Goal: Information Seeking & Learning: Understand process/instructions

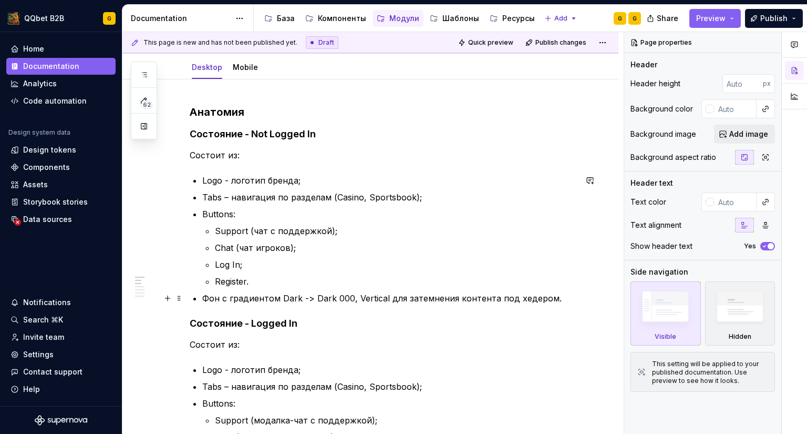
scroll to position [105, 0]
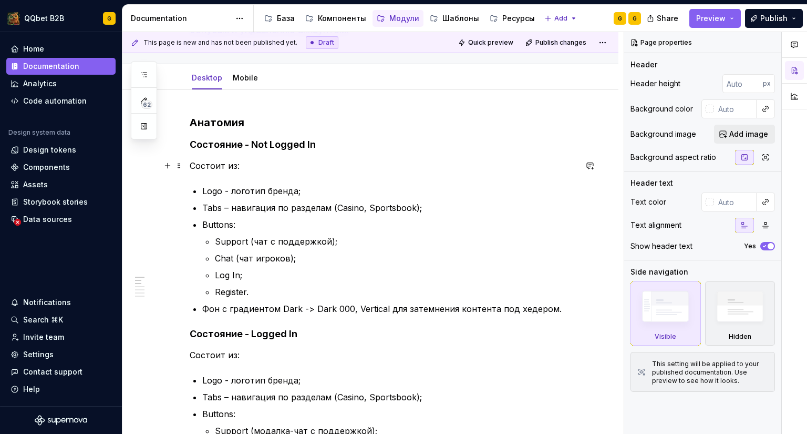
type textarea "*"
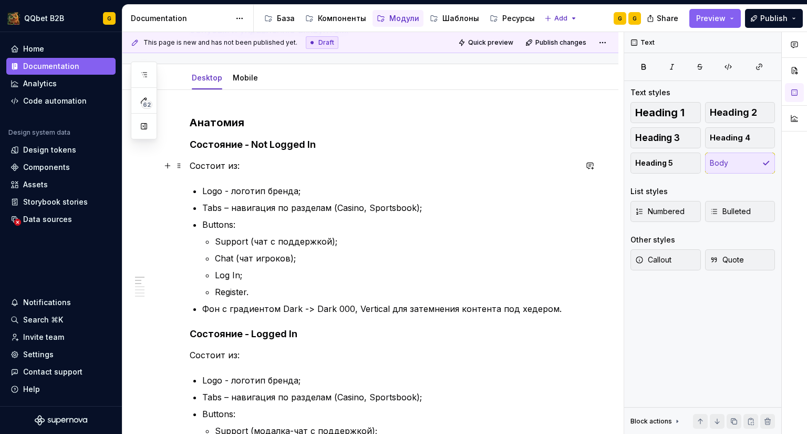
click at [227, 159] on p "Состоит из:" at bounding box center [383, 165] width 387 height 13
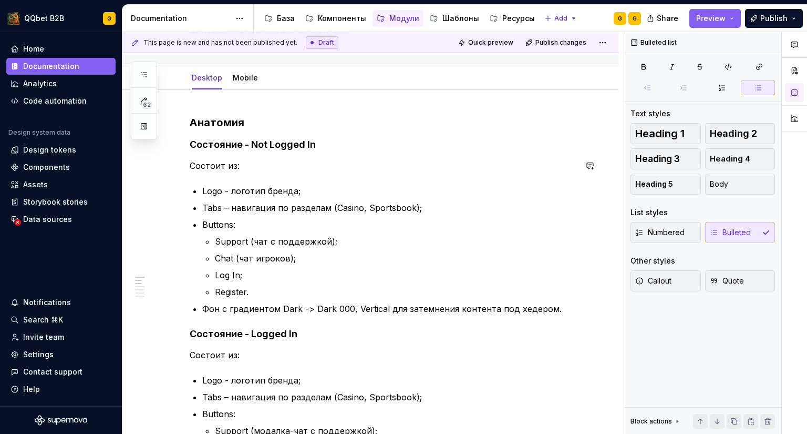
drag, startPoint x: 368, startPoint y: 319, endPoint x: 527, endPoint y: 312, distance: 158.4
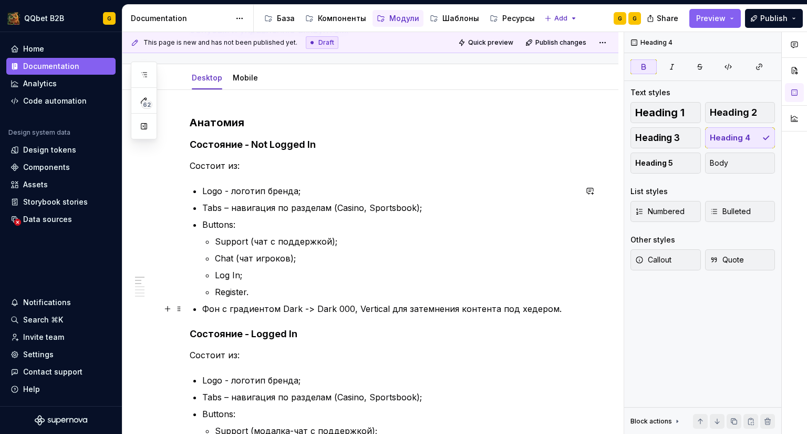
click at [549, 311] on p "Фон с градиентом Dark -> Dark 000, Vertical для затемнения контента под хедером." at bounding box center [389, 308] width 374 height 13
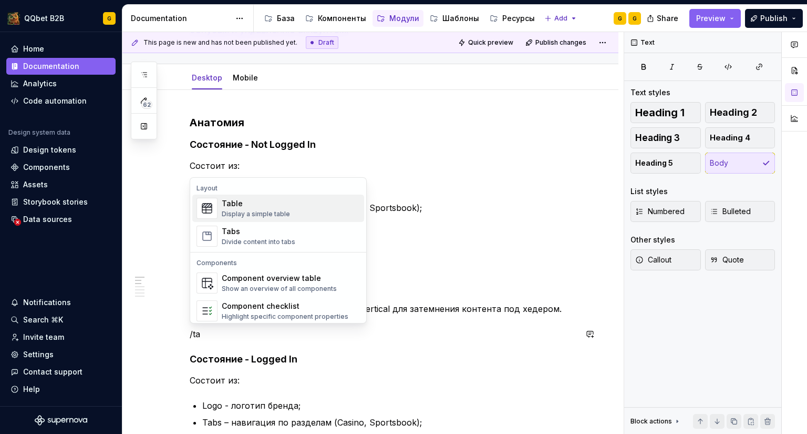
click at [273, 208] on div "Table" at bounding box center [256, 203] width 68 height 11
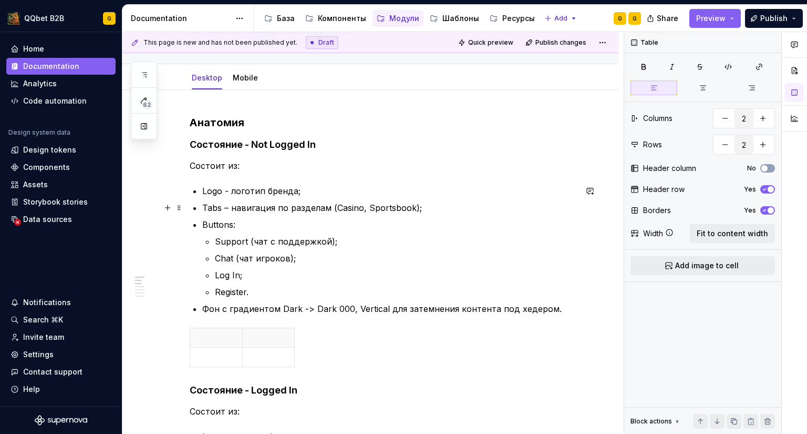
scroll to position [210, 0]
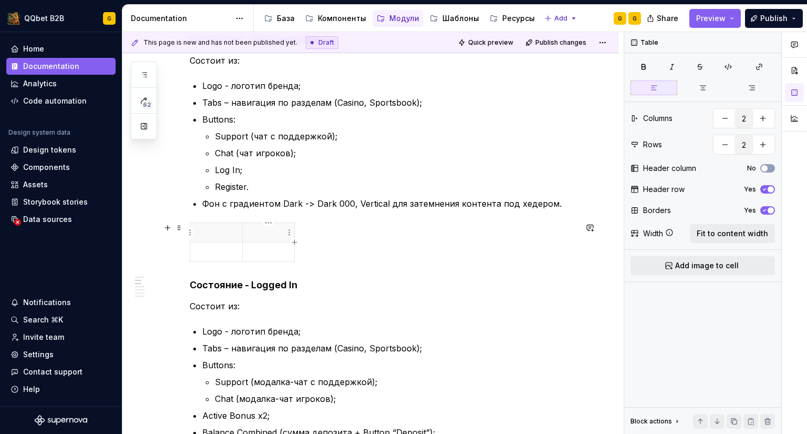
click at [266, 232] on p at bounding box center [268, 232] width 39 height 11
click at [211, 228] on p at bounding box center [216, 232] width 39 height 11
click at [211, 229] on p at bounding box center [216, 232] width 39 height 11
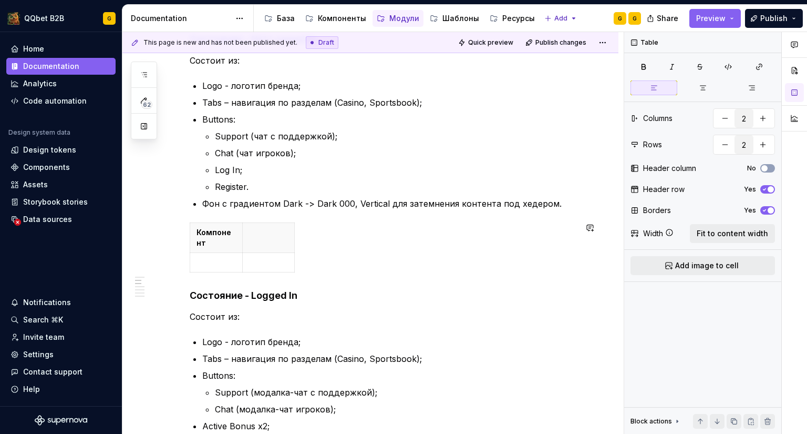
type textarea "*"
click at [252, 239] on th at bounding box center [268, 238] width 53 height 30
click at [293, 247] on icon "button" at bounding box center [294, 247] width 5 height 5
type input "3"
click at [301, 249] on th at bounding box center [304, 238] width 19 height 30
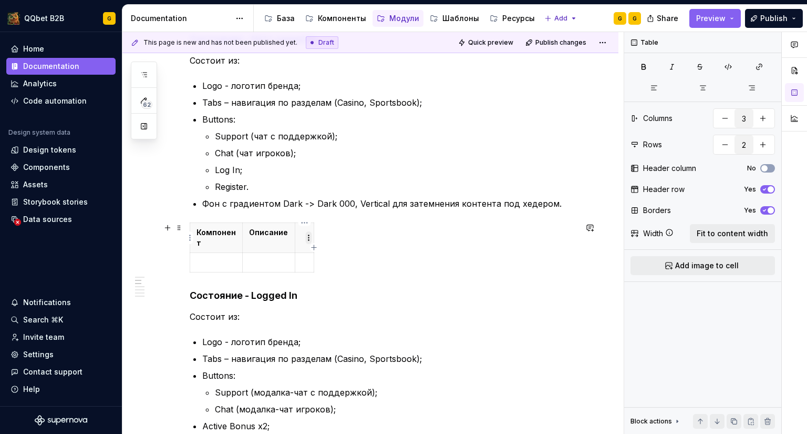
click at [308, 235] on html "QQbet B2B G Home Documentation Analytics Code automation Design system data Des…" at bounding box center [403, 217] width 807 height 434
click at [306, 221] on html "QQbet B2B G Home Documentation Analytics Code automation Design system data Des…" at bounding box center [403, 217] width 807 height 434
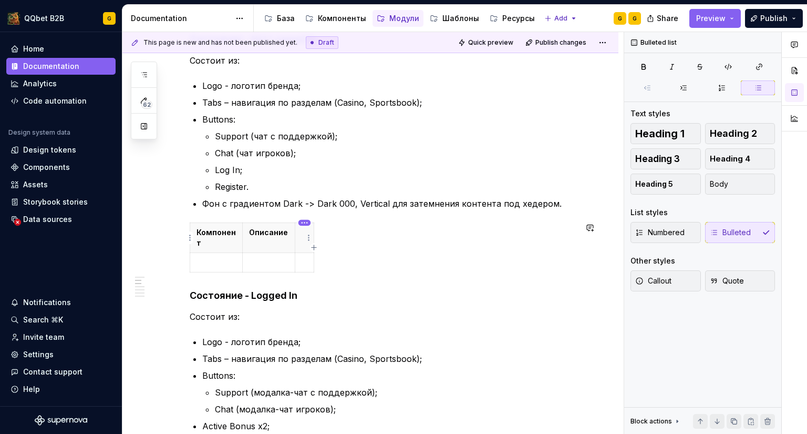
click at [305, 221] on html "QQbet B2B G Home Documentation Analytics Code automation Design system data Des…" at bounding box center [403, 217] width 807 height 434
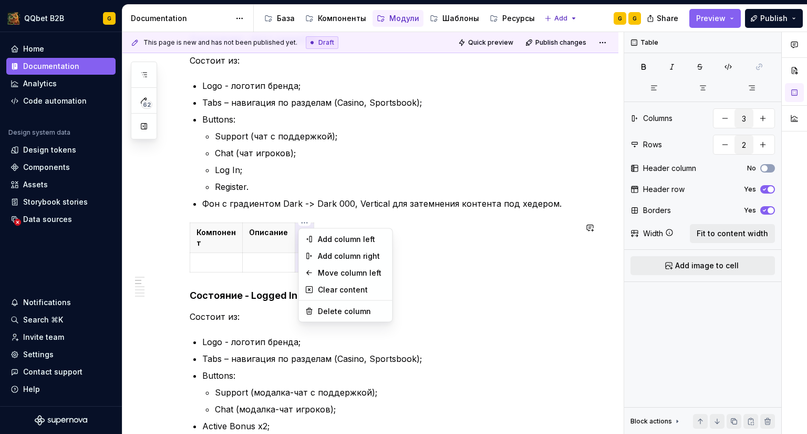
click at [268, 241] on html "QQbet B2B G Home Documentation Analytics Code automation Design system data Des…" at bounding box center [403, 217] width 807 height 434
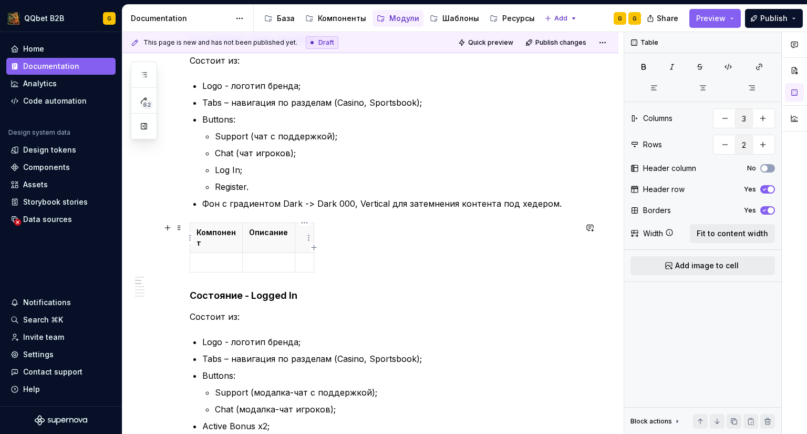
click at [304, 233] on p at bounding box center [305, 232] width 6 height 11
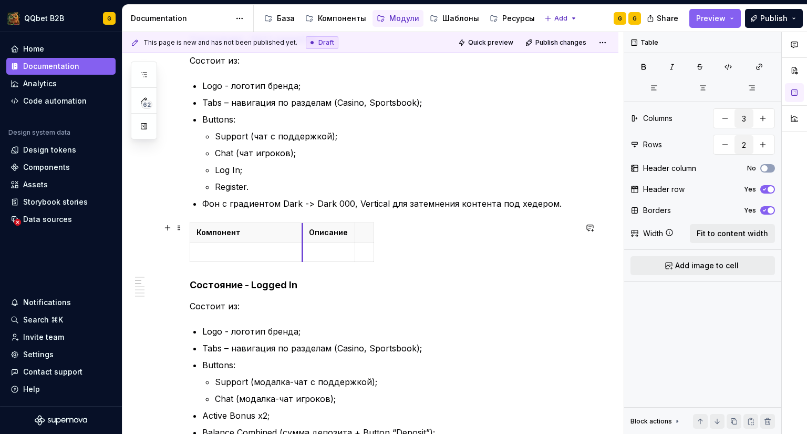
drag, startPoint x: 243, startPoint y: 231, endPoint x: 321, endPoint y: 234, distance: 77.9
click at [321, 234] on th "Описание" at bounding box center [329, 232] width 53 height 19
click at [272, 225] on th "Компонент" at bounding box center [255, 232] width 130 height 19
click at [223, 232] on p "Компонент" at bounding box center [255, 232] width 117 height 11
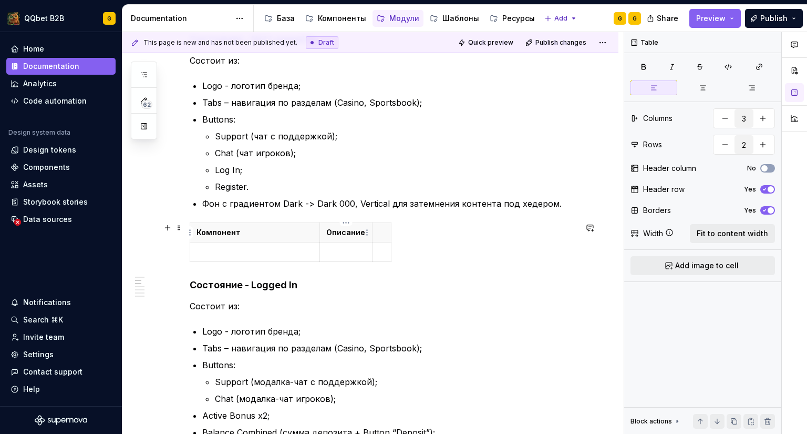
click at [346, 228] on p "Описание" at bounding box center [345, 232] width 39 height 11
click at [376, 231] on th at bounding box center [382, 232] width 19 height 19
click at [243, 245] on td at bounding box center [255, 251] width 130 height 19
drag, startPoint x: 421, startPoint y: 231, endPoint x: 569, endPoint y: 231, distance: 148.2
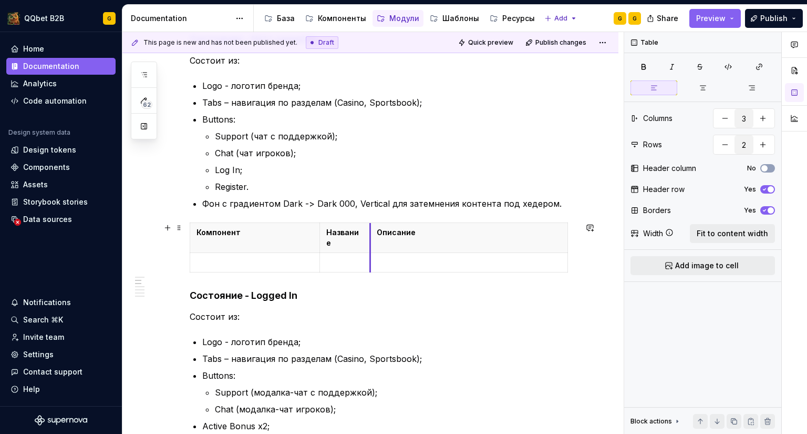
drag, startPoint x: 385, startPoint y: 232, endPoint x: 369, endPoint y: 239, distance: 17.2
drag, startPoint x: 567, startPoint y: 231, endPoint x: 470, endPoint y: 237, distance: 96.3
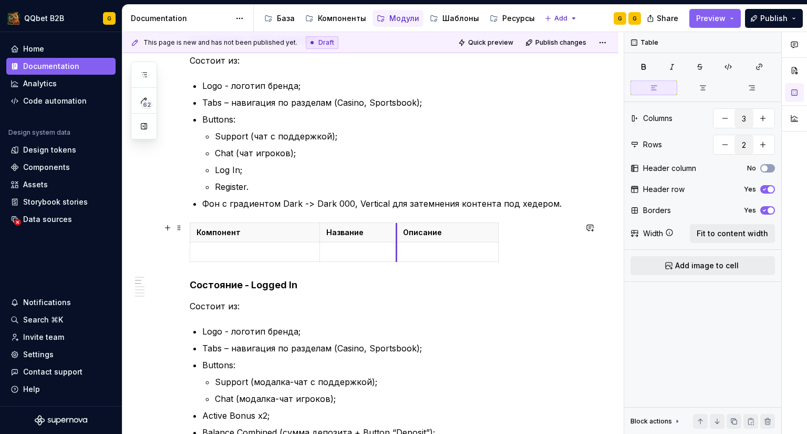
drag, startPoint x: 371, startPoint y: 231, endPoint x: 407, endPoint y: 232, distance: 36.3
click at [407, 232] on th "Описание" at bounding box center [448, 232] width 102 height 19
click at [295, 249] on p at bounding box center [255, 251] width 117 height 11
click at [264, 252] on p at bounding box center [255, 251] width 117 height 11
click at [311, 252] on html "QQbet B2B G Home Documentation Analytics Code automation Design system data Des…" at bounding box center [403, 217] width 807 height 434
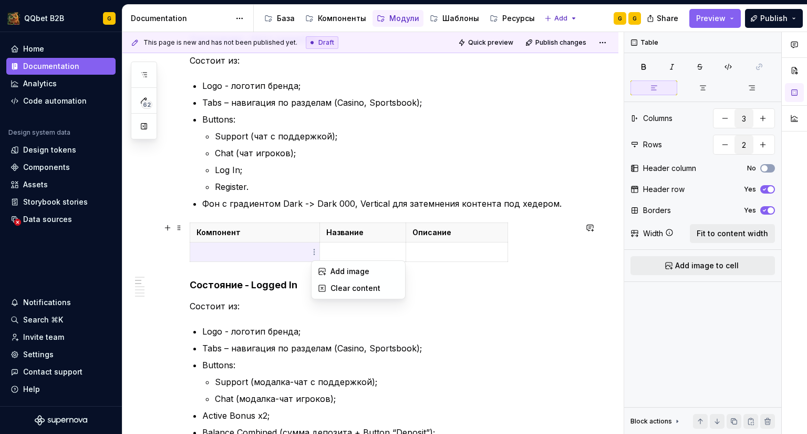
click at [224, 242] on html "QQbet B2B G Home Documentation Analytics Code automation Design system data Des…" at bounding box center [403, 217] width 807 height 434
click at [224, 250] on p at bounding box center [255, 251] width 117 height 11
click at [222, 250] on p at bounding box center [255, 251] width 117 height 11
click at [315, 250] on html "QQbet B2B G Home Documentation Analytics Code automation Design system data Des…" at bounding box center [403, 217] width 807 height 434
click at [321, 266] on div "Add image" at bounding box center [358, 271] width 89 height 17
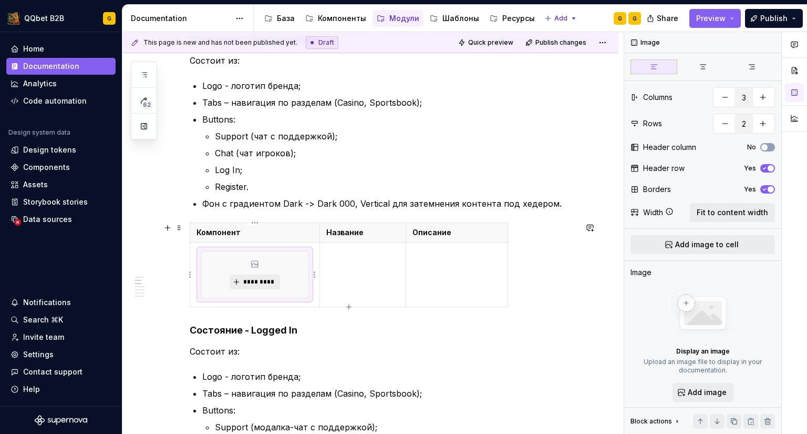
click at [285, 268] on div "*********" at bounding box center [254, 274] width 107 height 46
click at [320, 286] on td at bounding box center [363, 274] width 87 height 65
click at [317, 286] on td "*********" at bounding box center [255, 274] width 130 height 65
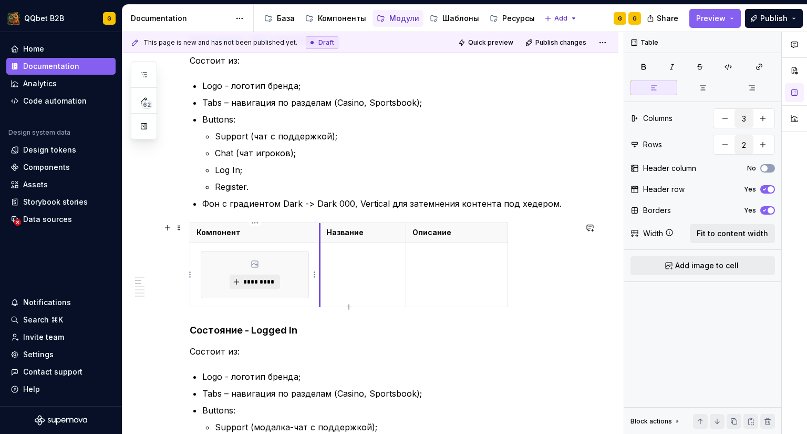
click at [284, 281] on div "*********" at bounding box center [254, 274] width 107 height 46
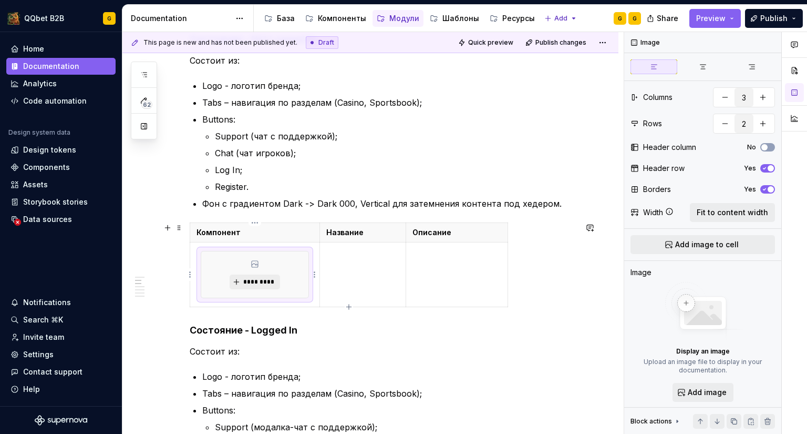
click at [303, 280] on div "*********" at bounding box center [254, 274] width 107 height 46
click at [314, 276] on html "QQbet B2B G Home Documentation Analytics Code automation Design system data Des…" at bounding box center [403, 217] width 807 height 434
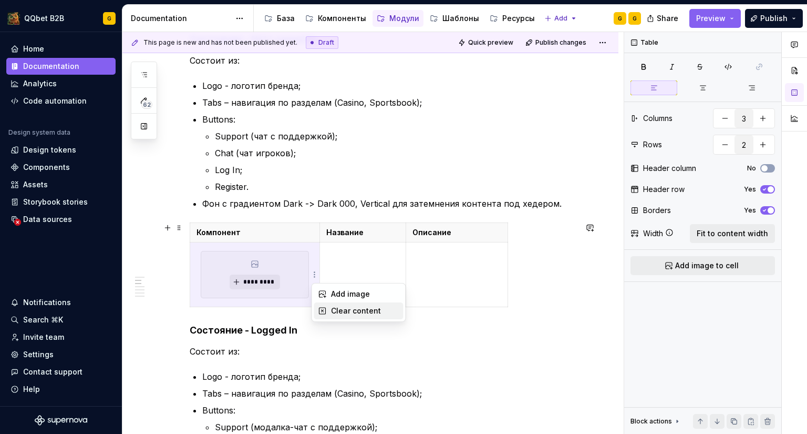
click at [342, 312] on div "Clear content" at bounding box center [365, 310] width 68 height 11
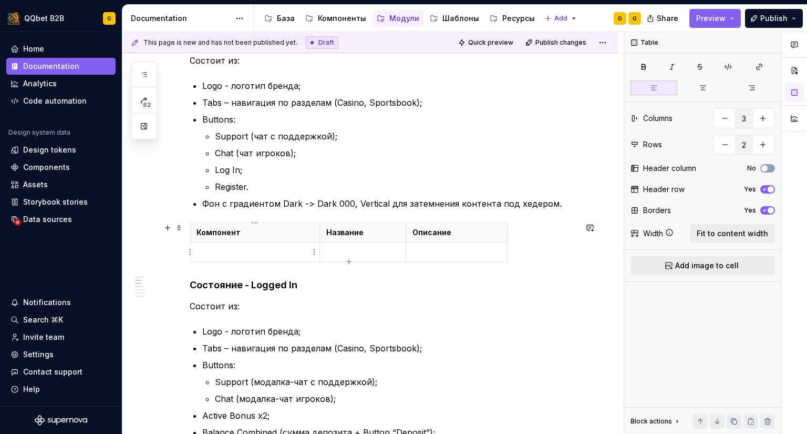
click at [254, 254] on p at bounding box center [255, 251] width 117 height 11
click at [255, 252] on p at bounding box center [255, 251] width 117 height 11
drag, startPoint x: 255, startPoint y: 251, endPoint x: 370, endPoint y: 274, distance: 117.5
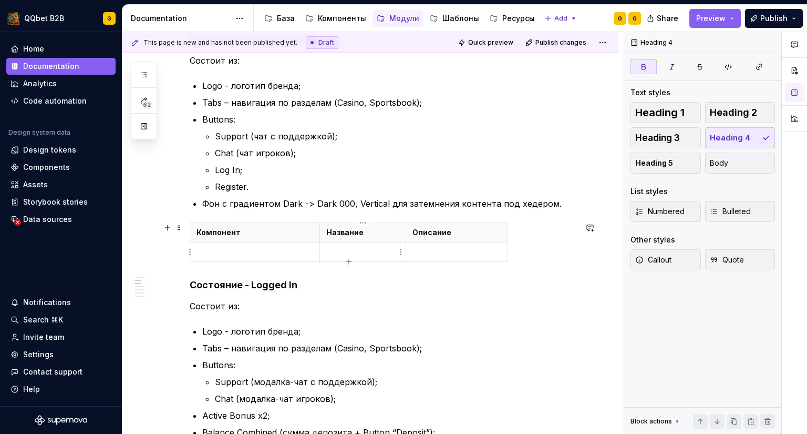
click at [347, 261] on icon "button" at bounding box center [348, 261] width 5 height 5
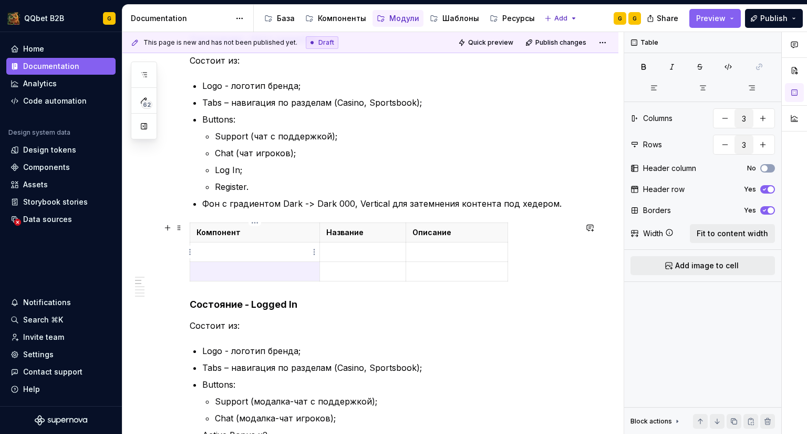
click at [247, 255] on p at bounding box center [255, 251] width 117 height 11
click at [282, 250] on p at bounding box center [255, 251] width 117 height 11
click at [281, 230] on p "Компонент" at bounding box center [255, 232] width 117 height 11
drag, startPoint x: 250, startPoint y: 219, endPoint x: 255, endPoint y: 220, distance: 6.0
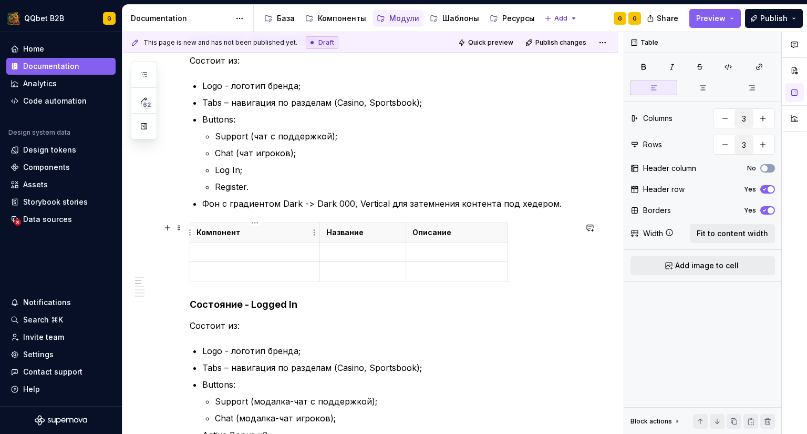
click at [254, 229] on p "Компонент" at bounding box center [255, 232] width 117 height 11
click at [212, 233] on p "Компонент" at bounding box center [255, 232] width 117 height 11
copy p "Компонент"
click at [346, 235] on p "Название" at bounding box center [363, 232] width 74 height 11
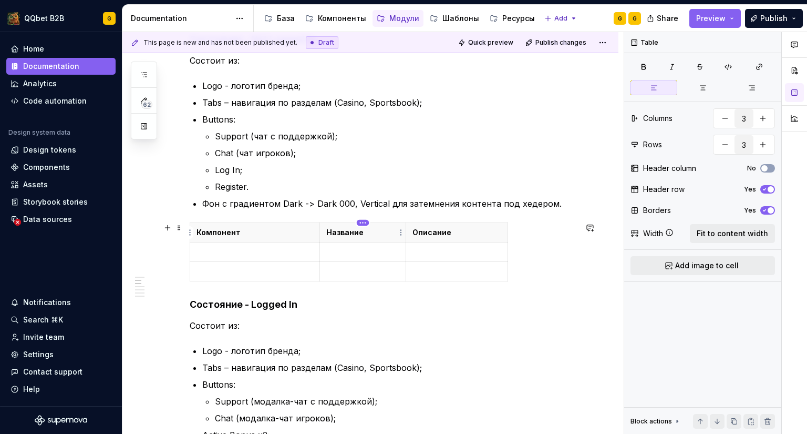
click at [364, 223] on html "QQbet B2B G Home Documentation Analytics Code automation Design system data Des…" at bounding box center [403, 217] width 807 height 434
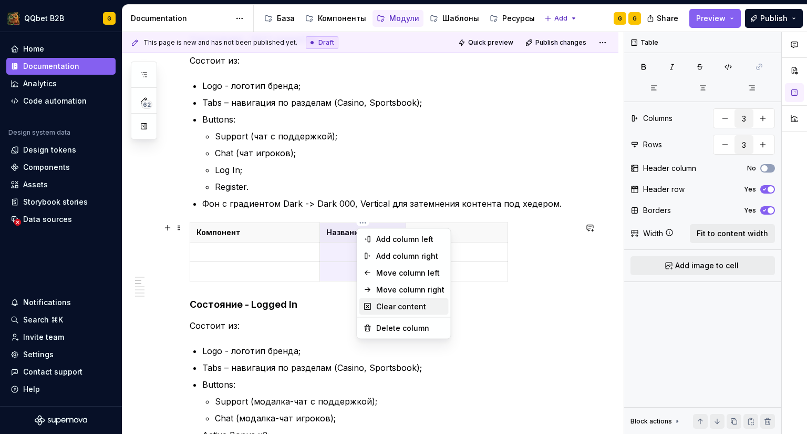
click at [409, 312] on div "Clear content" at bounding box center [404, 306] width 89 height 17
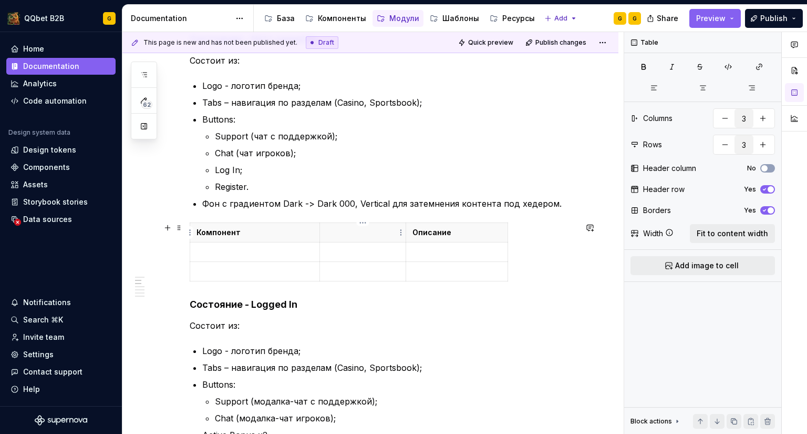
click at [352, 230] on p at bounding box center [363, 232] width 74 height 11
click at [357, 224] on html "QQbet B2B G Home Documentation Analytics Code automation Design system data Des…" at bounding box center [403, 217] width 807 height 434
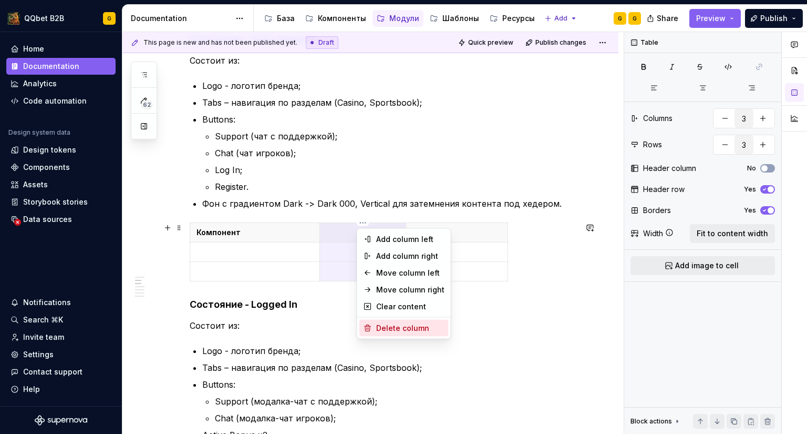
click at [400, 324] on div "Delete column" at bounding box center [410, 328] width 68 height 11
type input "2"
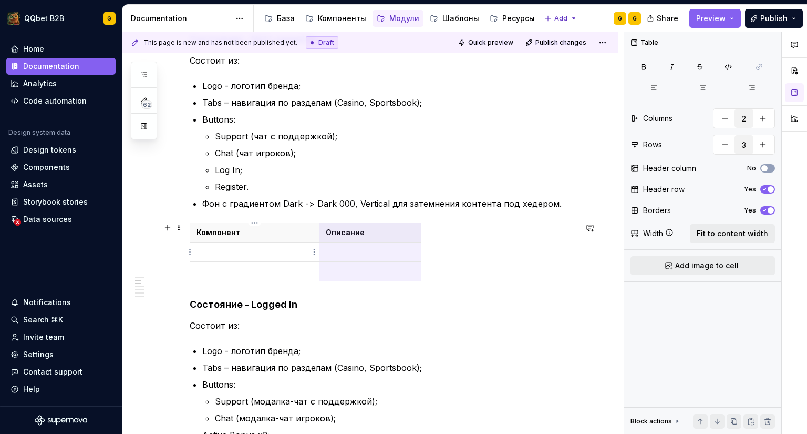
click at [252, 255] on p at bounding box center [255, 251] width 116 height 11
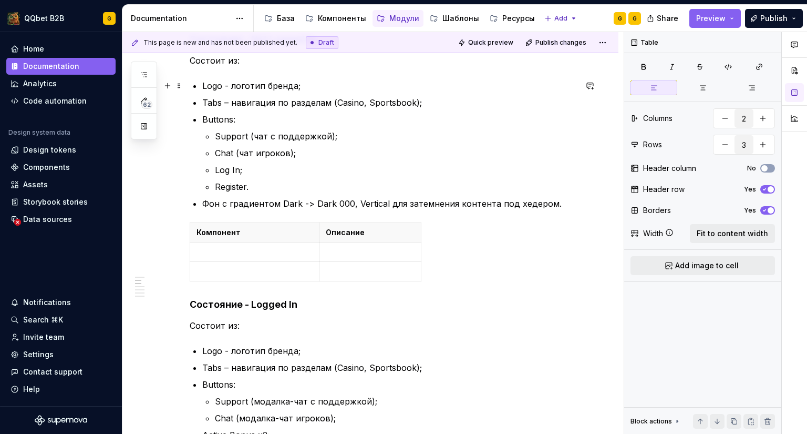
click at [218, 83] on p "Logo - логотип бренда;" at bounding box center [389, 85] width 374 height 13
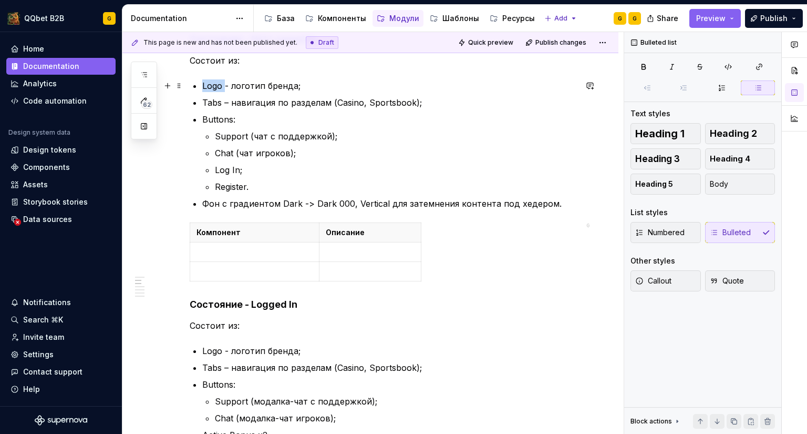
click at [218, 83] on p "Logo - логотип бренда;" at bounding box center [389, 85] width 374 height 13
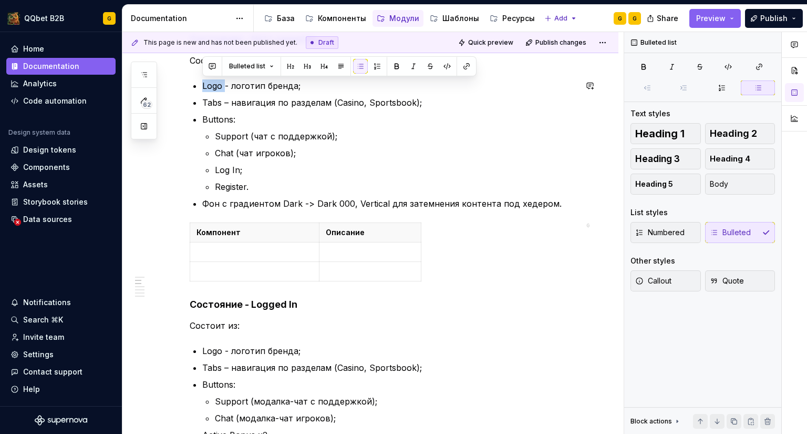
copy p "Logo"
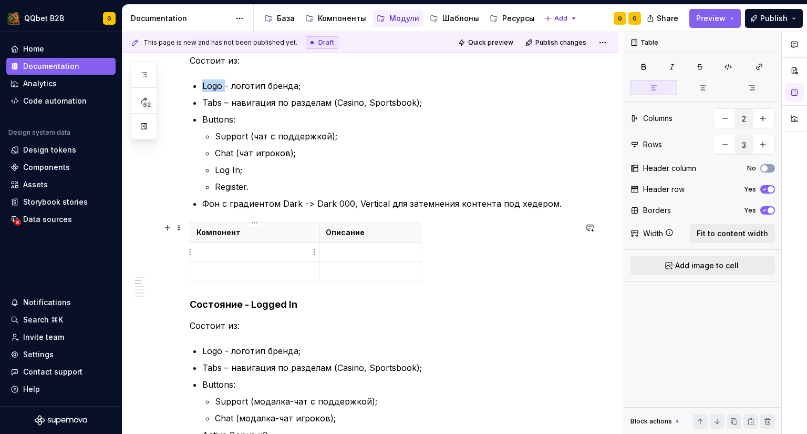
click at [222, 256] on p at bounding box center [255, 251] width 116 height 11
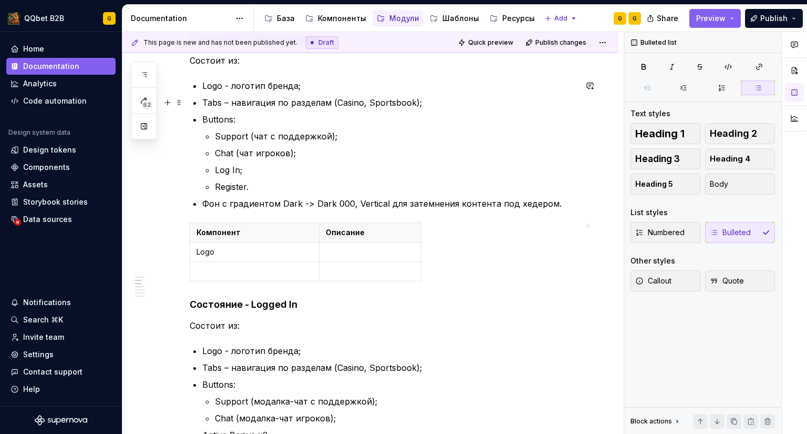
click at [206, 101] on p "Tabs – навигация по разделам (Casino, Sportsbook);" at bounding box center [389, 102] width 374 height 13
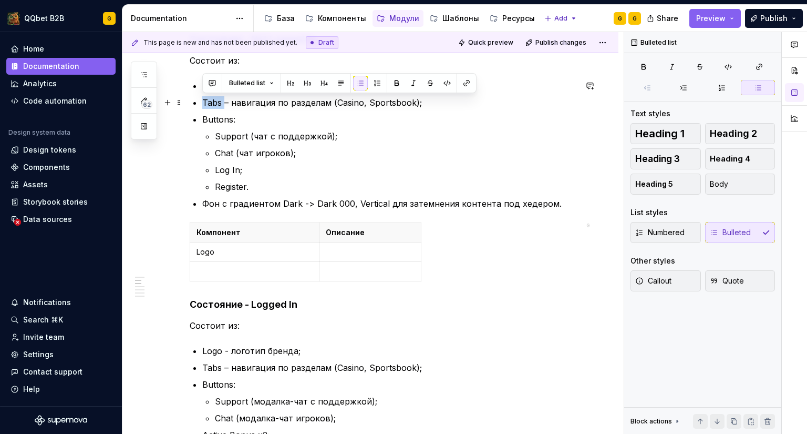
click at [209, 102] on p "Tabs – навигация по разделам (Casino, Sportsbook);" at bounding box center [389, 102] width 374 height 13
drag, startPoint x: 222, startPoint y: 105, endPoint x: 204, endPoint y: 101, distance: 18.8
click at [204, 101] on p "Tabs – навигация по разделам (Casino, Sportsbook);" at bounding box center [389, 102] width 374 height 13
copy p "Tabs"
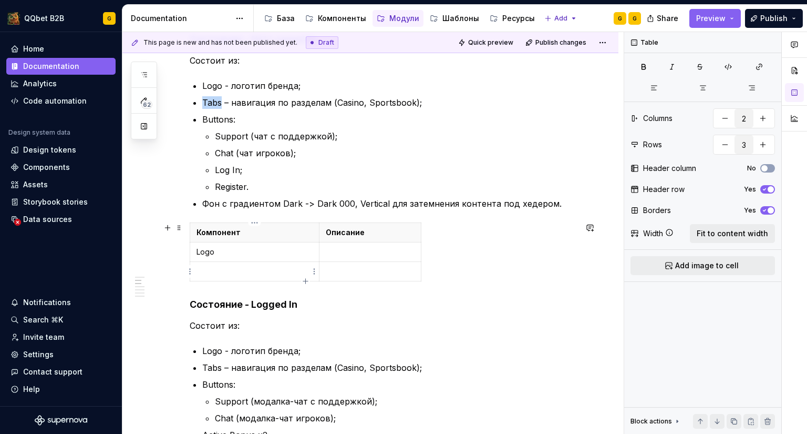
click at [229, 273] on p at bounding box center [255, 271] width 116 height 11
click at [306, 278] on icon "button" at bounding box center [306, 281] width 8 height 8
type input "4"
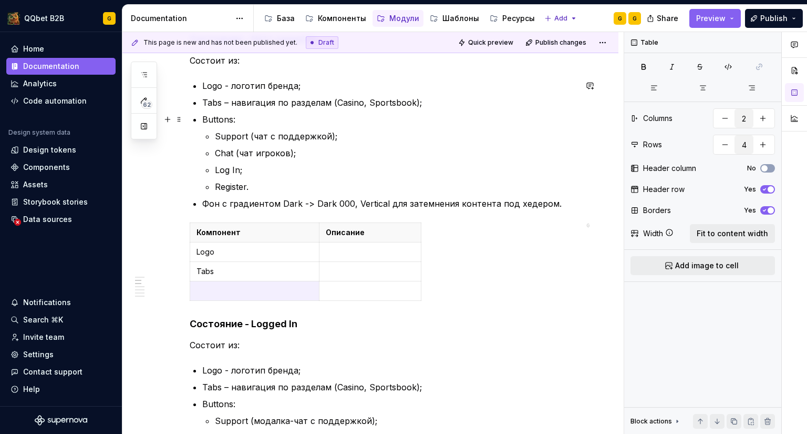
click at [224, 120] on p "Buttons:" at bounding box center [389, 119] width 374 height 13
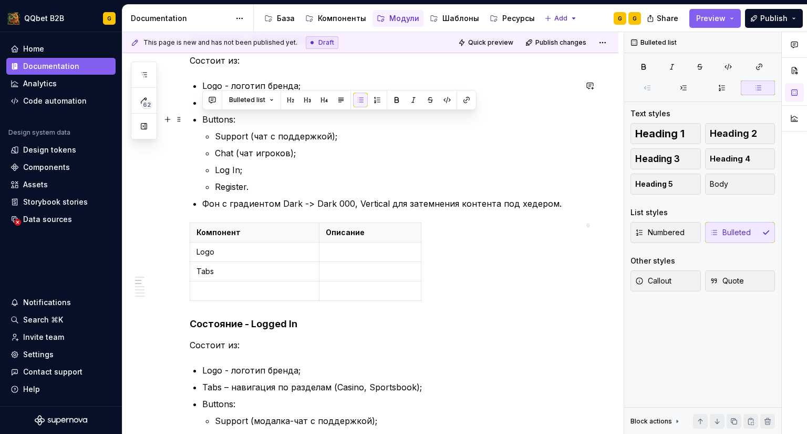
click at [224, 120] on p "Buttons:" at bounding box center [389, 119] width 374 height 13
copy p "Buttons"
click at [251, 290] on p at bounding box center [255, 290] width 116 height 11
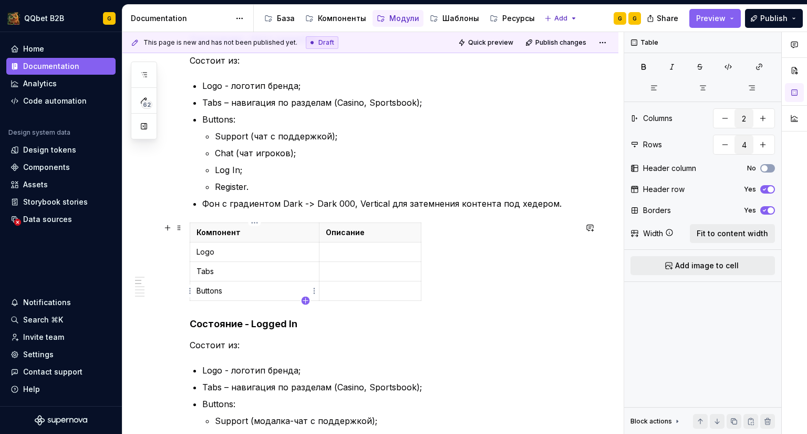
click at [308, 302] on icon "button" at bounding box center [306, 300] width 8 height 8
type input "5"
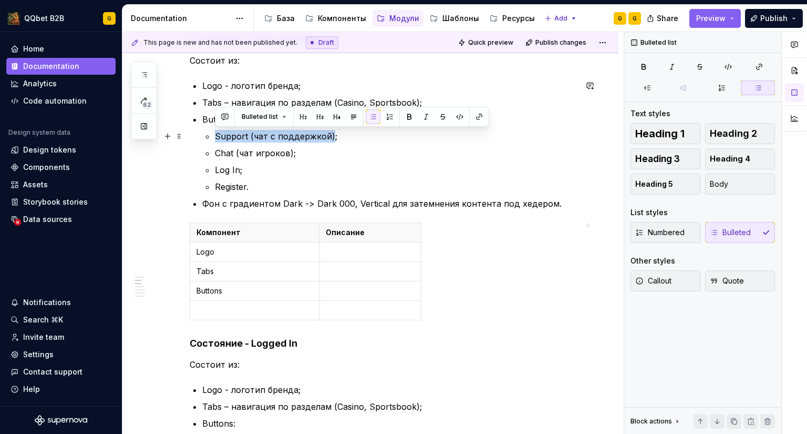
drag, startPoint x: 214, startPoint y: 135, endPoint x: 330, endPoint y: 138, distance: 116.2
click at [330, 138] on li "Buttons: Support (чат с поддержкой); Chat (чат игроков); Log In; Register." at bounding box center [389, 153] width 374 height 80
click at [279, 159] on ul "Support (чат с поддержкой); Chat (чат игроков); Log In; Register." at bounding box center [396, 161] width 362 height 63
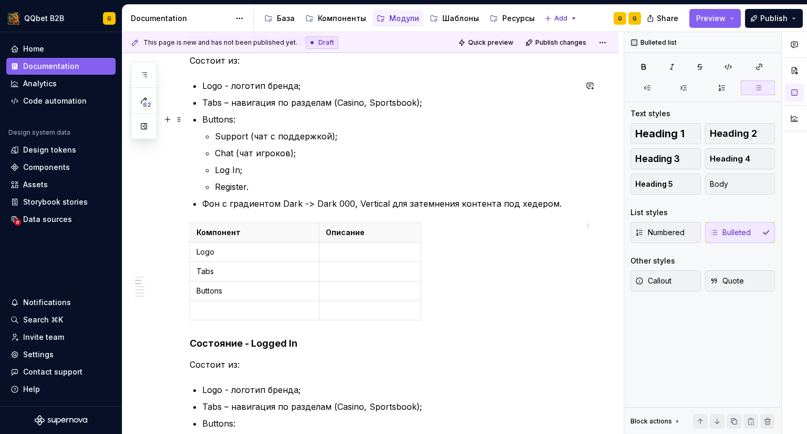
click at [220, 127] on li "Buttons: Support (чат с поддержкой); Chat (чат игроков); Log In; Register." at bounding box center [389, 153] width 374 height 80
click at [220, 132] on p "Support (чат с поддержкой);" at bounding box center [396, 136] width 362 height 13
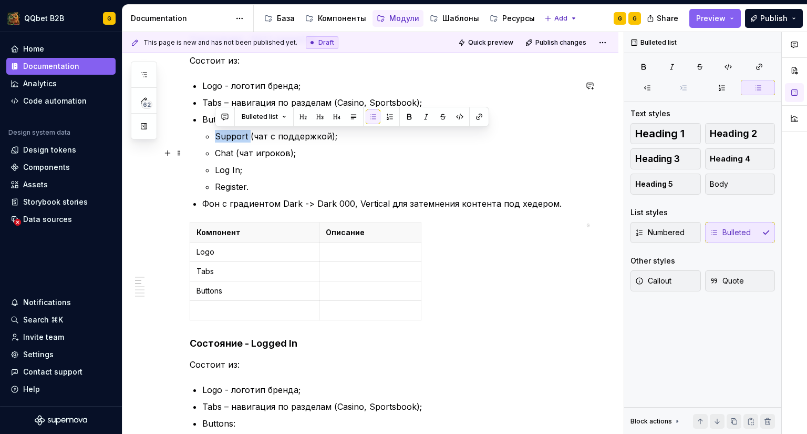
copy p "Support"
click at [223, 311] on p at bounding box center [255, 310] width 116 height 11
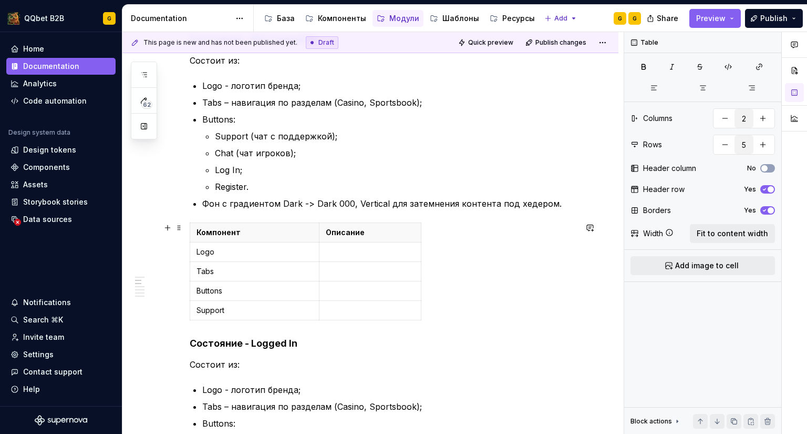
click at [304, 323] on div "Компонент Описание Logo Tabs Buttons Support" at bounding box center [383, 273] width 387 height 102
click at [307, 321] on icon "button" at bounding box center [306, 320] width 8 height 8
type input "6"
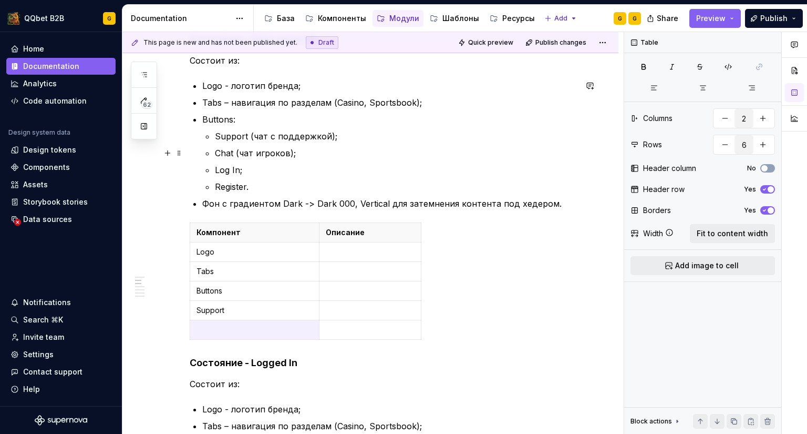
click at [223, 153] on p "Chat (чат игроков);" at bounding box center [396, 153] width 362 height 13
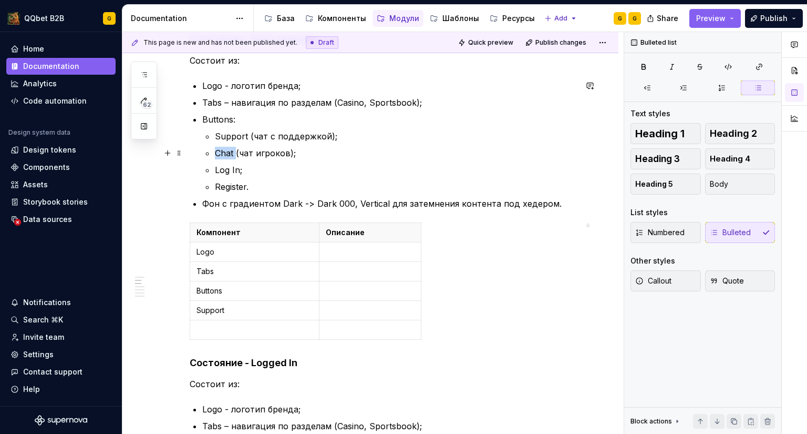
click at [223, 153] on p "Chat (чат игроков);" at bounding box center [396, 153] width 362 height 13
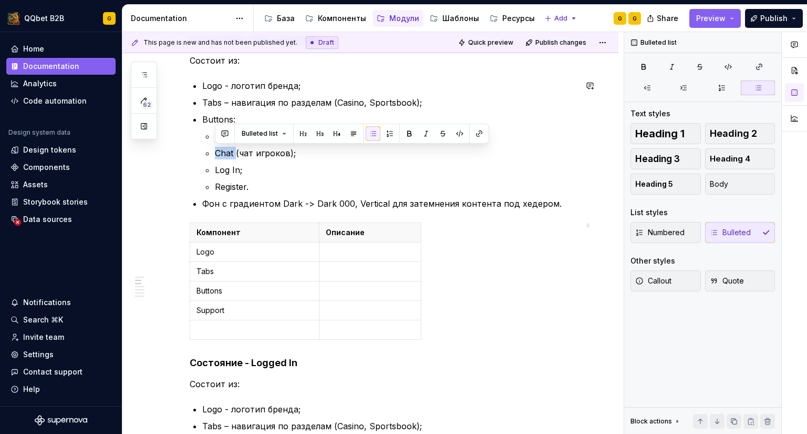
copy p "Chat"
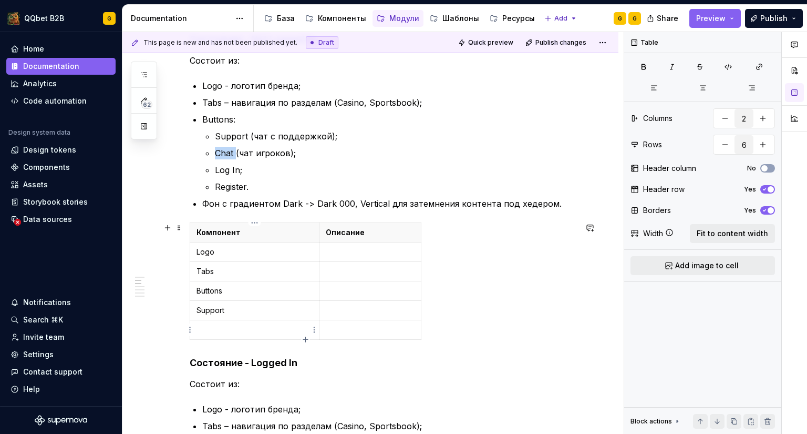
click at [232, 331] on p at bounding box center [255, 329] width 116 height 11
type textarea "*"
drag, startPoint x: 245, startPoint y: 289, endPoint x: 391, endPoint y: 285, distance: 145.6
click at [391, 285] on tr "Buttons" at bounding box center [305, 290] width 231 height 19
click at [388, 285] on td at bounding box center [371, 290] width 102 height 19
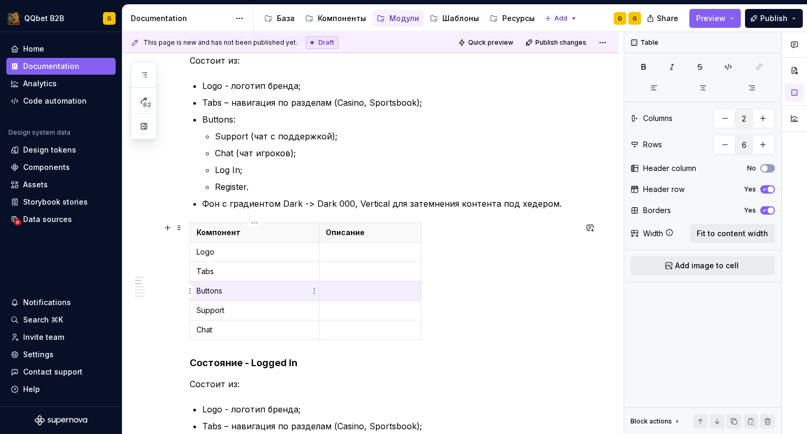
drag, startPoint x: 357, startPoint y: 292, endPoint x: 303, endPoint y: 292, distance: 54.1
click at [303, 292] on tr "Buttons" at bounding box center [305, 290] width 231 height 19
click at [415, 293] on html "QQbet B2B G Home Documentation Analytics Code automation Design system data Des…" at bounding box center [403, 217] width 807 height 434
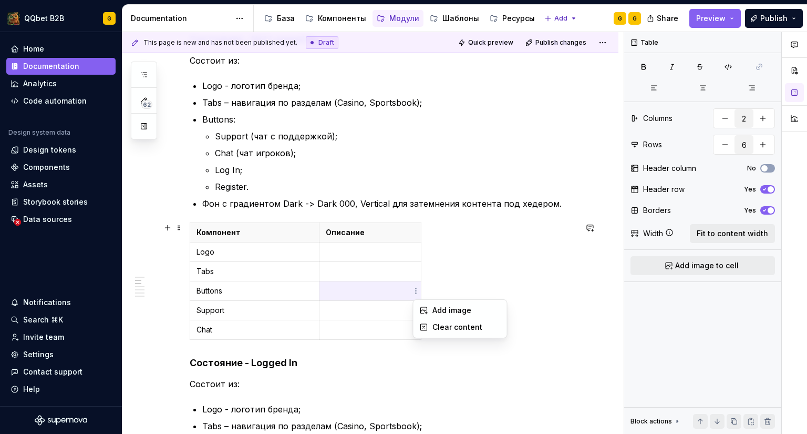
click at [384, 294] on html "QQbet B2B G Home Documentation Analytics Code automation Design system data Des…" at bounding box center [403, 217] width 807 height 434
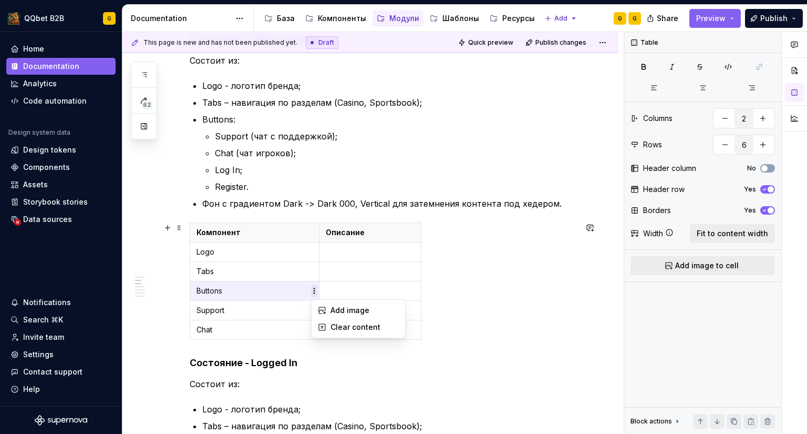
click at [314, 291] on html "QQbet B2B G Home Documentation Analytics Code automation Design system data Des…" at bounding box center [403, 217] width 807 height 434
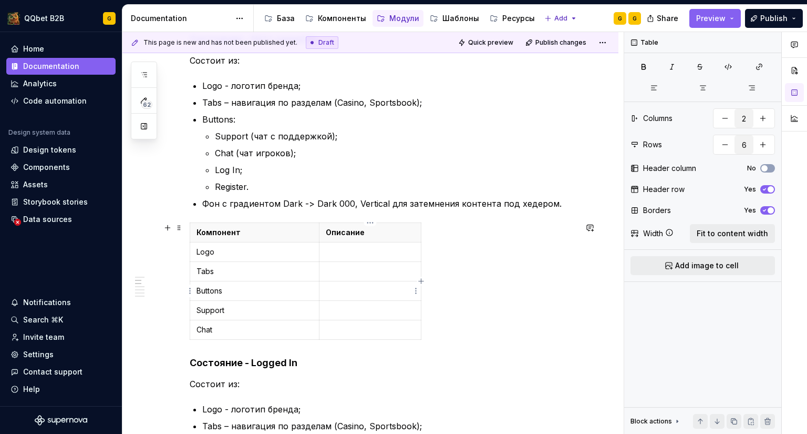
click at [330, 292] on p at bounding box center [370, 290] width 89 height 11
click at [369, 223] on html "QQbet B2B G Home Documentation Analytics Code automation Design system data Des…" at bounding box center [403, 217] width 807 height 434
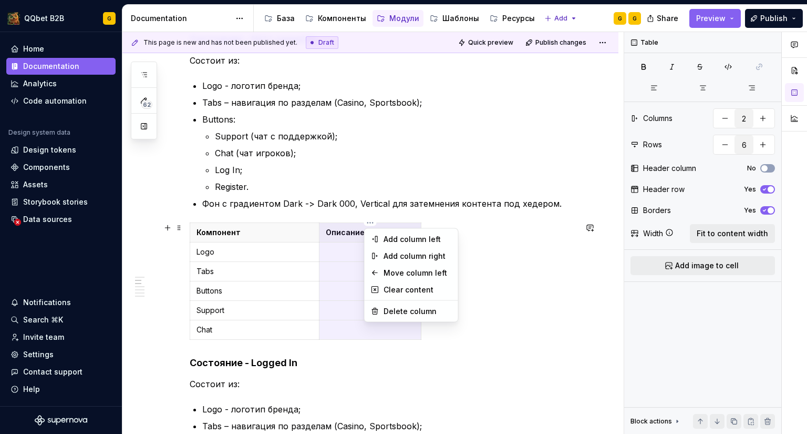
click at [329, 308] on html "QQbet B2B G Home Documentation Analytics Code automation Design system data Des…" at bounding box center [403, 217] width 807 height 434
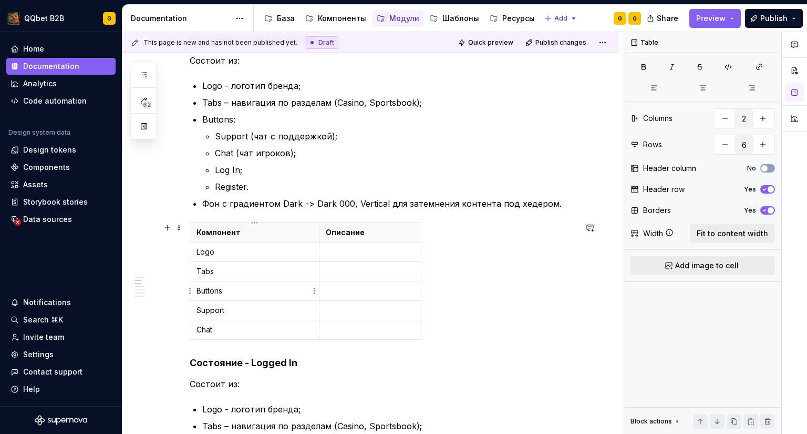
click at [270, 285] on p "Buttons" at bounding box center [255, 290] width 116 height 11
click at [336, 291] on p at bounding box center [370, 290] width 89 height 11
click at [413, 291] on html "QQbet B2B G Home Documentation Analytics Code automation Design system data Des…" at bounding box center [403, 217] width 807 height 434
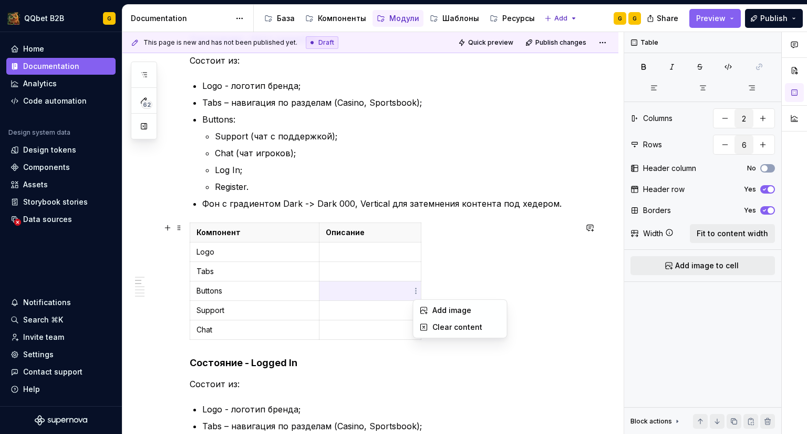
click at [393, 291] on html "QQbet B2B G Home Documentation Analytics Code automation Design system data Des…" at bounding box center [403, 217] width 807 height 434
click at [289, 283] on td "Buttons" at bounding box center [254, 290] width 129 height 19
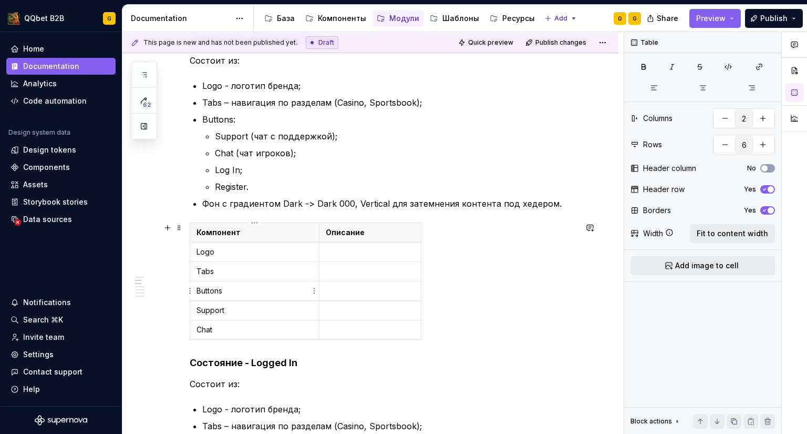
click at [190, 293] on html "QQbet B2B G Home Documentation Analytics Code automation Design system data Des…" at bounding box center [403, 217] width 807 height 434
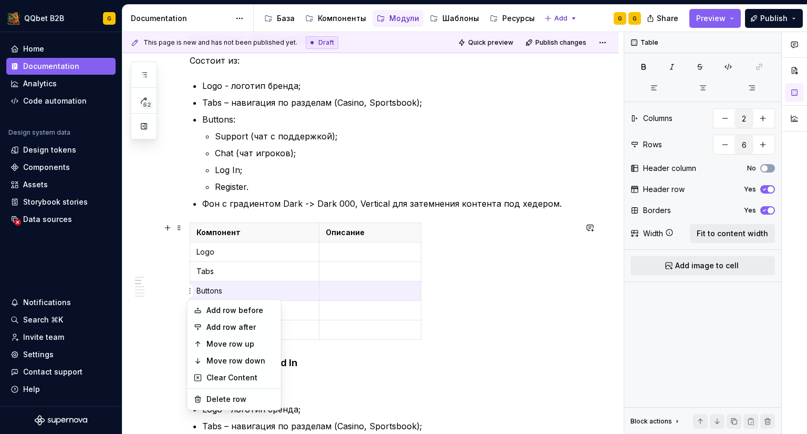
click at [338, 270] on html "QQbet B2B G Home Documentation Analytics Code automation Design system data Des…" at bounding box center [403, 217] width 807 height 434
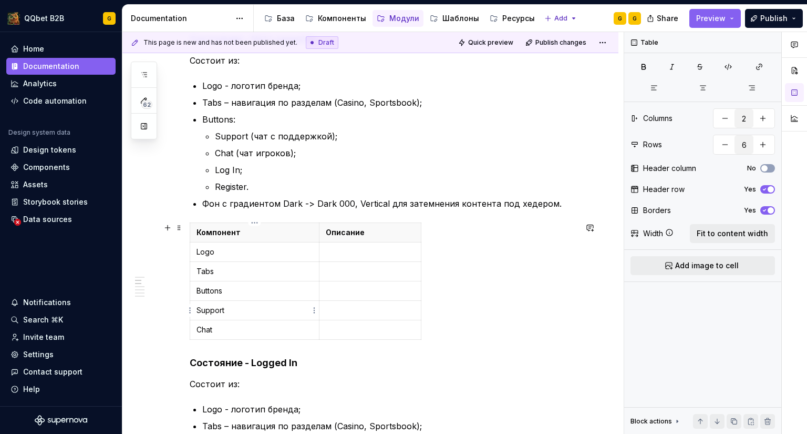
click at [271, 311] on p "Support" at bounding box center [255, 310] width 116 height 11
click at [250, 294] on p "Buttons" at bounding box center [255, 290] width 116 height 11
click at [304, 341] on div "Компонент Описание Logo Tabs Buttons: Support Chat" at bounding box center [383, 282] width 387 height 121
click at [308, 338] on icon "button" at bounding box center [306, 339] width 8 height 8
type input "7"
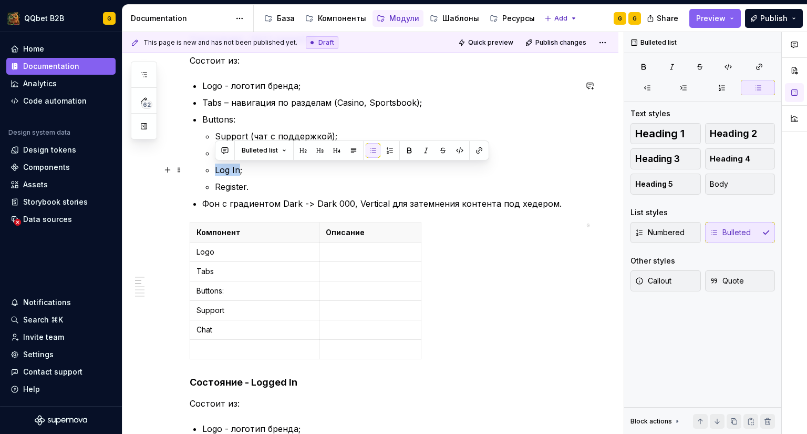
drag, startPoint x: 239, startPoint y: 171, endPoint x: 213, endPoint y: 170, distance: 26.3
click at [213, 170] on li "Buttons: Support (чат с поддержкой); Chat (чат игроков); Log In; Register." at bounding box center [389, 153] width 374 height 80
copy p "Log In"
click at [228, 356] on td at bounding box center [254, 349] width 129 height 19
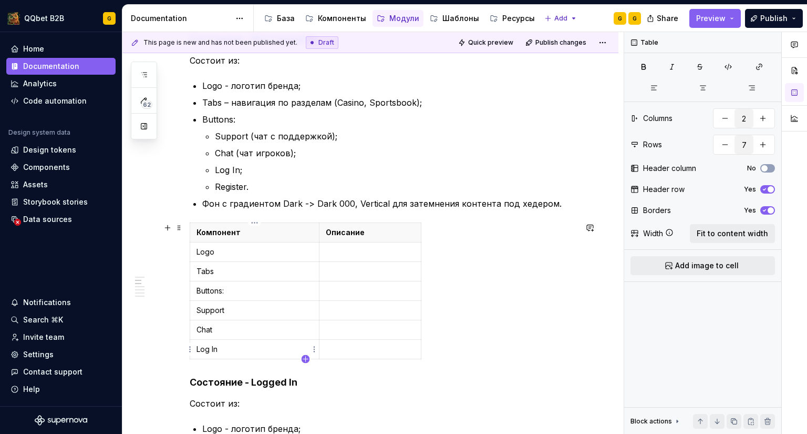
click at [303, 357] on icon "button" at bounding box center [306, 359] width 8 height 8
type input "8"
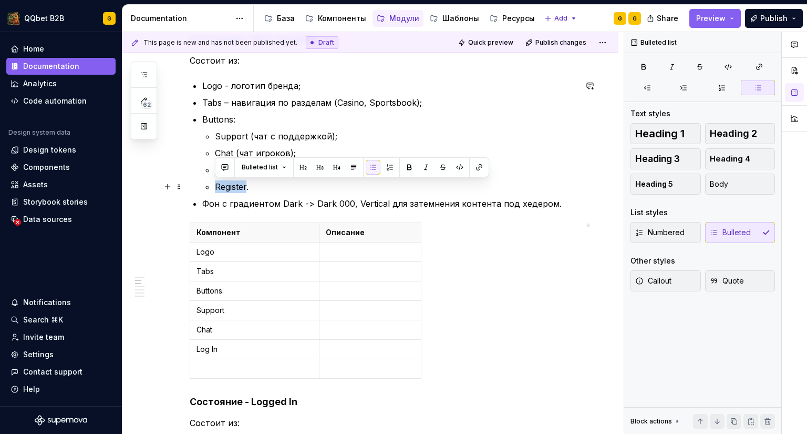
drag, startPoint x: 246, startPoint y: 186, endPoint x: 214, endPoint y: 183, distance: 32.2
click at [214, 183] on li "Buttons: Support (чат с поддержкой); Chat (чат игроков); Log In; Register." at bounding box center [389, 153] width 374 height 80
copy p "Register"
click at [215, 366] on p at bounding box center [255, 368] width 116 height 11
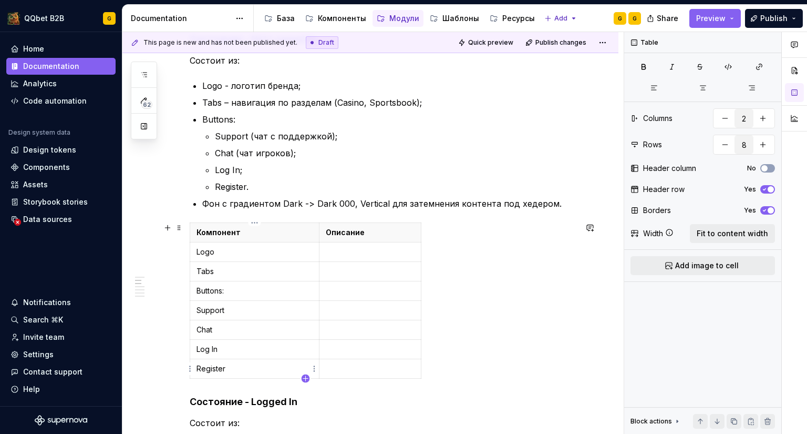
click at [306, 377] on icon "button" at bounding box center [306, 378] width 8 height 8
type input "9"
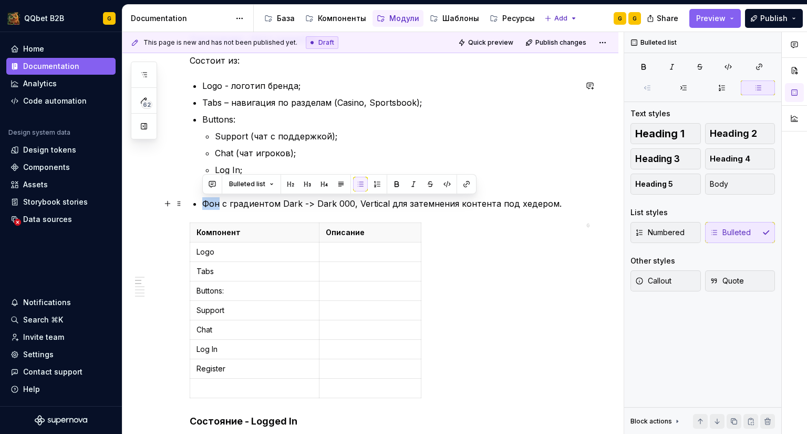
drag, startPoint x: 205, startPoint y: 202, endPoint x: 219, endPoint y: 205, distance: 14.4
click at [219, 205] on p "Фон с градиентом Dark -> Dark 000, Vertical для затемнения контента под хедером." at bounding box center [389, 203] width 374 height 13
copy p "Фон"
click at [232, 374] on td "Register" at bounding box center [254, 368] width 129 height 19
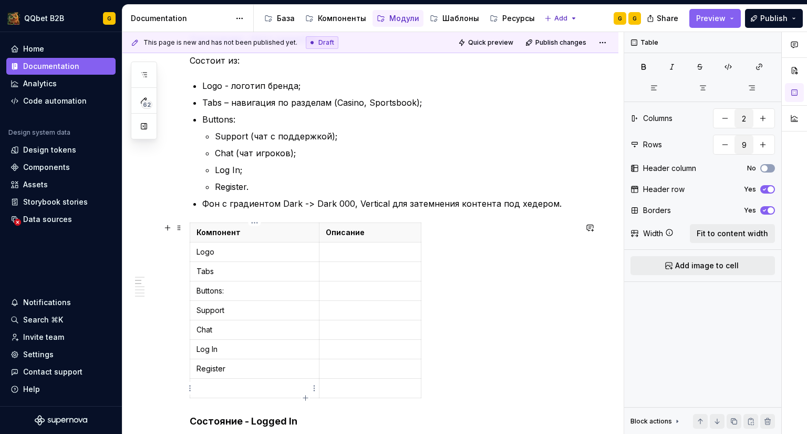
click at [224, 388] on p at bounding box center [255, 388] width 116 height 11
drag, startPoint x: 420, startPoint y: 234, endPoint x: 570, endPoint y: 241, distance: 149.9
click at [338, 248] on p at bounding box center [445, 251] width 238 height 11
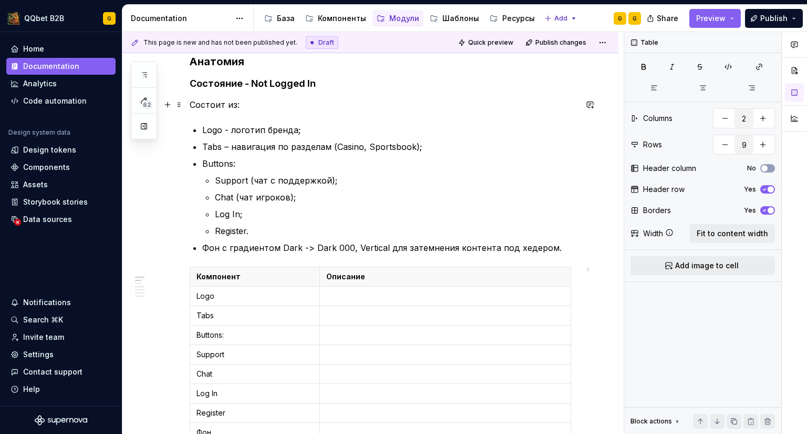
scroll to position [158, 0]
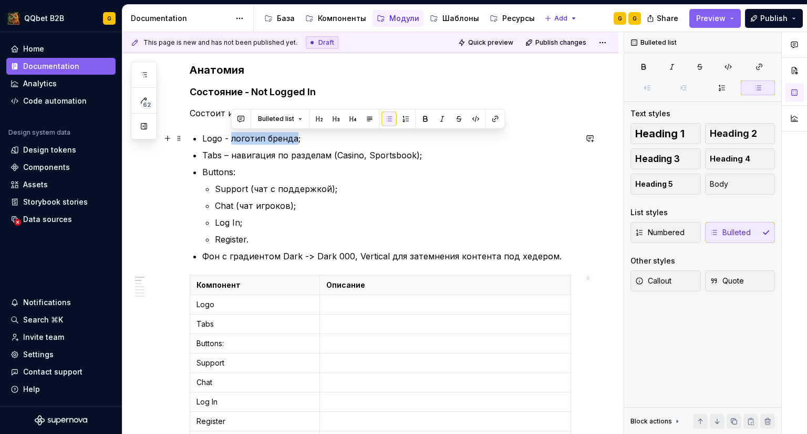
drag, startPoint x: 233, startPoint y: 138, endPoint x: 295, endPoint y: 140, distance: 62.6
click at [295, 140] on p "Logo - логотип бренда;" at bounding box center [389, 138] width 374 height 13
copy p "логотип бренда"
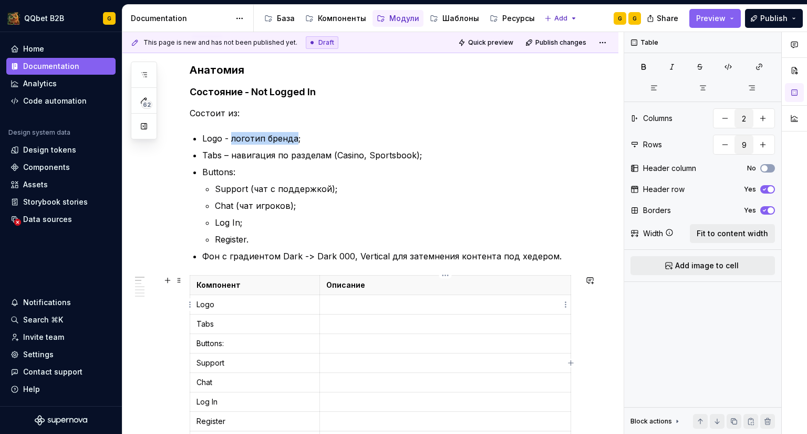
click at [347, 302] on p at bounding box center [445, 304] width 238 height 11
click at [330, 302] on p "логотип бренда" at bounding box center [445, 304] width 238 height 11
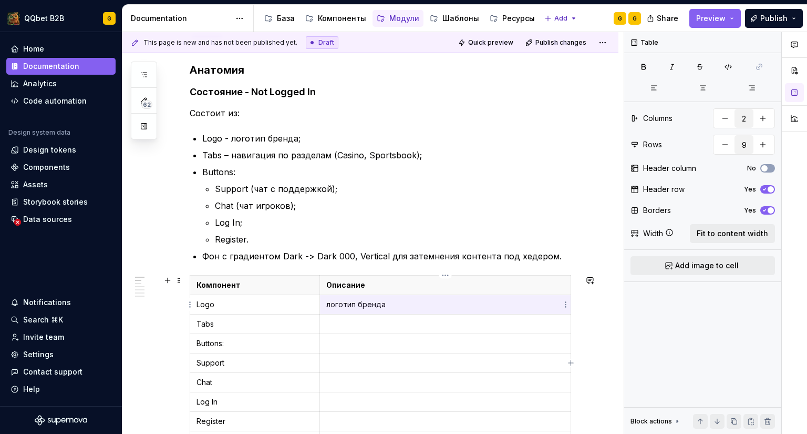
click at [324, 306] on td "логотип бренда" at bounding box center [445, 304] width 251 height 19
click at [330, 304] on td "логотип бренда" at bounding box center [445, 304] width 251 height 19
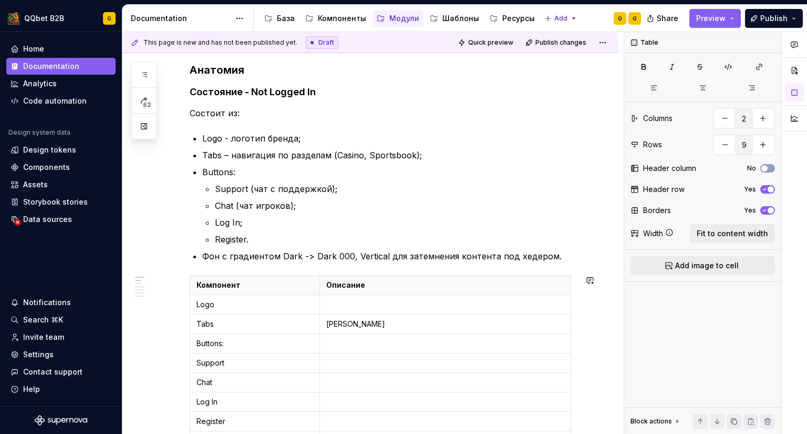
click at [337, 315] on td "[PERSON_NAME]" at bounding box center [445, 323] width 251 height 19
click at [328, 302] on p "логотип бренда" at bounding box center [445, 304] width 238 height 11
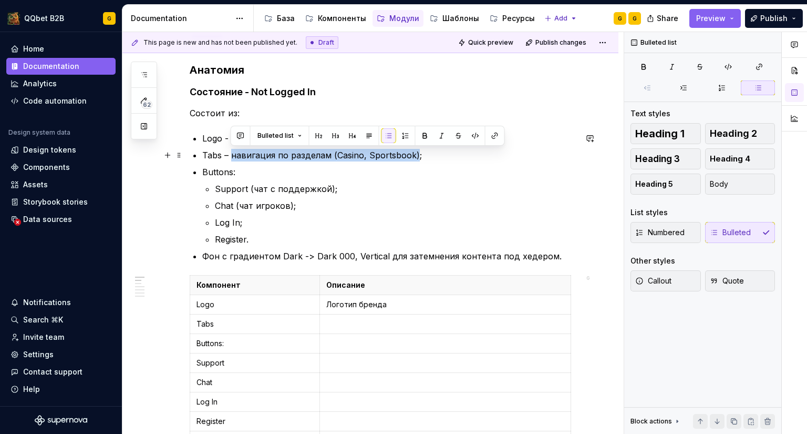
drag, startPoint x: 229, startPoint y: 154, endPoint x: 414, endPoint y: 155, distance: 185.0
click at [414, 155] on p "Tabs – навигация по разделам (Casino, Sportsbook);" at bounding box center [389, 155] width 374 height 13
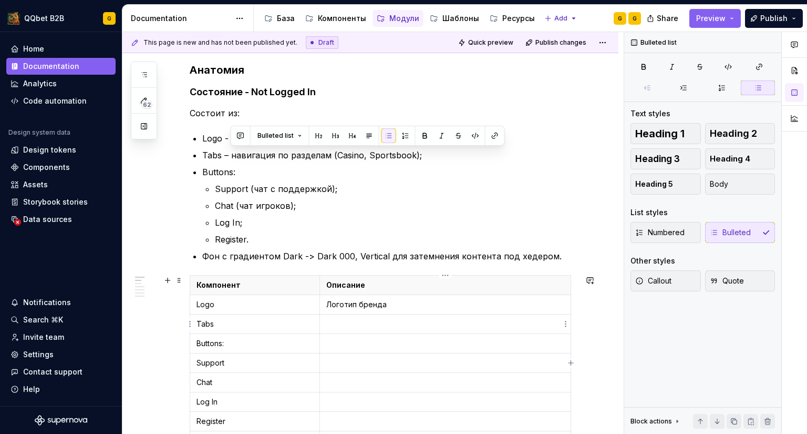
click at [374, 319] on p at bounding box center [445, 324] width 238 height 11
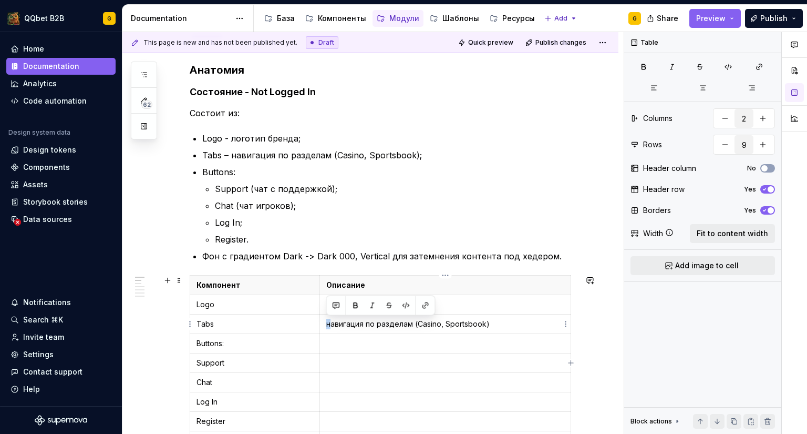
click at [326, 321] on td "навигация по разделам (Casino, Sportsbook)" at bounding box center [445, 323] width 251 height 19
click at [340, 340] on p at bounding box center [445, 343] width 238 height 11
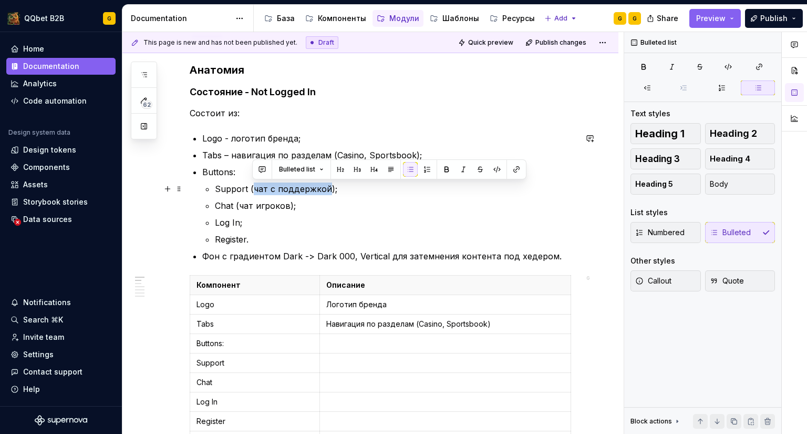
drag, startPoint x: 325, startPoint y: 188, endPoint x: 254, endPoint y: 186, distance: 71.5
click at [254, 186] on p "Support (чат с поддержкой);" at bounding box center [396, 188] width 362 height 13
click at [346, 363] on p at bounding box center [445, 362] width 238 height 11
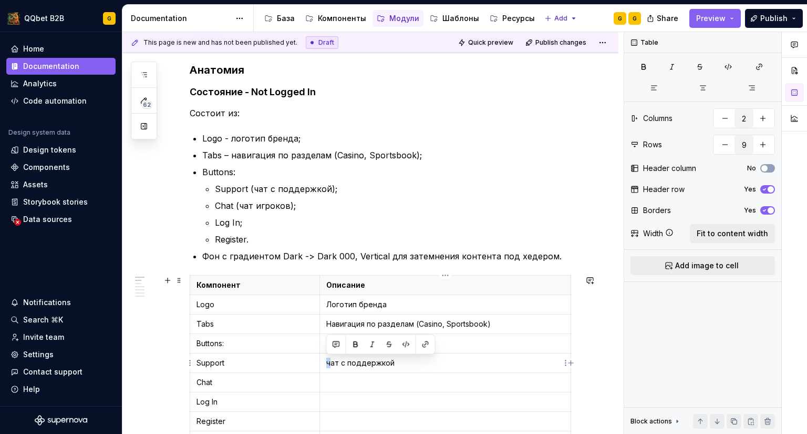
click at [331, 361] on p "чат с поддержкой" at bounding box center [445, 362] width 238 height 11
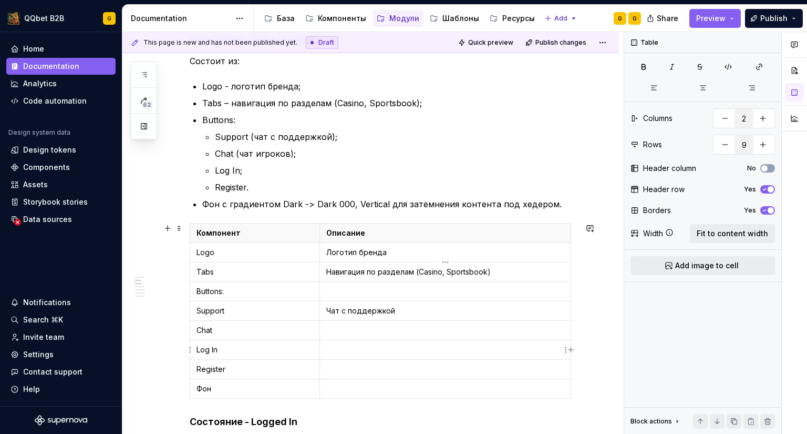
scroll to position [210, 0]
click at [383, 324] on p at bounding box center [445, 329] width 238 height 11
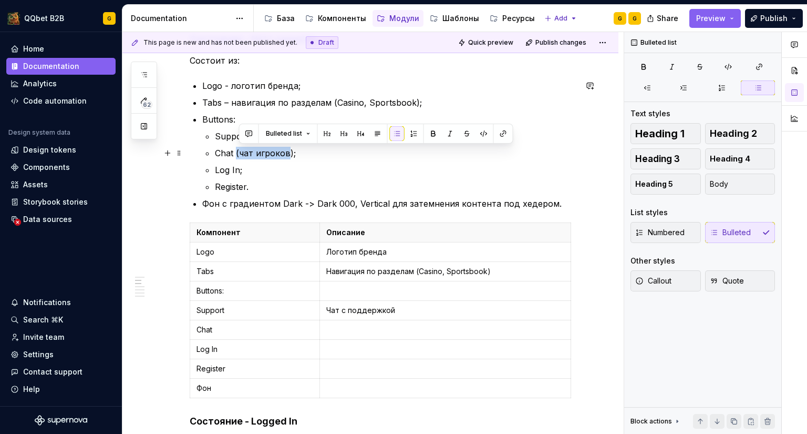
drag, startPoint x: 286, startPoint y: 154, endPoint x: 237, endPoint y: 151, distance: 49.0
click at [237, 151] on p "Chat (чат игроков);" at bounding box center [396, 153] width 362 height 13
click at [238, 151] on p "Chat (чат игроков);" at bounding box center [396, 153] width 362 height 13
click at [240, 151] on p "Chat (чат игроков);" at bounding box center [396, 153] width 362 height 13
drag, startPoint x: 239, startPoint y: 153, endPoint x: 286, endPoint y: 155, distance: 47.3
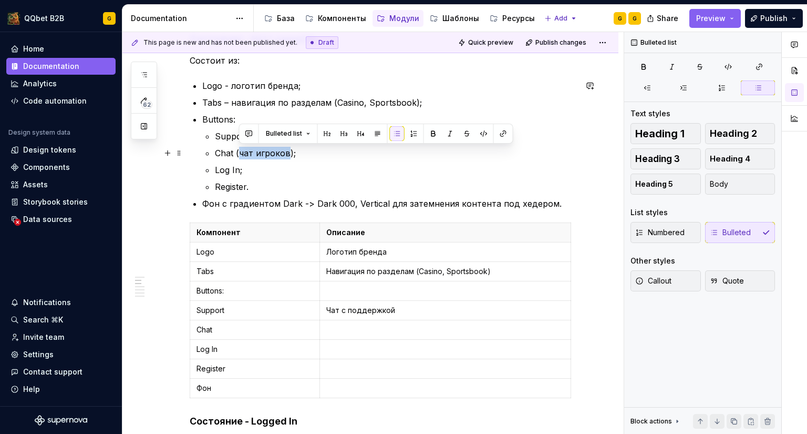
click at [286, 155] on p "Chat (чат игроков);" at bounding box center [396, 153] width 362 height 13
click at [364, 323] on td at bounding box center [445, 329] width 251 height 19
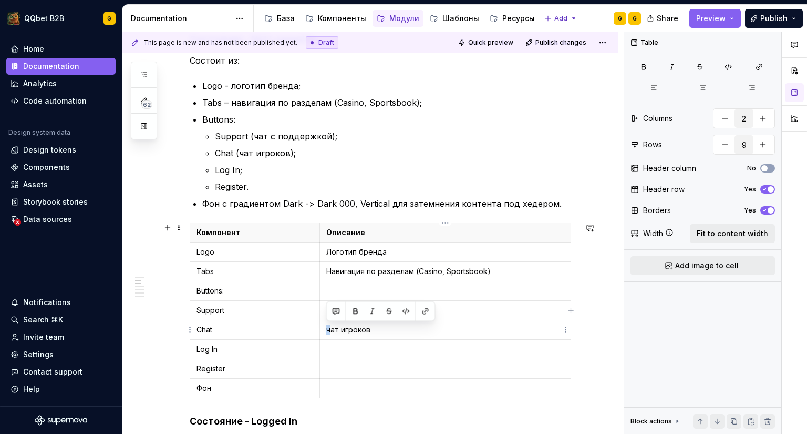
click at [327, 326] on p "чат игроков" at bounding box center [445, 329] width 238 height 11
click at [389, 331] on p "Чат игроков" at bounding box center [445, 329] width 238 height 11
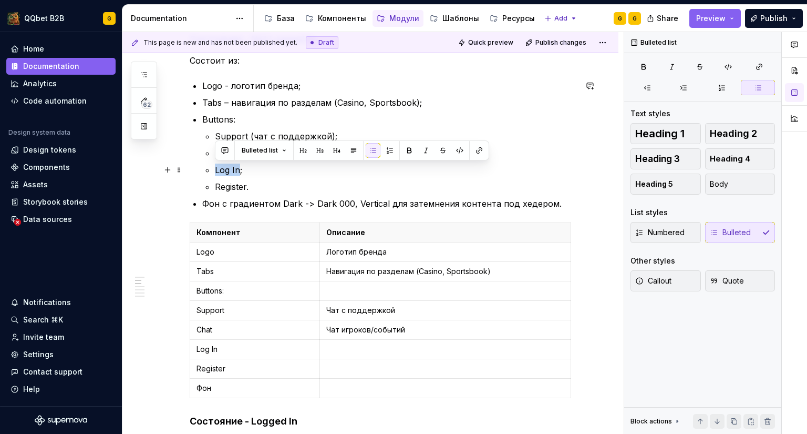
drag, startPoint x: 239, startPoint y: 168, endPoint x: 217, endPoint y: 170, distance: 22.7
click at [217, 170] on p "Log In;" at bounding box center [396, 169] width 362 height 13
click at [354, 351] on p at bounding box center [445, 349] width 238 height 11
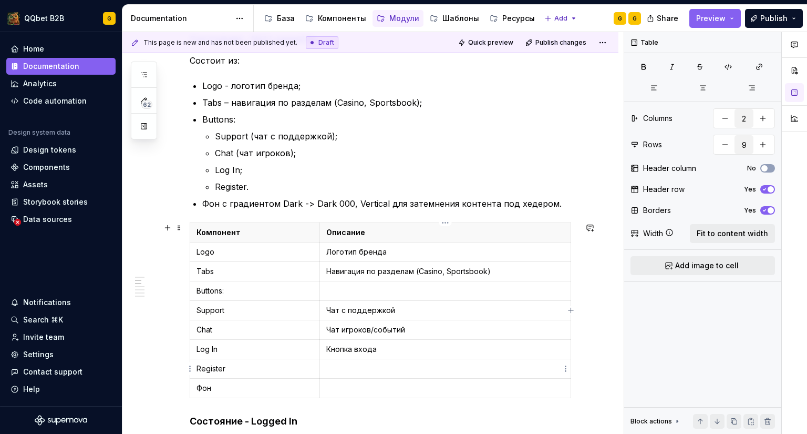
click at [352, 367] on p at bounding box center [445, 368] width 238 height 11
click at [342, 385] on p at bounding box center [445, 388] width 238 height 11
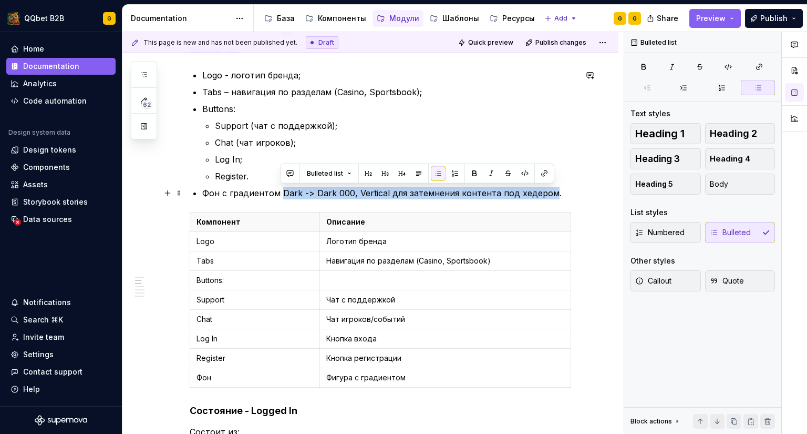
drag, startPoint x: 280, startPoint y: 193, endPoint x: 545, endPoint y: 193, distance: 265.4
click at [545, 193] on p "Фон с градиентом Dark -> Dark 000, Vertical для затемнения контента под хедером." at bounding box center [389, 193] width 374 height 13
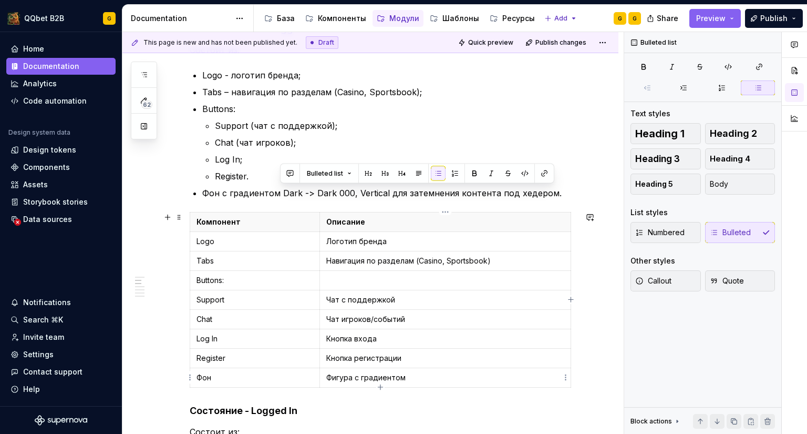
click at [451, 375] on p "Фигура с градиентом" at bounding box center [445, 377] width 238 height 11
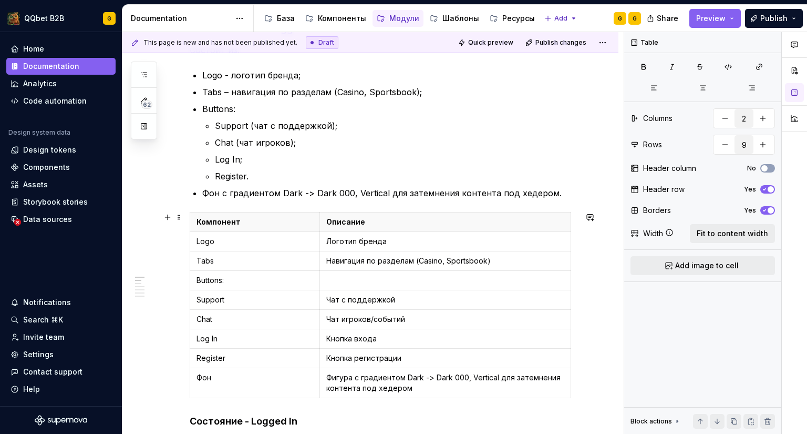
scroll to position [116, 0]
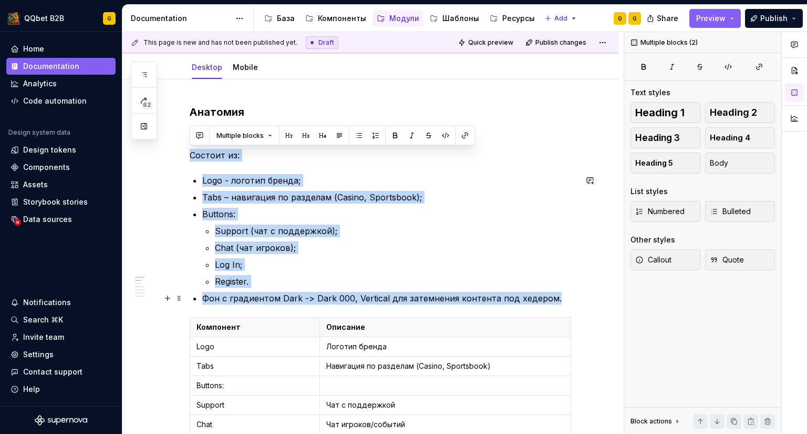
drag, startPoint x: 190, startPoint y: 155, endPoint x: 570, endPoint y: 296, distance: 405.6
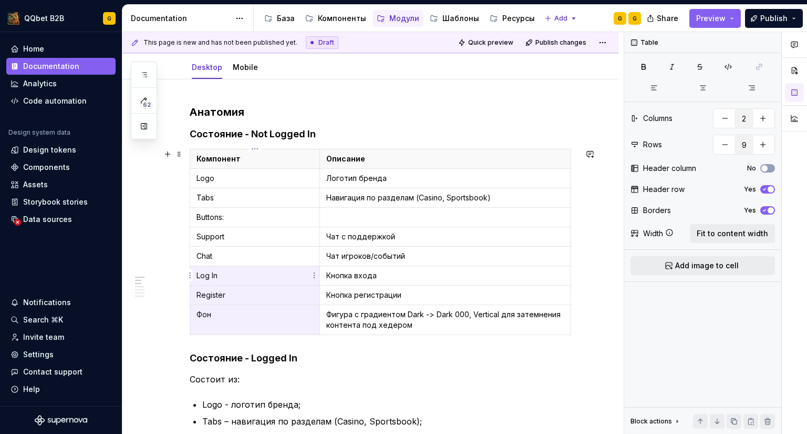
drag, startPoint x: 265, startPoint y: 316, endPoint x: 238, endPoint y: 269, distance: 54.2
click at [238, 269] on tbody "Компонент Описание Logo Логотип бренда Tabs Навигация по разделам (Casino, Spor…" at bounding box center [380, 242] width 381 height 186
click at [237, 319] on td "Фон" at bounding box center [255, 320] width 130 height 30
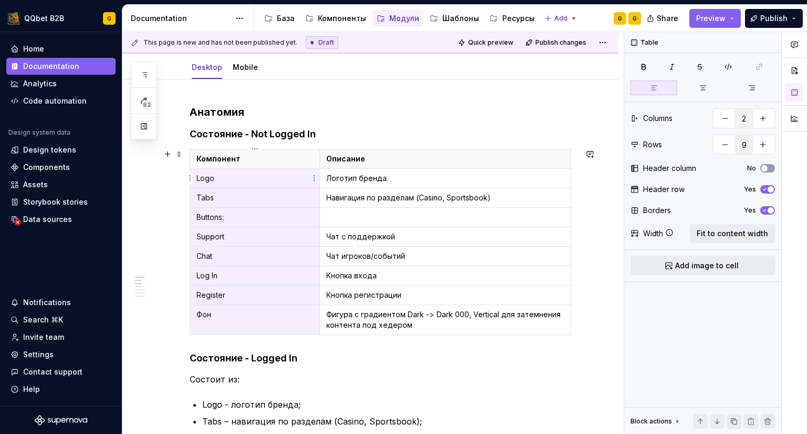
drag, startPoint x: 268, startPoint y: 322, endPoint x: 224, endPoint y: 185, distance: 143.3
click at [224, 185] on tbody "Компонент Описание Logo Логотип бренда Tabs Навигация по разделам (Casino, Spor…" at bounding box center [380, 242] width 381 height 186
drag, startPoint x: 224, startPoint y: 184, endPoint x: 679, endPoint y: 336, distance: 479.8
click at [679, 336] on div "Table Columns 2 Rows 9 Header column No Header row Yes Borders Yes Width Fit to…" at bounding box center [702, 233] width 157 height 402
click at [709, 232] on span "Fit to content width" at bounding box center [732, 233] width 71 height 11
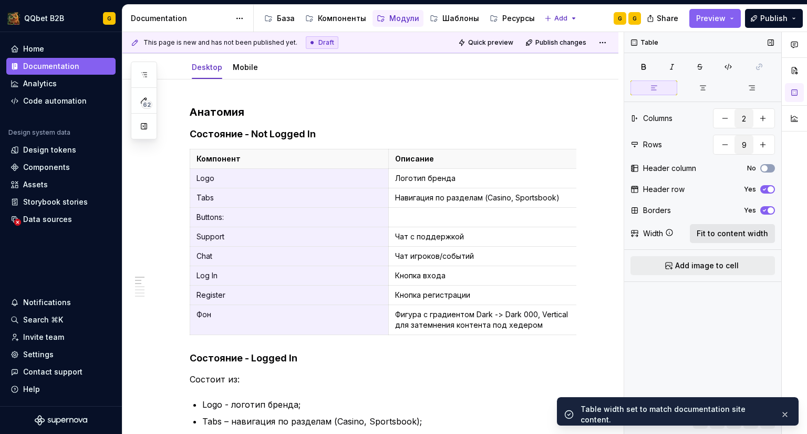
click at [709, 232] on span "Fit to content width" at bounding box center [732, 233] width 71 height 11
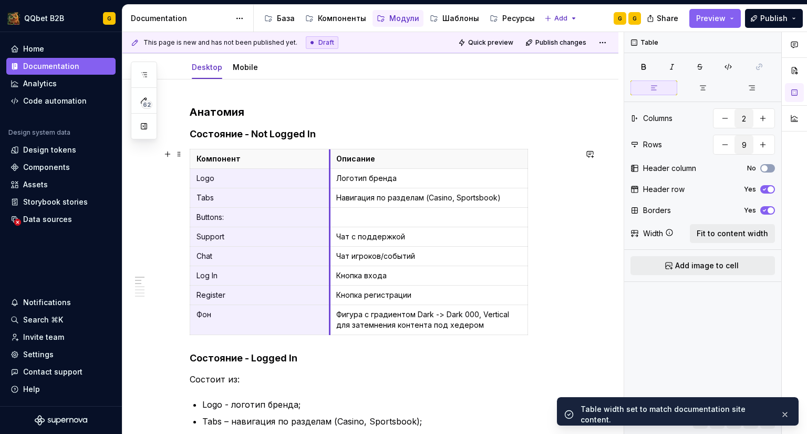
drag, startPoint x: 389, startPoint y: 252, endPoint x: 330, endPoint y: 246, distance: 59.1
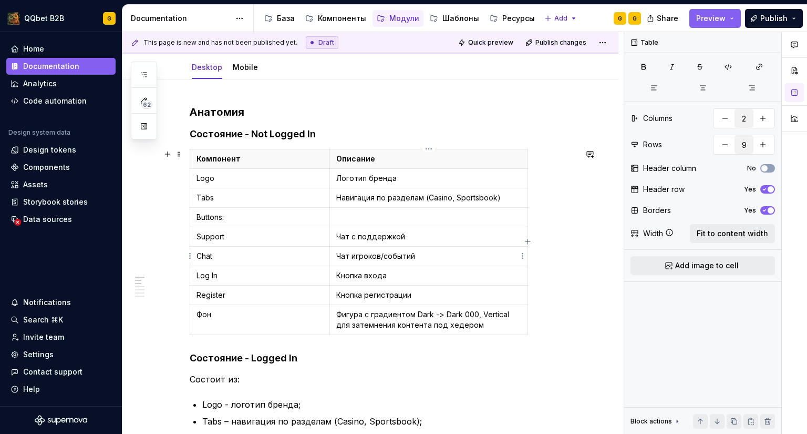
click at [494, 255] on p "Чат игроков/событий" at bounding box center [428, 256] width 185 height 11
click at [716, 229] on span "Fit to content width" at bounding box center [732, 233] width 71 height 11
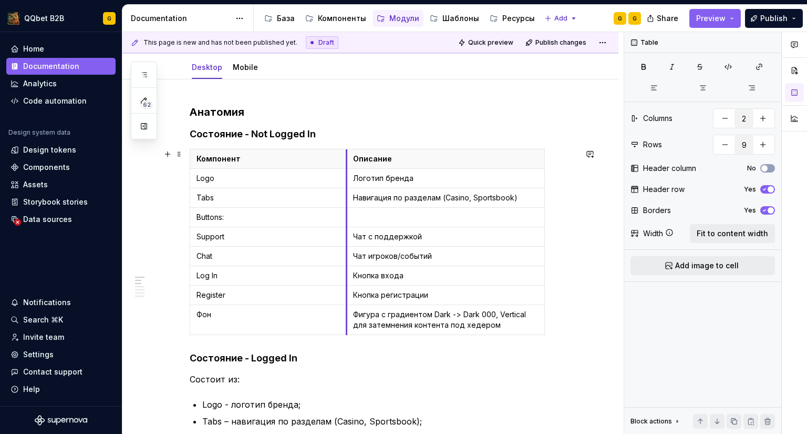
type textarea "*"
drag, startPoint x: 388, startPoint y: 238, endPoint x: 506, endPoint y: 292, distance: 130.3
click at [709, 328] on div "Table Columns 2 Rows 9 Header column No Header row Yes Borders Yes Width Fit to…" at bounding box center [702, 233] width 157 height 402
click at [664, 185] on div "Header row" at bounding box center [664, 189] width 42 height 11
click at [661, 191] on div "Header row" at bounding box center [664, 189] width 42 height 11
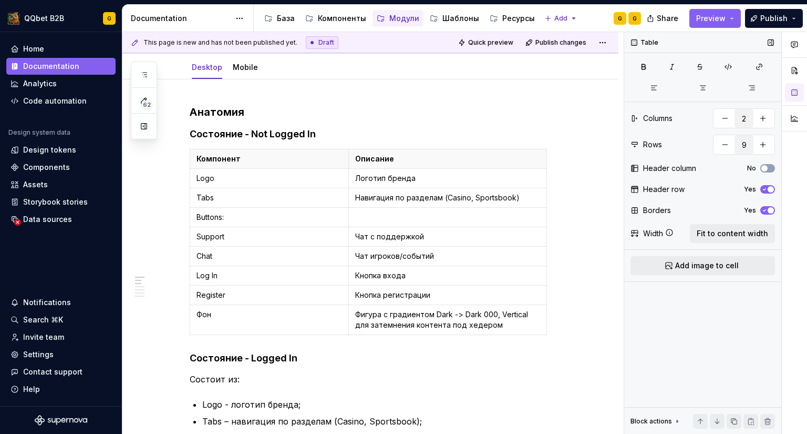
click at [669, 167] on div "Header column" at bounding box center [669, 168] width 53 height 11
click at [768, 168] on icon "button" at bounding box center [765, 168] width 8 height 6
click at [768, 168] on span "button" at bounding box center [771, 168] width 6 height 6
click at [768, 168] on icon "button" at bounding box center [765, 168] width 8 height 6
click at [405, 163] on th "Описание" at bounding box center [447, 158] width 198 height 19
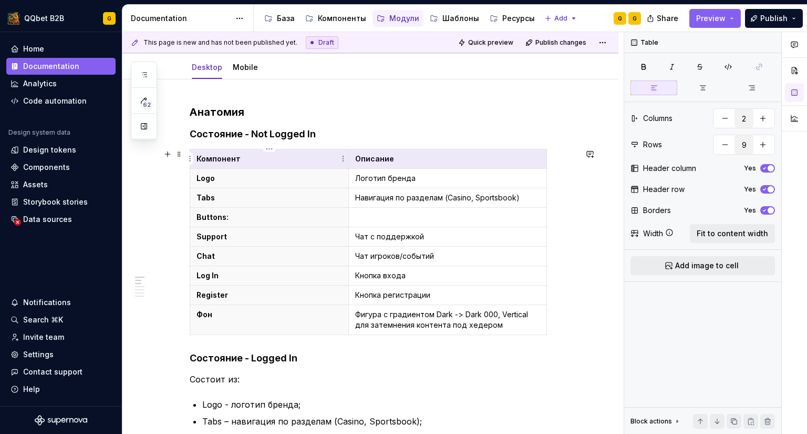
drag, startPoint x: 402, startPoint y: 157, endPoint x: 322, endPoint y: 156, distance: 79.9
click at [322, 156] on tr "Компонент Описание" at bounding box center [368, 158] width 357 height 19
click at [769, 210] on span "button" at bounding box center [771, 210] width 6 height 6
click at [769, 210] on button "No" at bounding box center [768, 210] width 15 height 8
click at [730, 302] on div "Table Columns 2 Rows 9 Header column Yes Header row Yes Borders Yes Width Fit t…" at bounding box center [702, 233] width 157 height 402
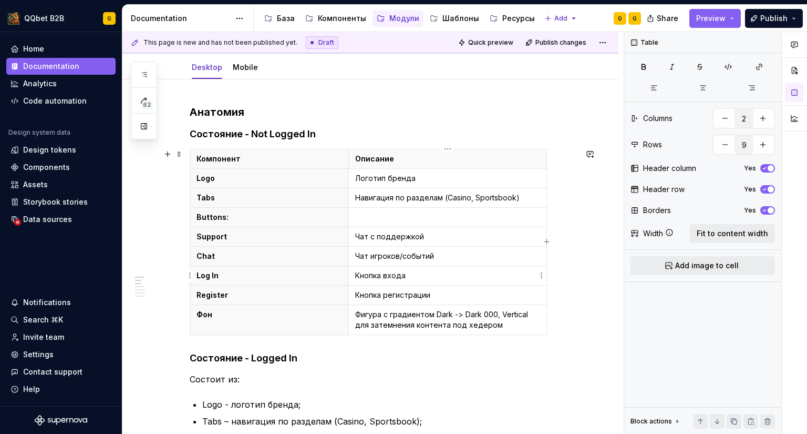
click at [426, 272] on p "Кнопка входа" at bounding box center [447, 275] width 185 height 11
click at [643, 44] on div "Table" at bounding box center [646, 42] width 36 height 15
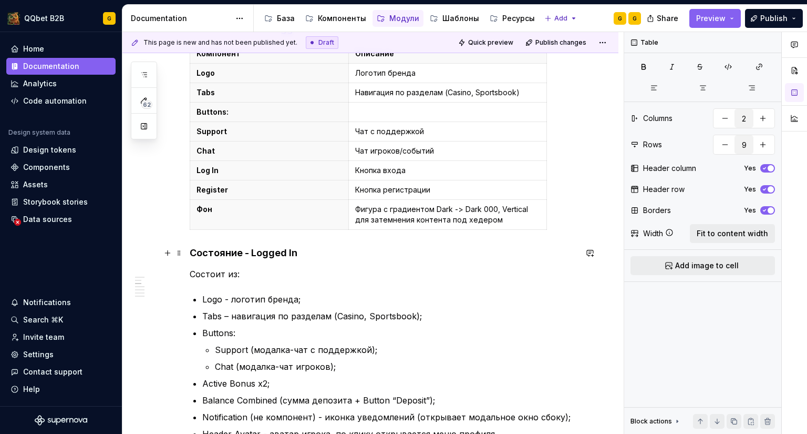
scroll to position [273, 0]
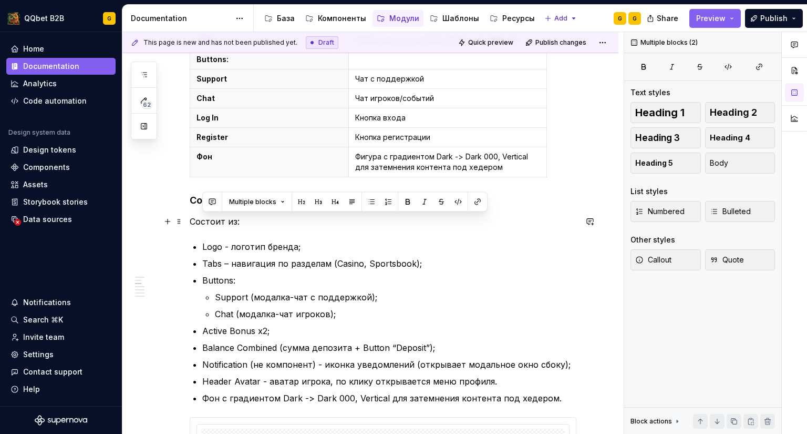
click at [260, 221] on p "Состоит из:" at bounding box center [383, 221] width 387 height 13
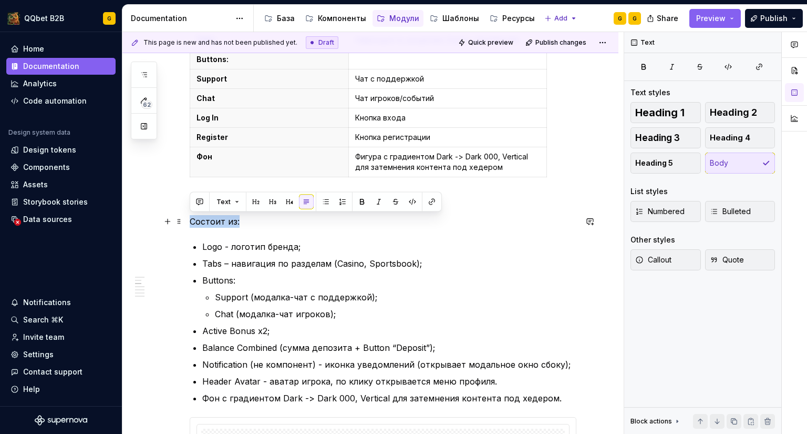
drag, startPoint x: 244, startPoint y: 221, endPoint x: 190, endPoint y: 220, distance: 54.1
click at [190, 220] on p "Состоит из:" at bounding box center [383, 221] width 387 height 13
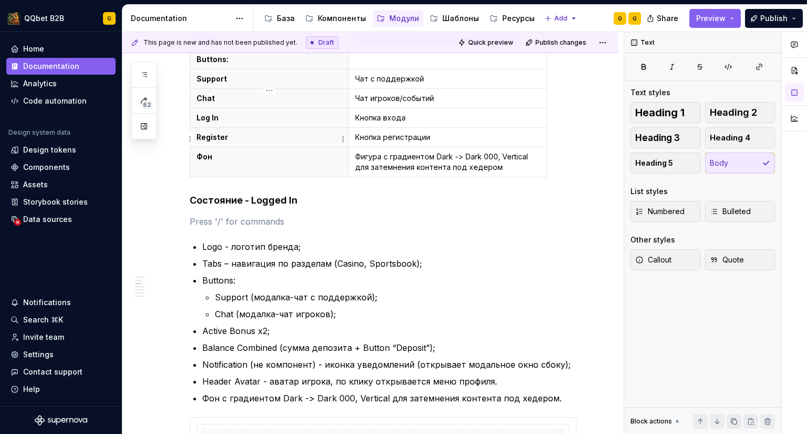
scroll to position [168, 0]
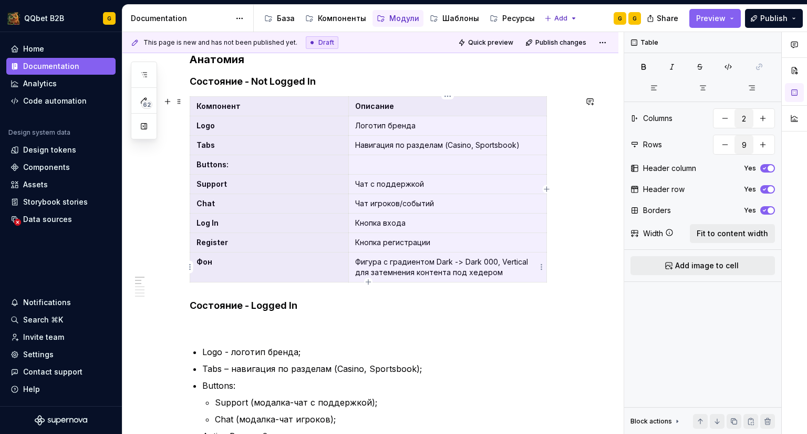
drag, startPoint x: 346, startPoint y: 150, endPoint x: 415, endPoint y: 271, distance: 139.3
click at [415, 271] on tbody "Компонент Описание Logo Логотип бренда Tabs Навигация по разделам (Casino, Spor…" at bounding box center [368, 190] width 357 height 186
click at [268, 325] on p at bounding box center [383, 326] width 387 height 13
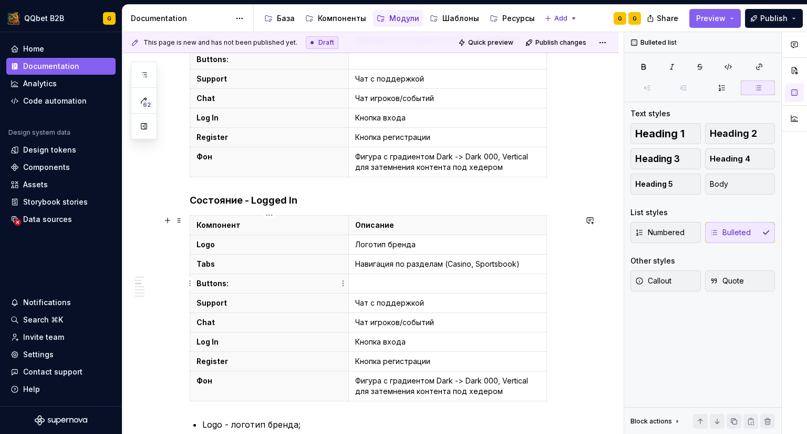
scroll to position [378, 0]
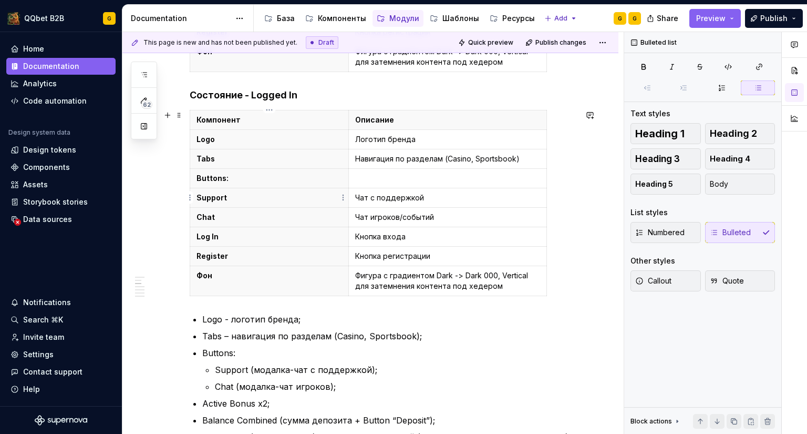
click at [256, 196] on p "Support" at bounding box center [270, 197] width 146 height 11
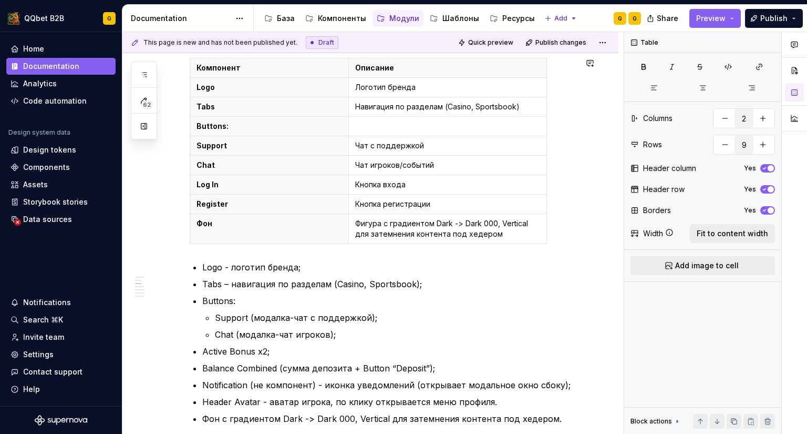
scroll to position [431, 0]
click at [231, 183] on p "Log In" at bounding box center [270, 184] width 146 height 11
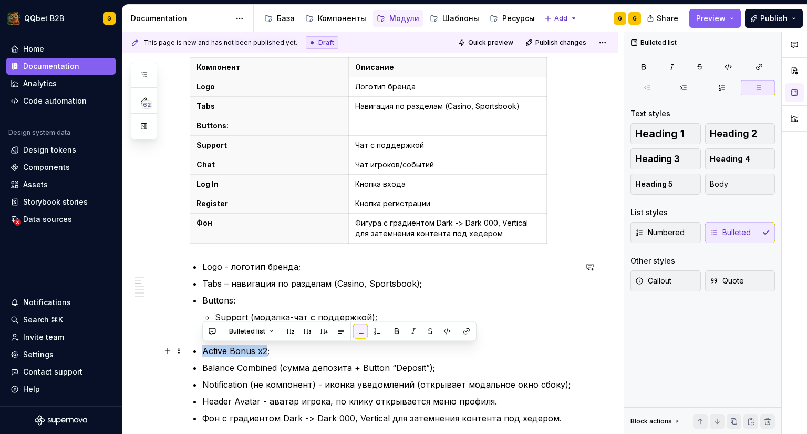
drag, startPoint x: 265, startPoint y: 352, endPoint x: 203, endPoint y: 348, distance: 62.1
click at [203, 348] on p "Active Bonus x2;" at bounding box center [389, 350] width 374 height 13
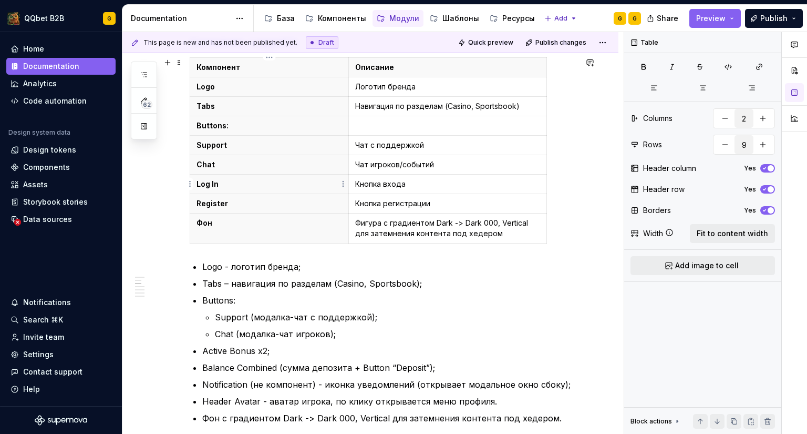
click at [212, 184] on p "Log In" at bounding box center [270, 184] width 146 height 11
type input "2"
click at [207, 184] on p "Log In" at bounding box center [270, 184] width 146 height 11
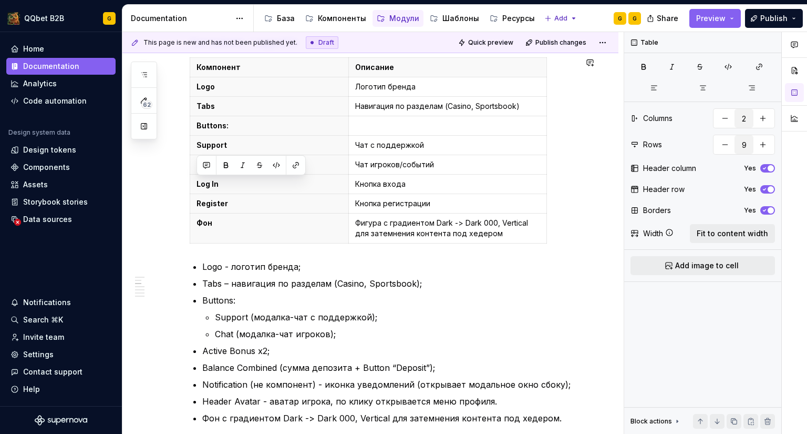
click at [207, 184] on p "Log In" at bounding box center [270, 184] width 146 height 11
drag, startPoint x: 427, startPoint y: 182, endPoint x: 408, endPoint y: 184, distance: 19.0
click at [426, 182] on p "Кнопка входа" at bounding box center [447, 184] width 185 height 11
drag, startPoint x: 410, startPoint y: 184, endPoint x: 390, endPoint y: 184, distance: 20.0
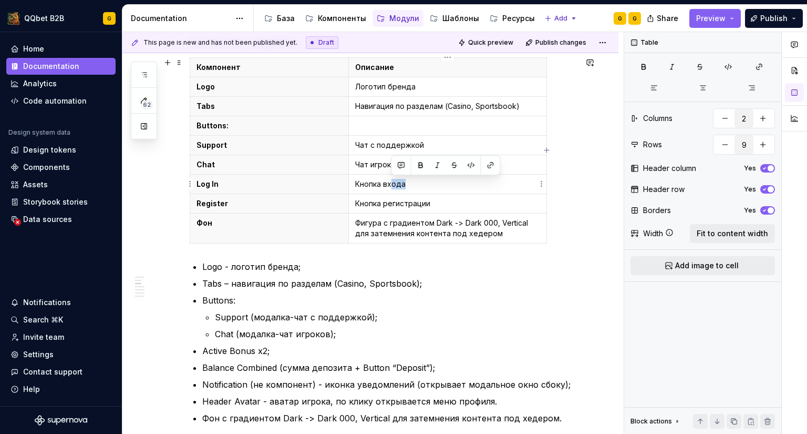
click at [390, 184] on p "Кнопка входа" at bounding box center [447, 184] width 185 height 11
click at [540, 184] on html "QQbet B2B G Home Documentation Analytics Code automation Design system data Des…" at bounding box center [403, 217] width 807 height 434
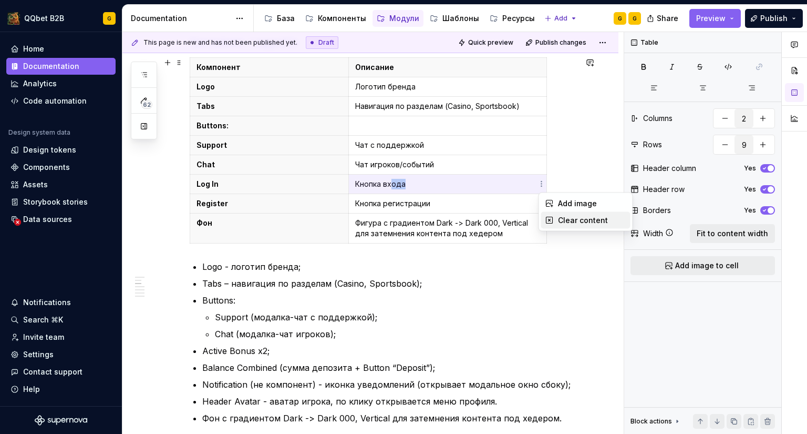
click at [561, 223] on div "Clear content" at bounding box center [592, 220] width 68 height 11
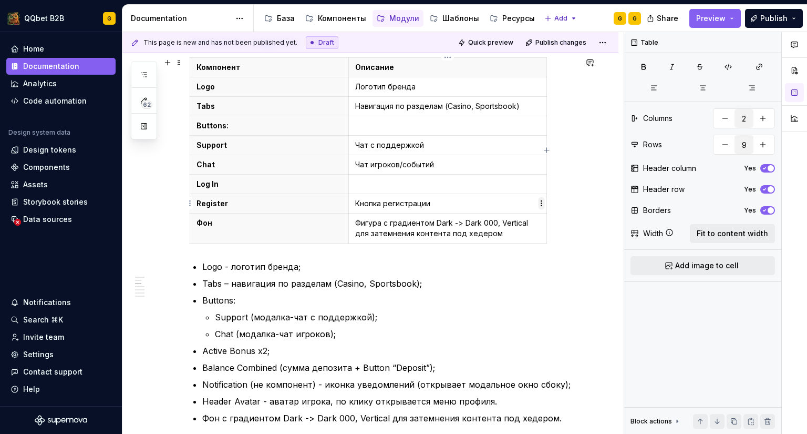
click at [541, 203] on html "QQbet B2B G Home Documentation Analytics Code automation Design system data Des…" at bounding box center [403, 217] width 807 height 434
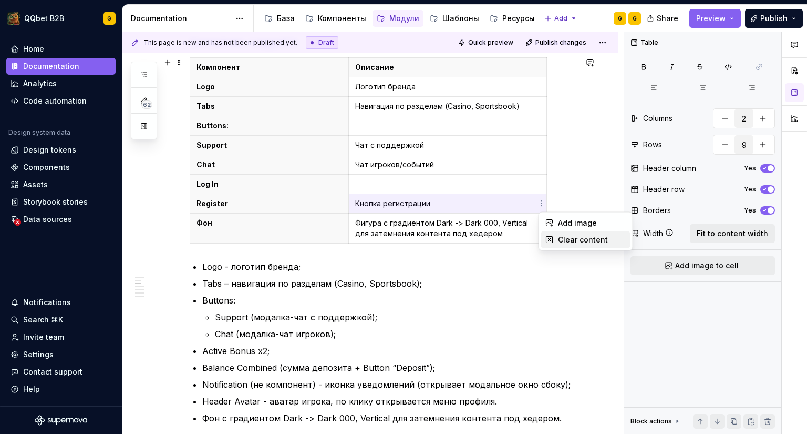
click at [547, 237] on icon at bounding box center [550, 240] width 6 height 6
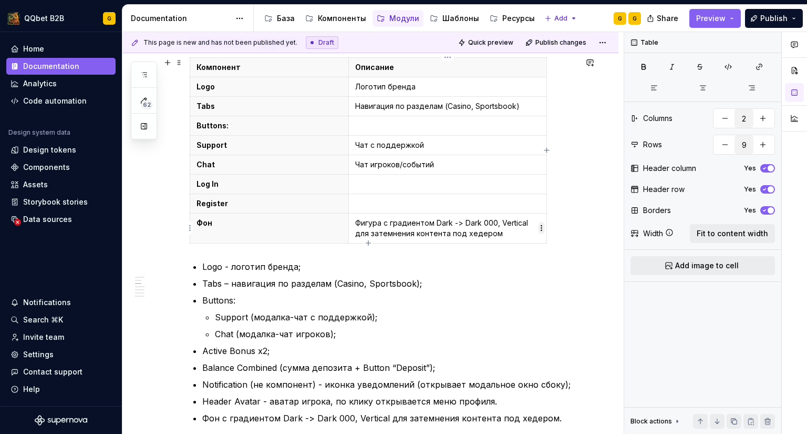
click at [540, 228] on html "QQbet B2B G Home Documentation Analytics Code automation Design system data Des…" at bounding box center [403, 217] width 807 height 434
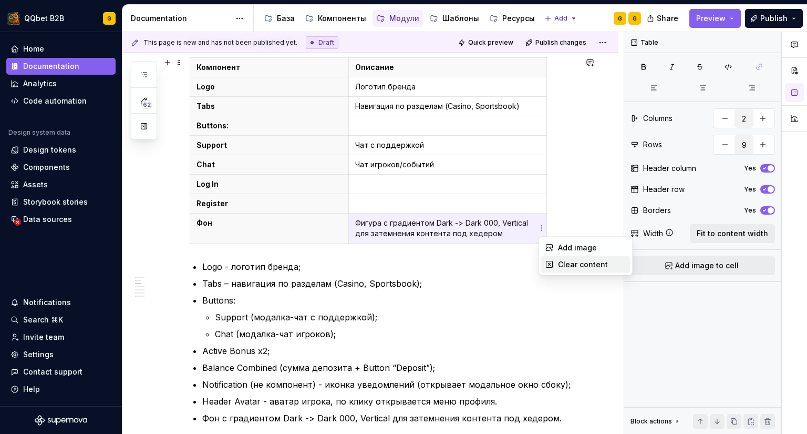
click at [558, 263] on div "Clear content" at bounding box center [592, 264] width 68 height 11
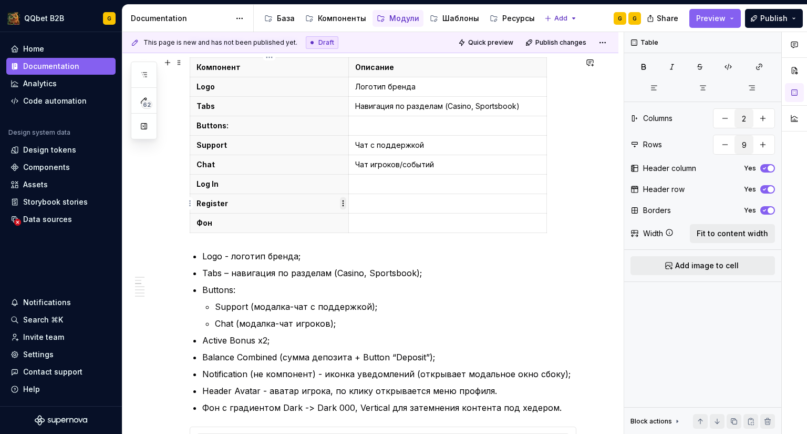
click at [344, 200] on html "QQbet B2B G Home Documentation Analytics Code automation Design system data Des…" at bounding box center [403, 217] width 807 height 434
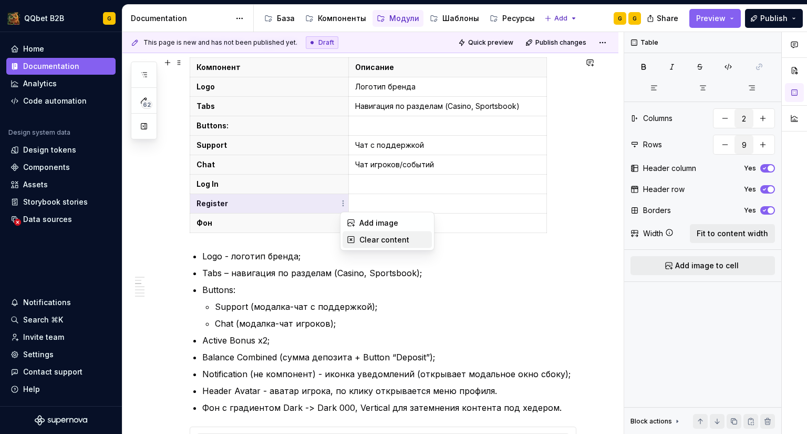
click at [365, 237] on div "Clear content" at bounding box center [394, 239] width 68 height 11
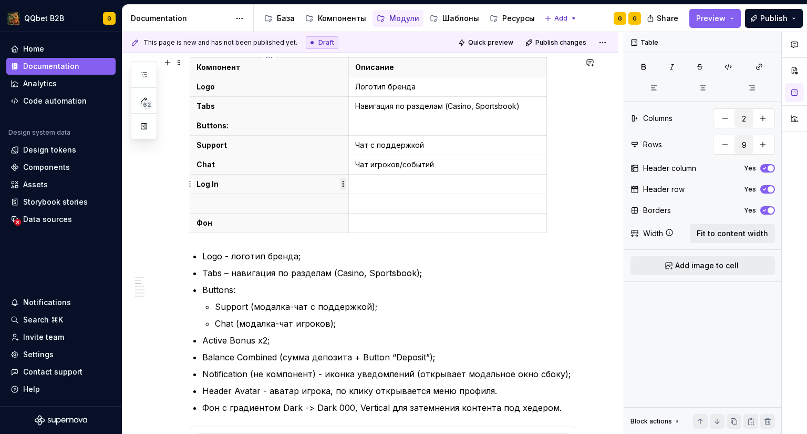
click at [341, 182] on html "QQbet B2B G Home Documentation Analytics Code automation Design system data Des…" at bounding box center [403, 217] width 807 height 434
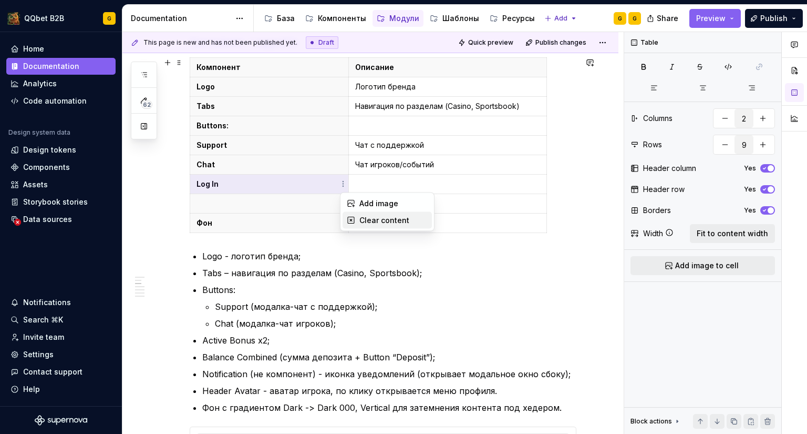
click at [350, 214] on div "Clear content" at bounding box center [387, 220] width 89 height 17
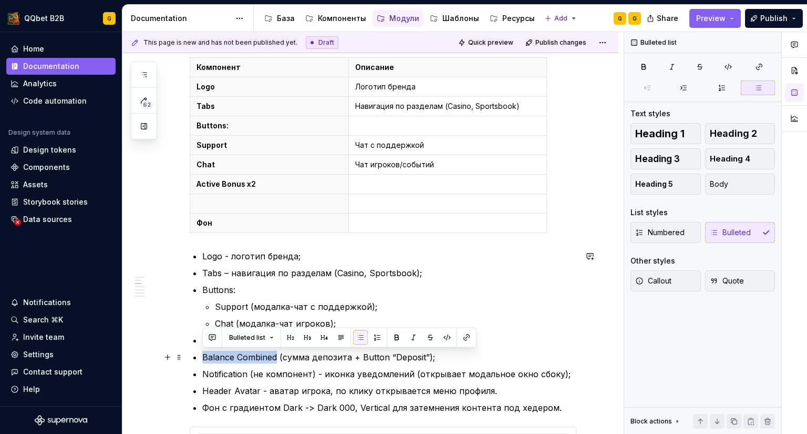
drag, startPoint x: 277, startPoint y: 356, endPoint x: 200, endPoint y: 355, distance: 76.7
click at [238, 202] on p at bounding box center [270, 203] width 146 height 11
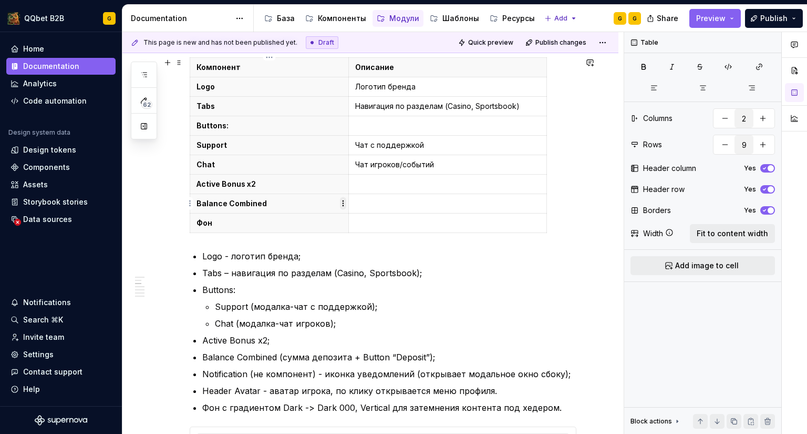
click at [344, 201] on html "QQbet B2B G Home Documentation Analytics Code automation Design system data Des…" at bounding box center [403, 217] width 807 height 434
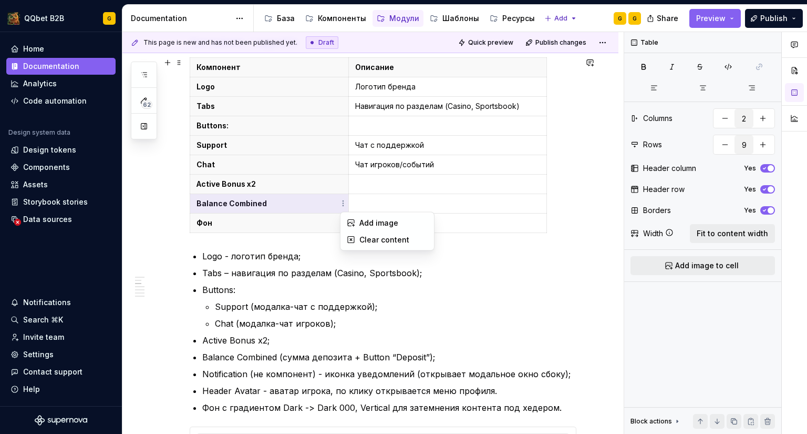
click at [313, 203] on html "QQbet B2B G Home Documentation Analytics Code automation Design system data Des…" at bounding box center [403, 217] width 807 height 434
click at [313, 203] on p "Balance Combined" at bounding box center [270, 203] width 146 height 11
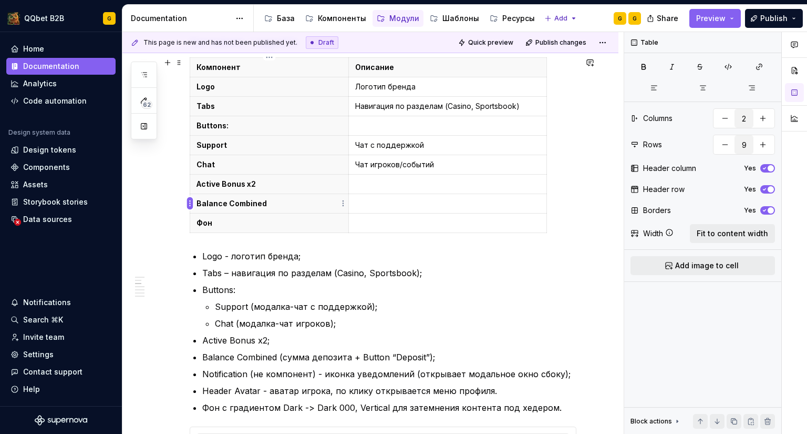
click at [190, 202] on html "QQbet B2B G Home Documentation Analytics Code automation Design system data Des…" at bounding box center [403, 217] width 807 height 434
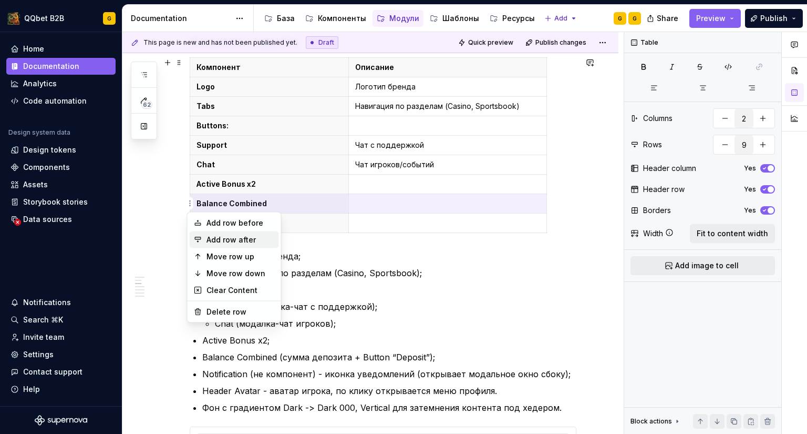
click at [216, 244] on div "Add row after" at bounding box center [241, 239] width 68 height 11
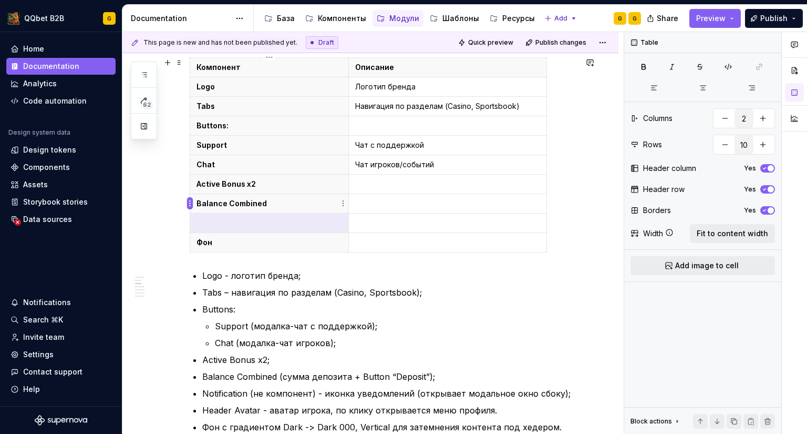
click at [190, 201] on html "QQbet B2B G Home Documentation Analytics Code automation Design system data Des…" at bounding box center [403, 217] width 807 height 434
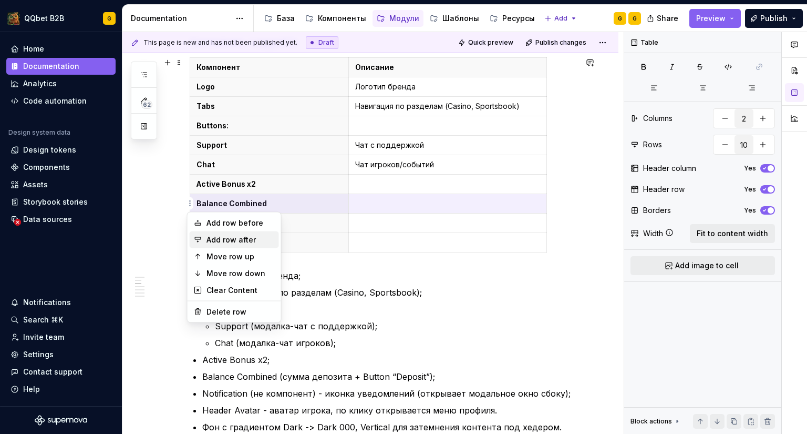
click at [213, 237] on div "Add row after" at bounding box center [241, 239] width 68 height 11
type input "11"
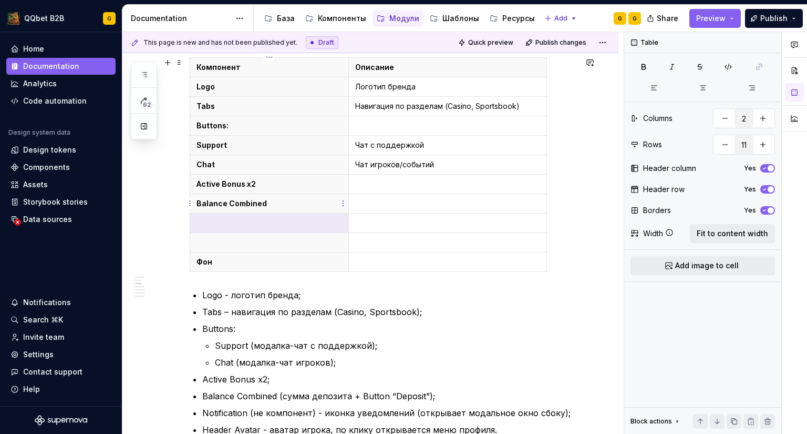
click at [246, 212] on th "Balance Combined" at bounding box center [269, 203] width 159 height 19
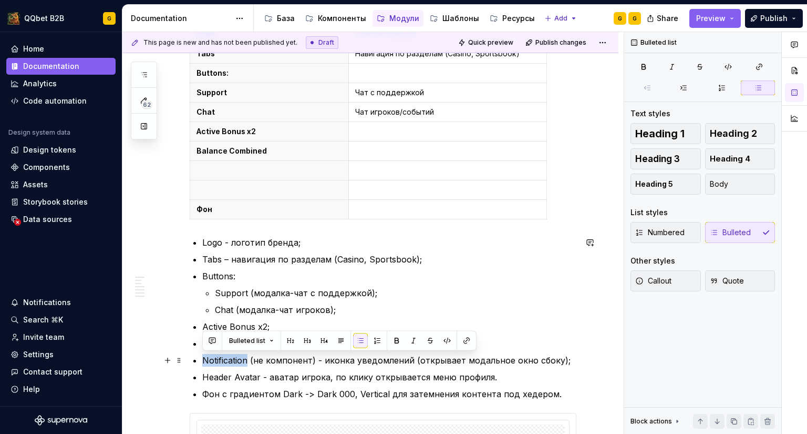
drag, startPoint x: 246, startPoint y: 360, endPoint x: 203, endPoint y: 359, distance: 43.1
click at [203, 359] on p "Notification (не компонент) - иконка уведомлений (открывает модальное окно сбок…" at bounding box center [389, 360] width 374 height 13
click at [214, 171] on p at bounding box center [270, 170] width 146 height 11
drag, startPoint x: 250, startPoint y: 361, endPoint x: 313, endPoint y: 364, distance: 62.6
click at [313, 364] on p "Notification (не компонент) - иконка уведомлений (открывает модальное окно сбок…" at bounding box center [389, 360] width 374 height 13
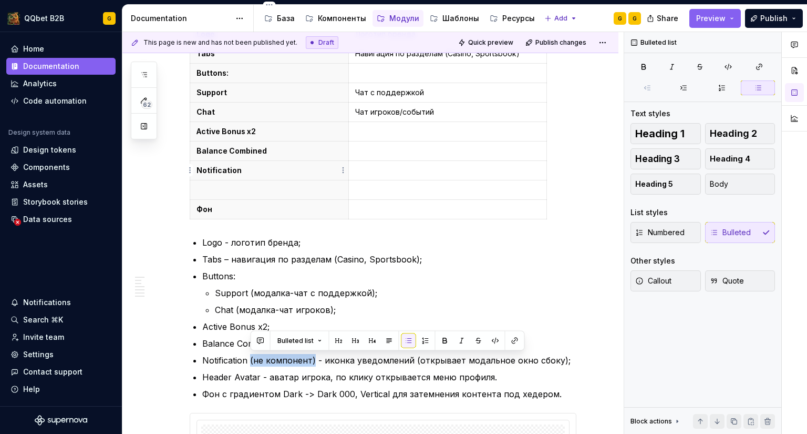
click at [261, 167] on p "Notification" at bounding box center [270, 170] width 146 height 11
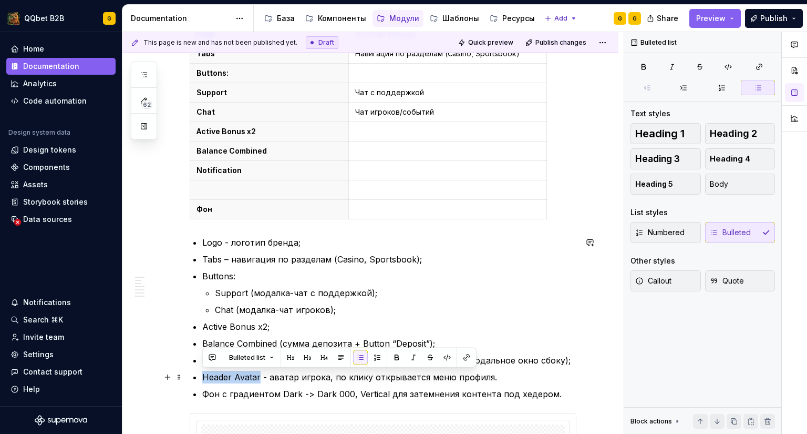
drag, startPoint x: 259, startPoint y: 377, endPoint x: 201, endPoint y: 375, distance: 57.9
click at [233, 189] on p at bounding box center [270, 189] width 146 height 11
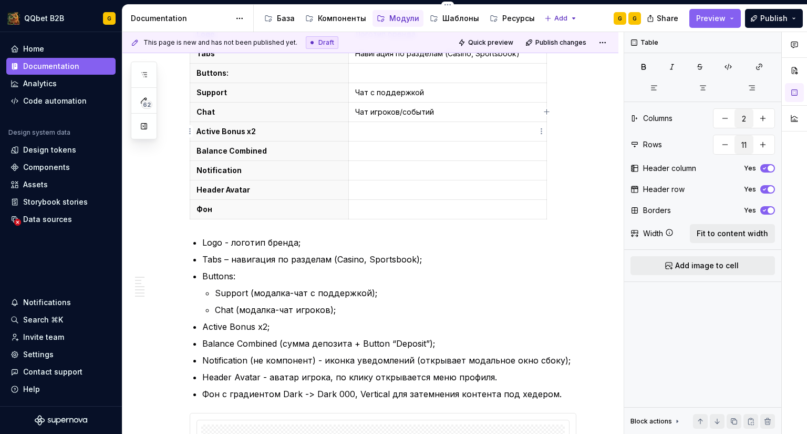
click at [398, 136] on p at bounding box center [447, 131] width 185 height 11
click at [633, 18] on div "G" at bounding box center [635, 18] width 4 height 8
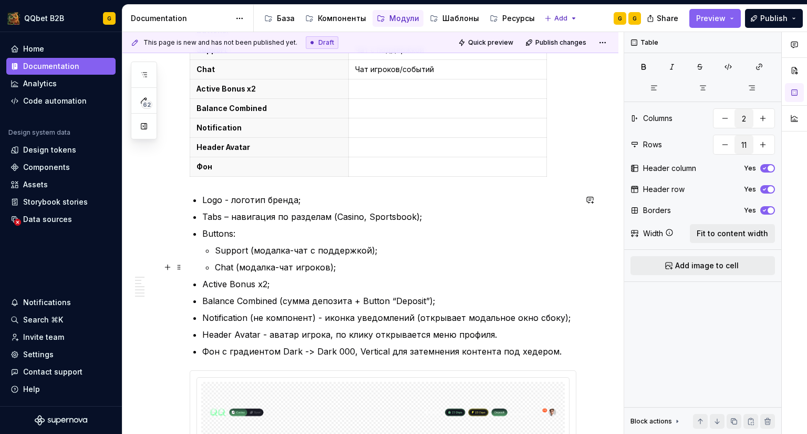
scroll to position [536, 0]
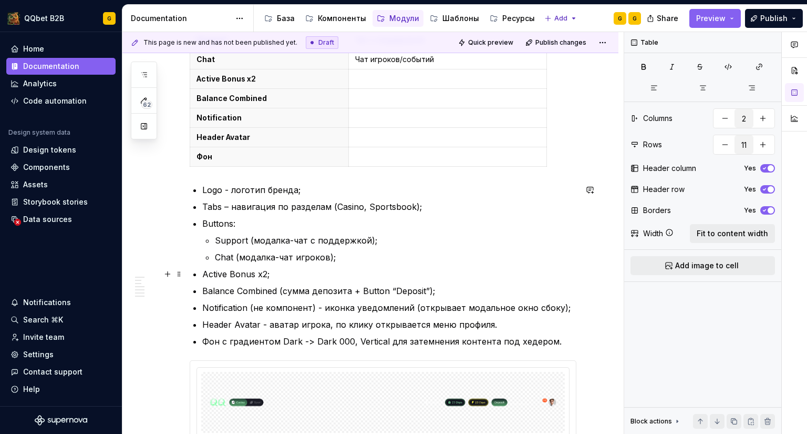
click at [249, 262] on p "Chat (модалка-чат игроков);" at bounding box center [396, 257] width 362 height 13
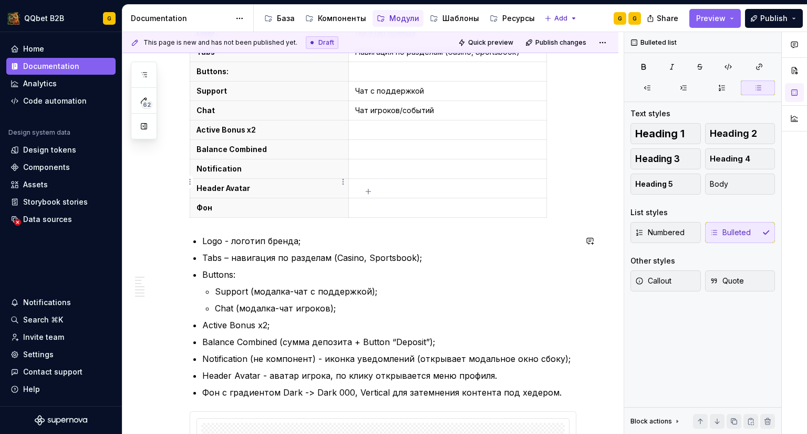
scroll to position [484, 0]
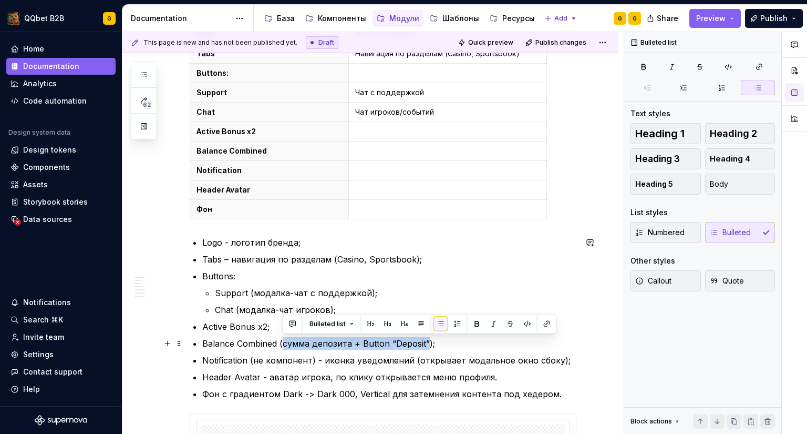
drag, startPoint x: 283, startPoint y: 343, endPoint x: 427, endPoint y: 342, distance: 143.5
click at [427, 342] on p "Balance Combined (сумма депозита + Button “Deposit”);" at bounding box center [389, 343] width 374 height 13
click at [375, 149] on p at bounding box center [447, 151] width 185 height 11
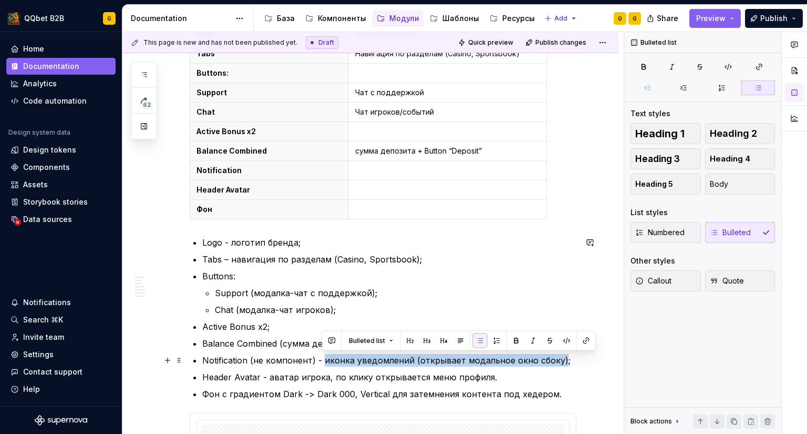
drag, startPoint x: 324, startPoint y: 360, endPoint x: 556, endPoint y: 362, distance: 232.3
click at [556, 362] on p "Notification (не компонент) - иконка уведомлений (открывает модальное окно сбок…" at bounding box center [389, 360] width 374 height 13
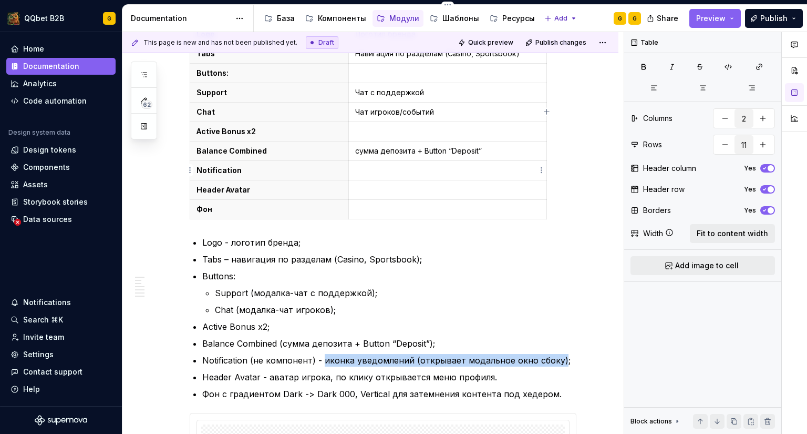
click at [377, 172] on p at bounding box center [447, 170] width 185 height 11
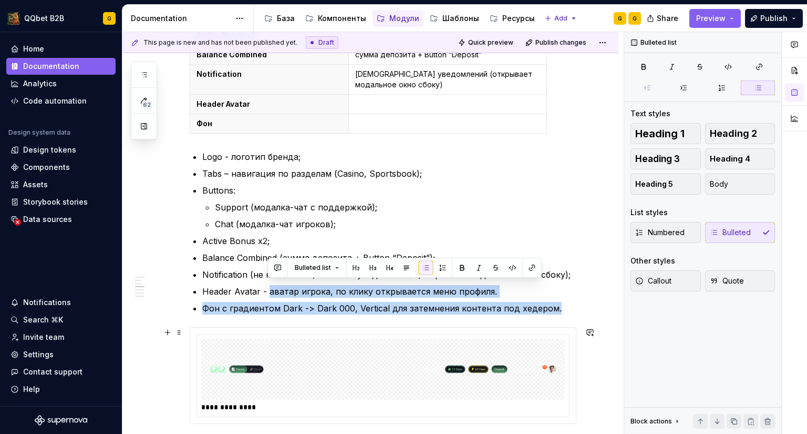
scroll to position [584, 0]
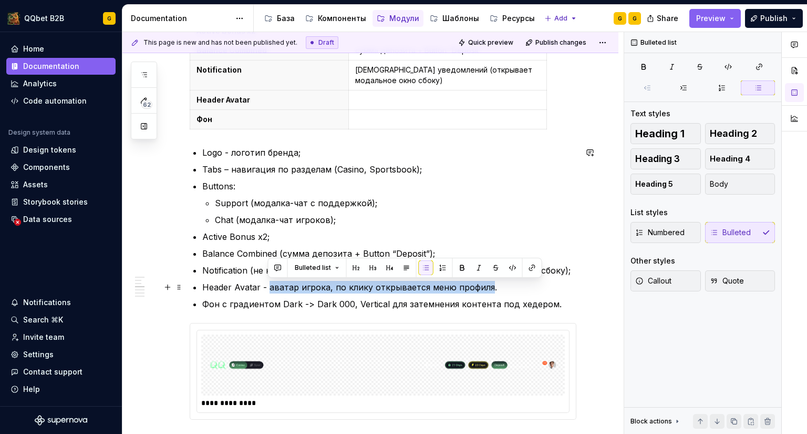
drag, startPoint x: 268, startPoint y: 388, endPoint x: 486, endPoint y: 284, distance: 242.1
click at [486, 284] on p "Header Avatar - аватар игрока, по клику открывается меню профиля." at bounding box center [389, 287] width 374 height 13
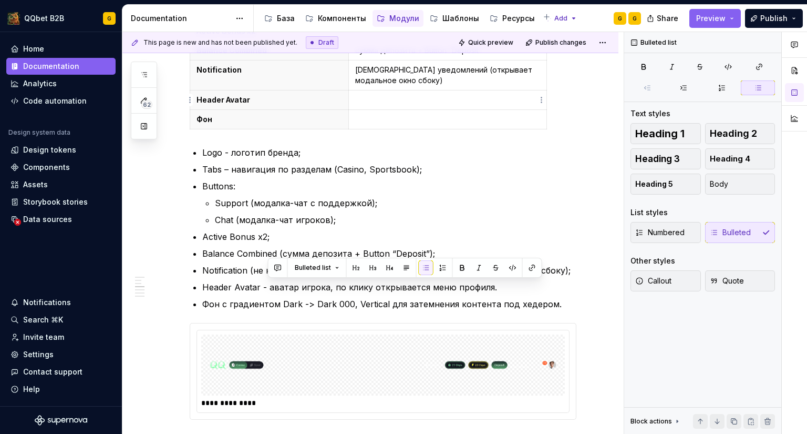
click at [367, 98] on p at bounding box center [447, 100] width 185 height 11
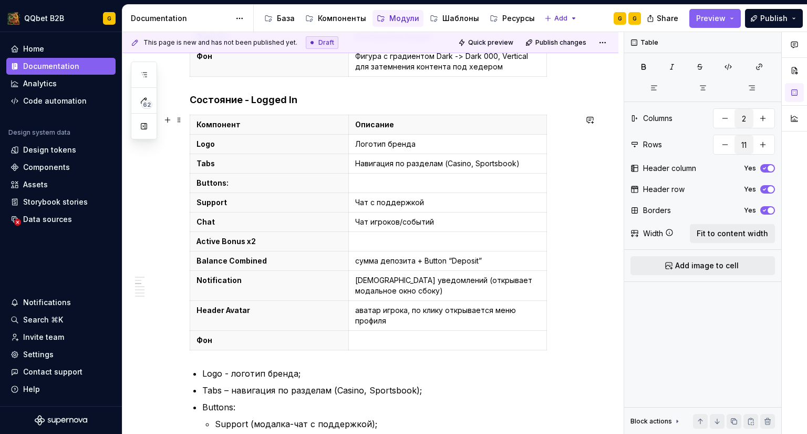
scroll to position [321, 0]
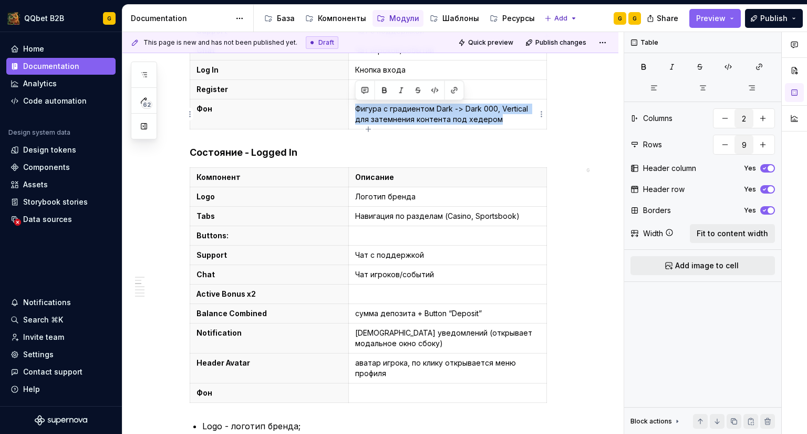
drag, startPoint x: 500, startPoint y: 118, endPoint x: 354, endPoint y: 112, distance: 146.7
click at [354, 112] on td "Фигура с градиентом Dark -> Dark 000, Vertical для затемнения контента под хеде…" at bounding box center [447, 114] width 198 height 30
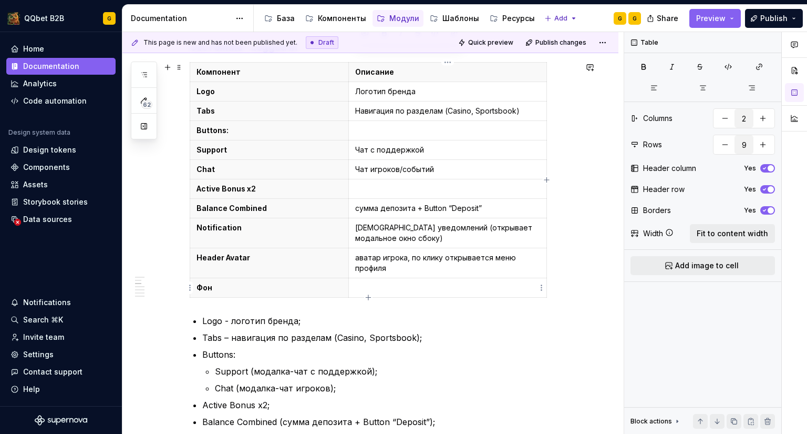
click at [380, 288] on p at bounding box center [447, 287] width 185 height 11
type input "11"
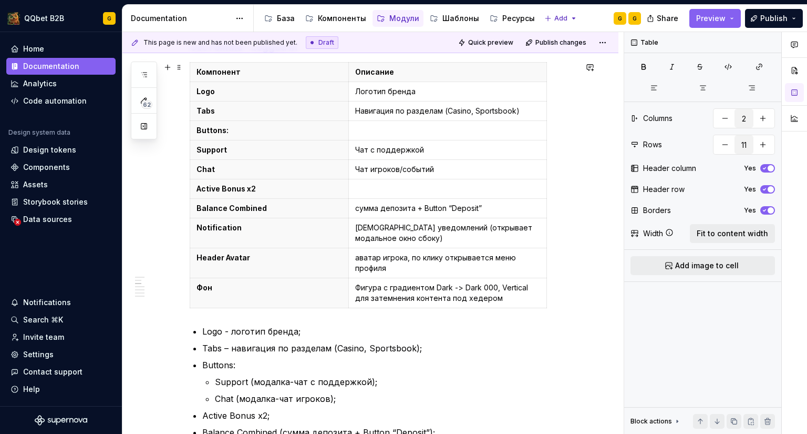
scroll to position [531, 0]
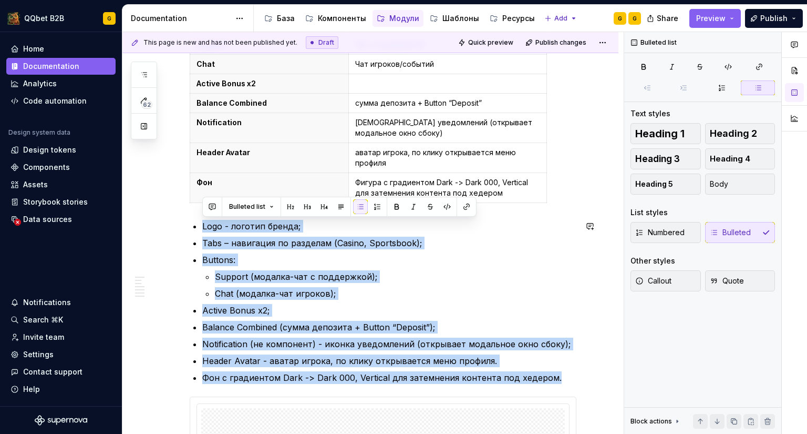
drag, startPoint x: 224, startPoint y: 255, endPoint x: 192, endPoint y: 217, distance: 49.9
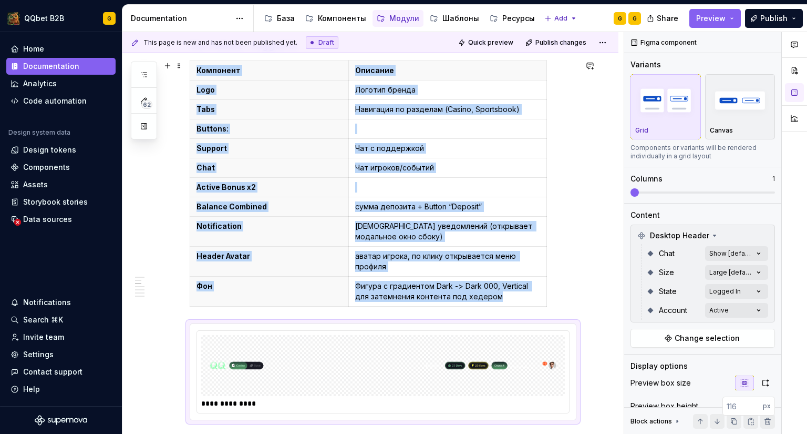
scroll to position [426, 0]
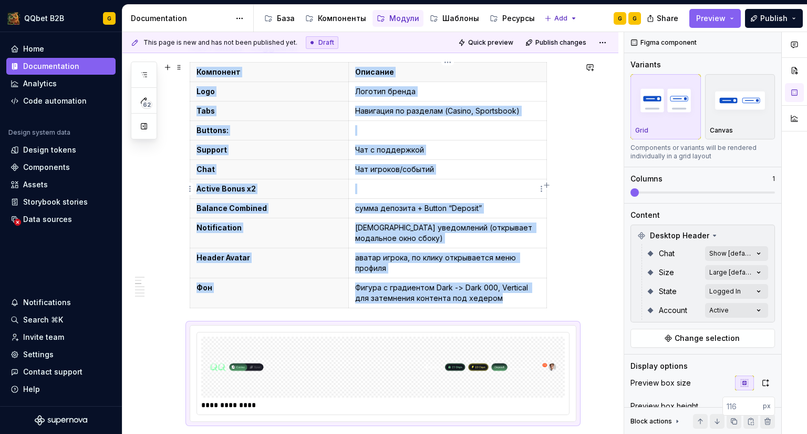
click at [394, 192] on p at bounding box center [447, 188] width 185 height 11
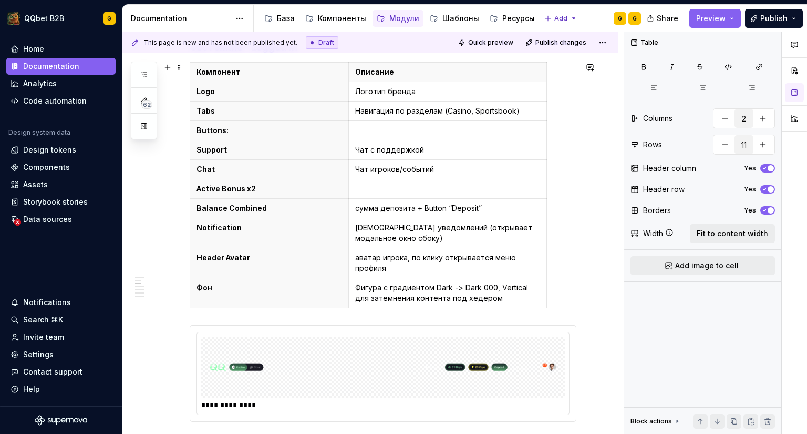
scroll to position [374, 0]
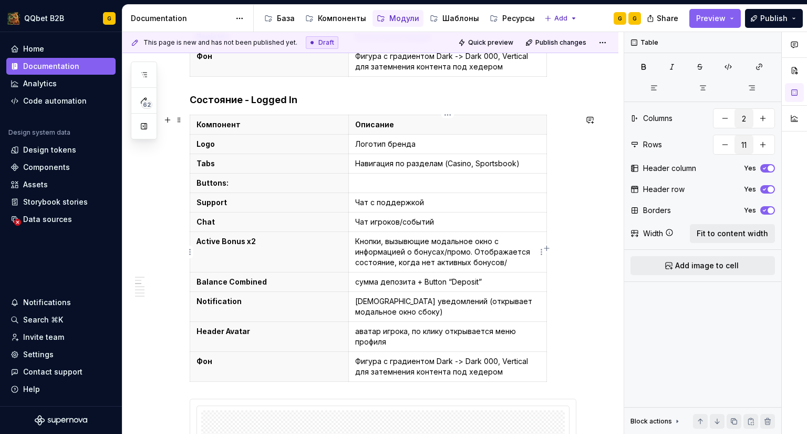
drag, startPoint x: 512, startPoint y: 262, endPoint x: 505, endPoint y: 261, distance: 6.9
click at [505, 261] on p "Кнопки, вызывющие модальное окно с информацией о бонусах/промо. Отображается со…" at bounding box center [447, 252] width 185 height 32
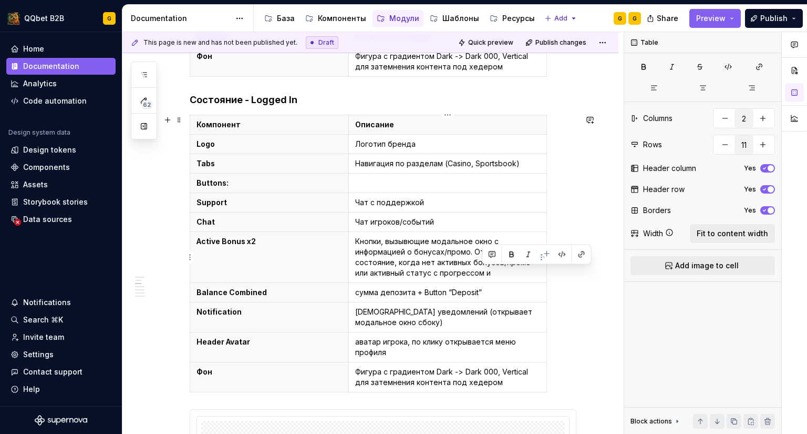
click at [481, 274] on p "Кнопки, вызывющие модальное окно с информацией о бонусах/промо. Отображается со…" at bounding box center [447, 257] width 185 height 42
click at [354, 293] on td "сумма депозита + Button “Deposit”" at bounding box center [447, 292] width 198 height 19
click at [500, 291] on p "Сумма депозита + Button “Deposit”" at bounding box center [447, 292] width 185 height 11
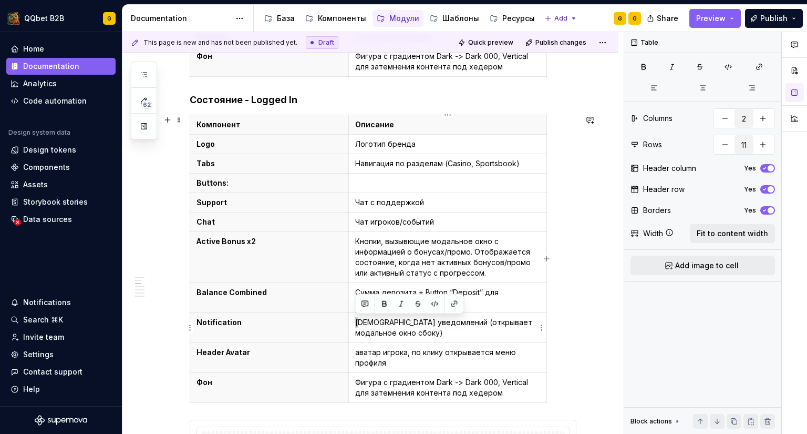
click at [355, 322] on p "[DEMOGRAPHIC_DATA] уведомлений (открывает модальное окно сбоку)" at bounding box center [447, 327] width 185 height 21
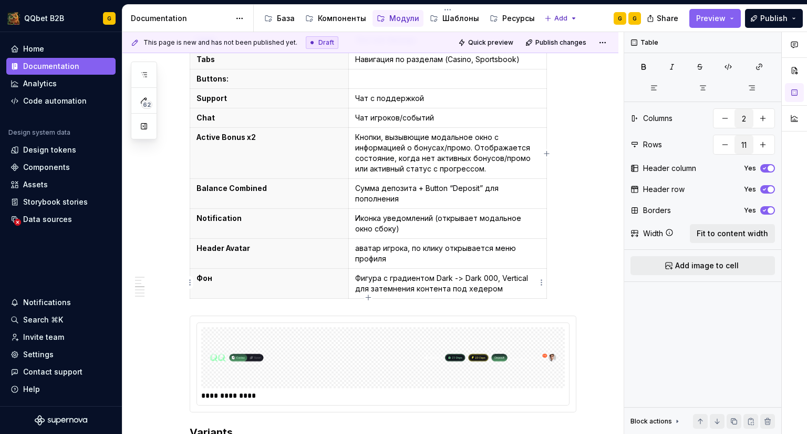
scroll to position [479, 0]
click at [431, 248] on p "аватар игрока, по клику открывается меню профиля" at bounding box center [447, 252] width 185 height 21
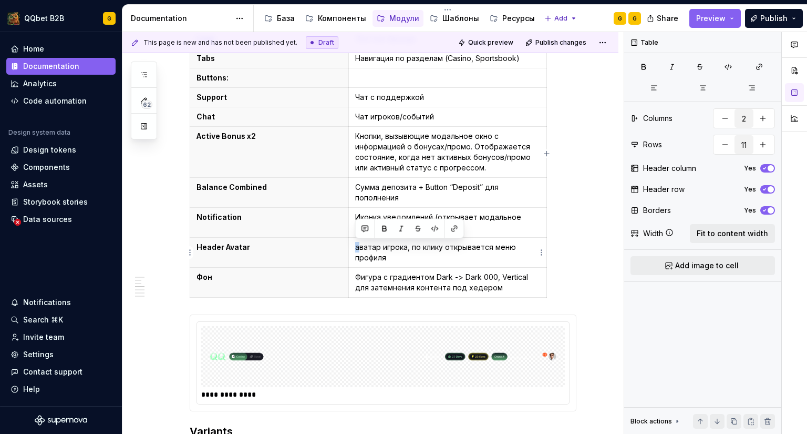
click at [359, 247] on p "аватар игрока, по клику открывается меню профиля" at bounding box center [447, 252] width 185 height 21
click at [410, 256] on p "Аватар игрока, по клику открывается меню профиля" at bounding box center [447, 252] width 185 height 21
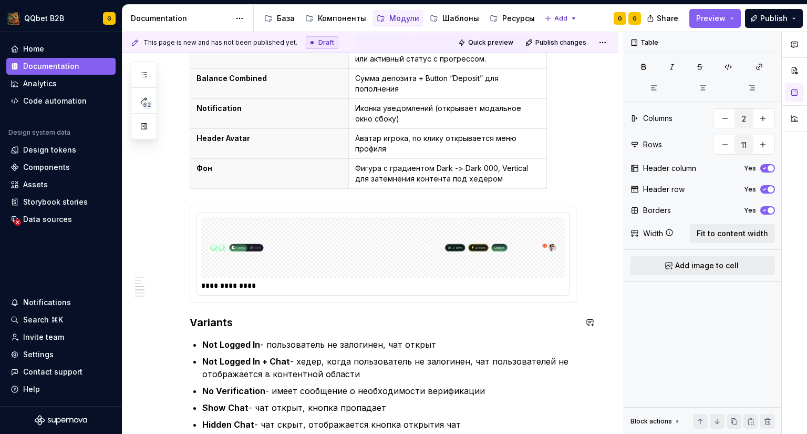
scroll to position [584, 0]
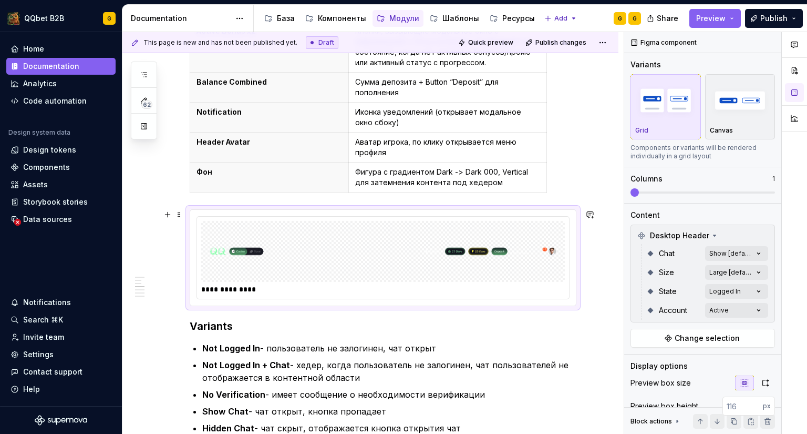
click at [329, 257] on img at bounding box center [383, 251] width 355 height 53
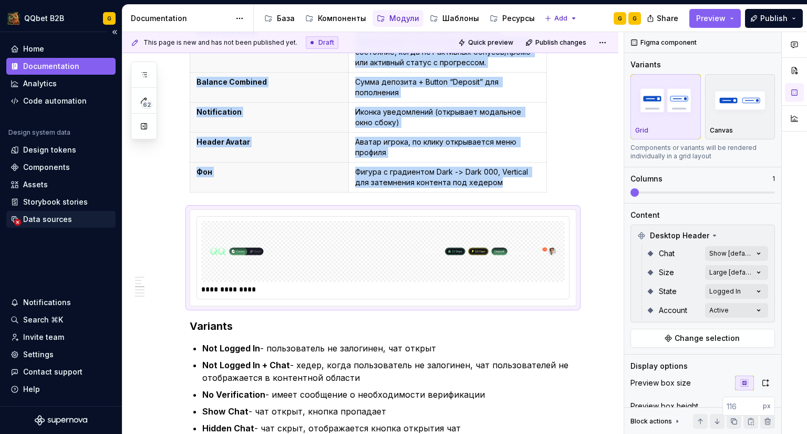
click at [30, 221] on div "Data sources" at bounding box center [47, 219] width 49 height 11
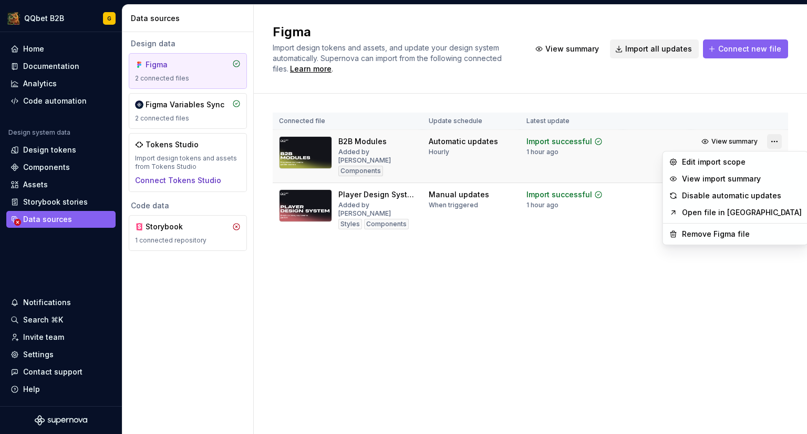
click at [774, 140] on html "QQbet B2B G Home Documentation Analytics Code automation Design system data Des…" at bounding box center [403, 217] width 807 height 434
click at [752, 174] on div "View import summary" at bounding box center [742, 178] width 120 height 11
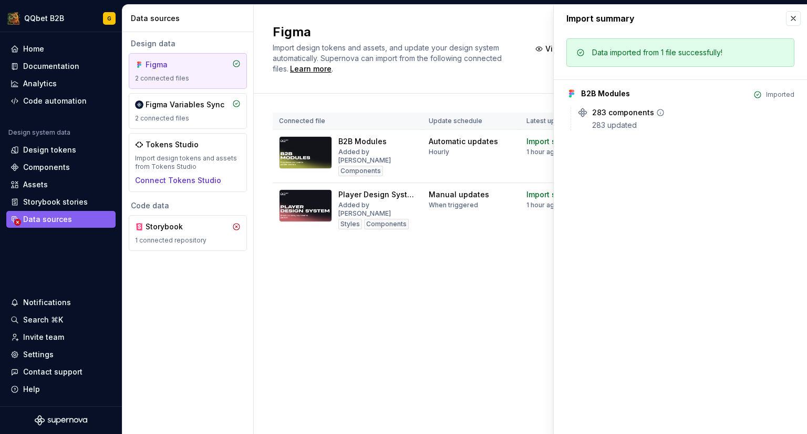
click at [660, 117] on div "283 components" at bounding box center [693, 112] width 202 height 11
click at [660, 114] on icon at bounding box center [660, 112] width 8 height 8
click at [800, 21] on button "button" at bounding box center [793, 18] width 15 height 15
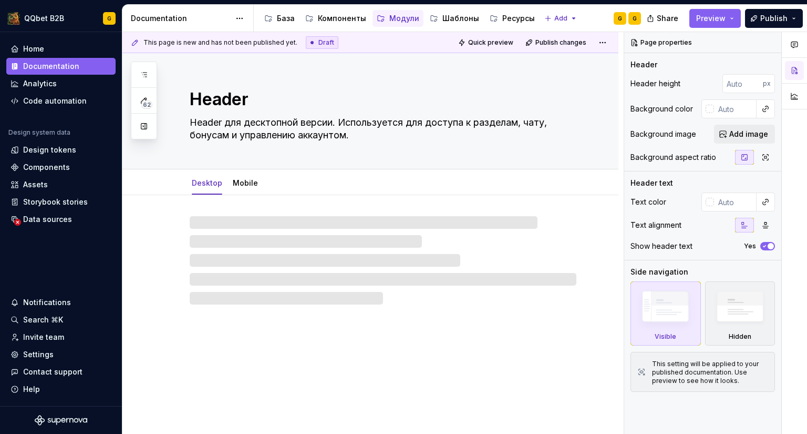
type textarea "*"
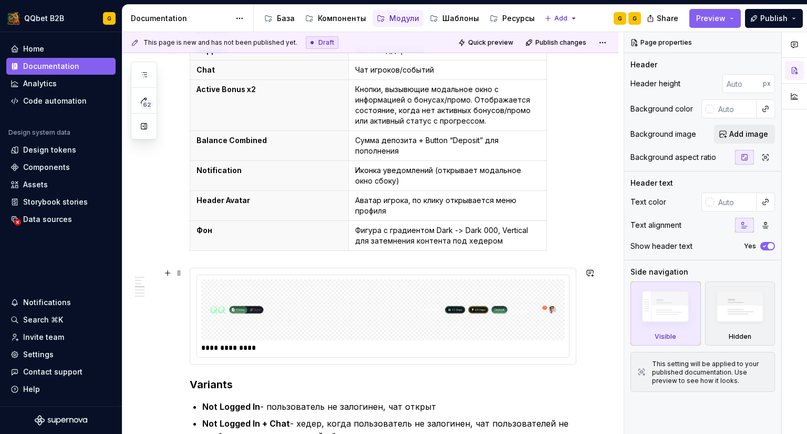
scroll to position [736, 0]
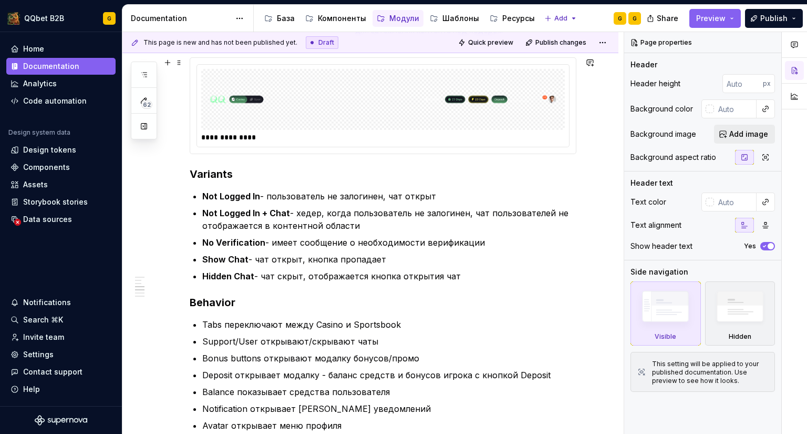
click at [317, 265] on ul "Not Logged In - пользователь не залогинен, чат открыт Not Logged In + Chat - хе…" at bounding box center [389, 236] width 374 height 93
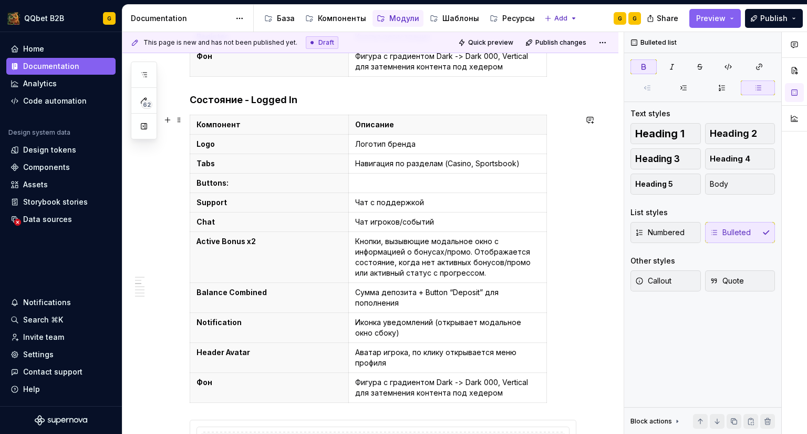
scroll to position [368, 0]
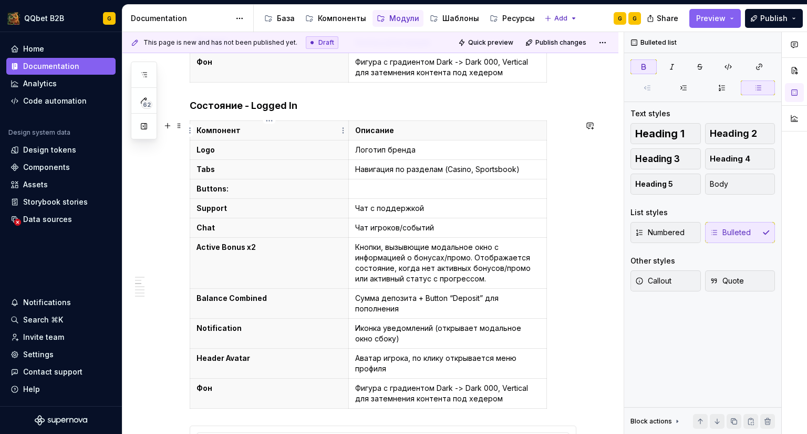
click at [265, 128] on p "Компонент" at bounding box center [270, 130] width 146 height 11
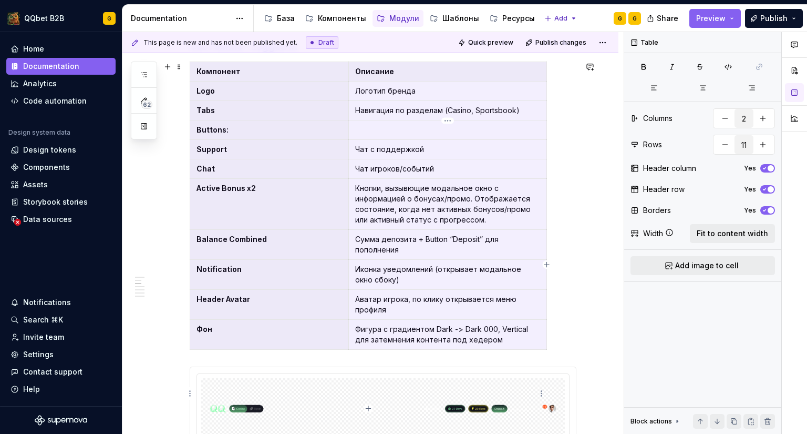
drag, startPoint x: 322, startPoint y: 124, endPoint x: 429, endPoint y: 315, distance: 219.3
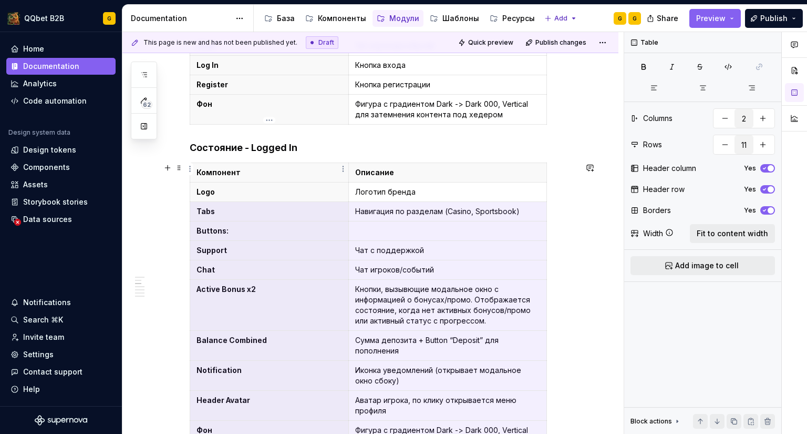
scroll to position [378, 0]
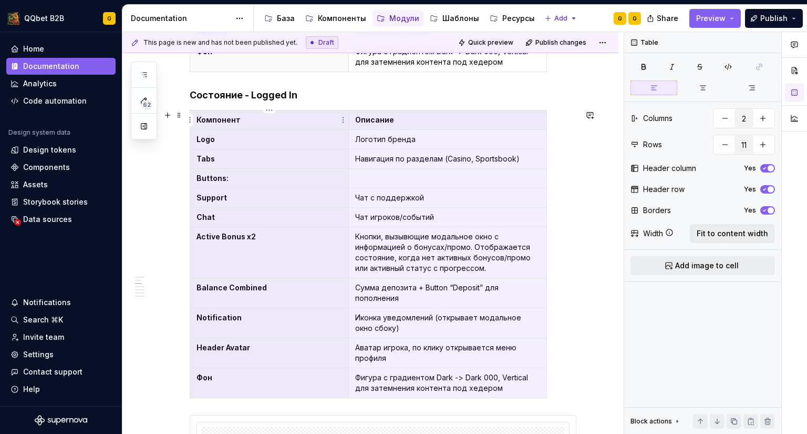
drag, startPoint x: 290, startPoint y: 210, endPoint x: 305, endPoint y: 129, distance: 82.5
click at [305, 129] on tbody "Компонент Описание Logo Логотип бренда Tabs Навигация по разделам (Casino, Spor…" at bounding box center [368, 253] width 357 height 287
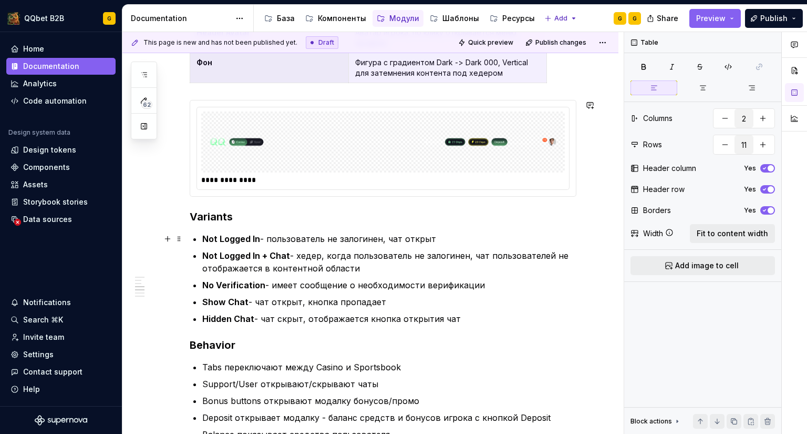
scroll to position [694, 0]
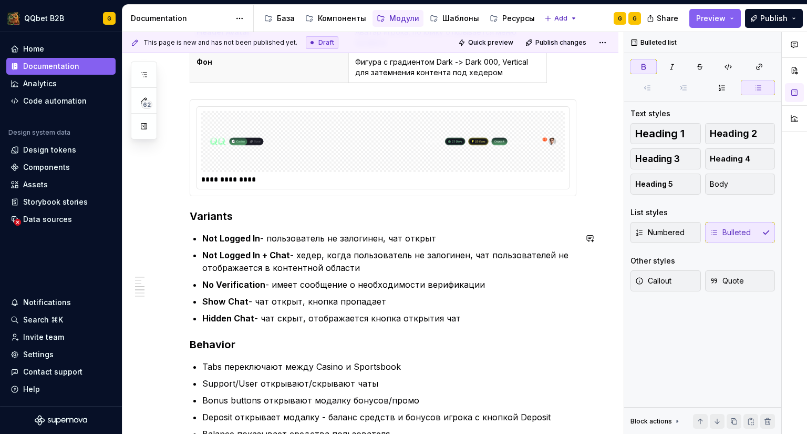
click at [256, 225] on div "**********" at bounding box center [383, 281] width 387 height 1511
click at [250, 218] on h3 "Variants" at bounding box center [383, 216] width 387 height 15
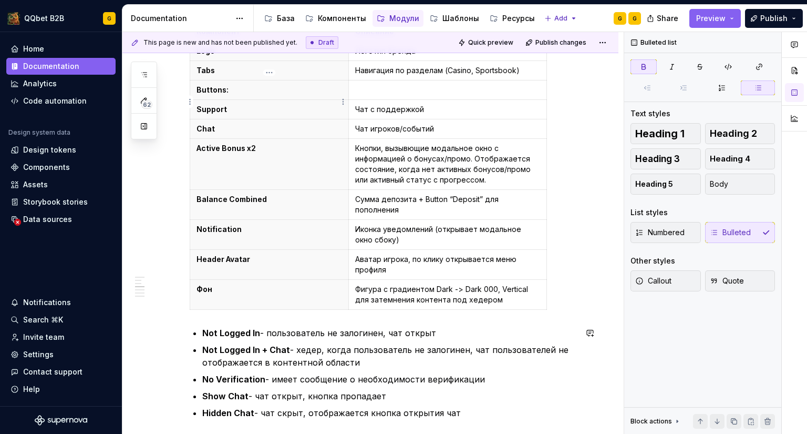
scroll to position [851, 0]
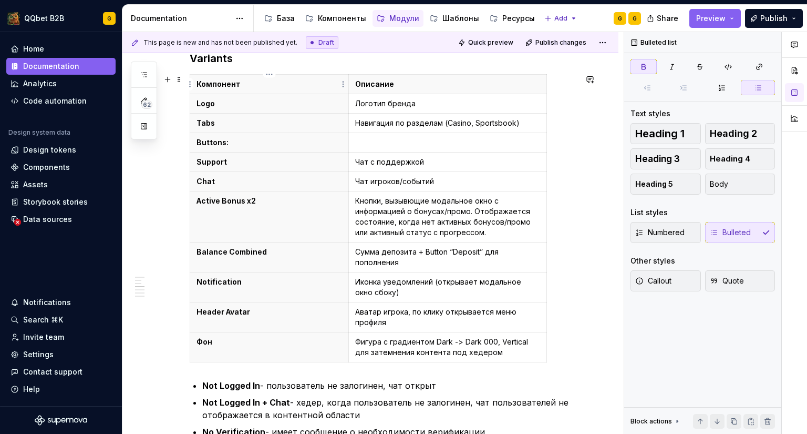
click at [223, 80] on p "Компонент" at bounding box center [270, 84] width 146 height 11
click at [223, 79] on p "Компонент" at bounding box center [270, 84] width 146 height 11
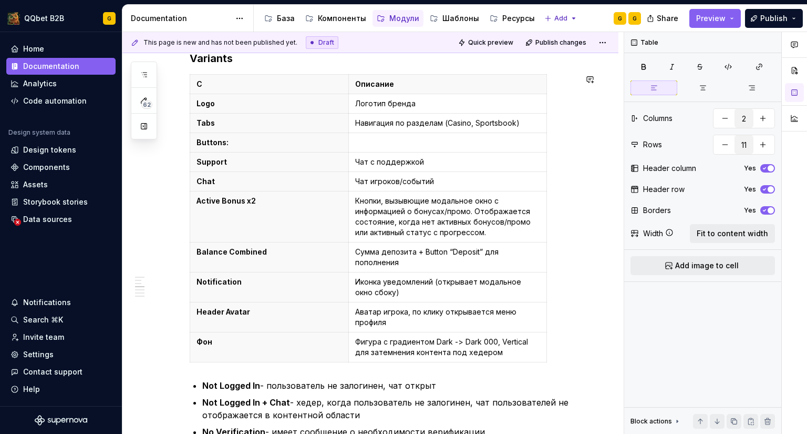
scroll to position [846, 0]
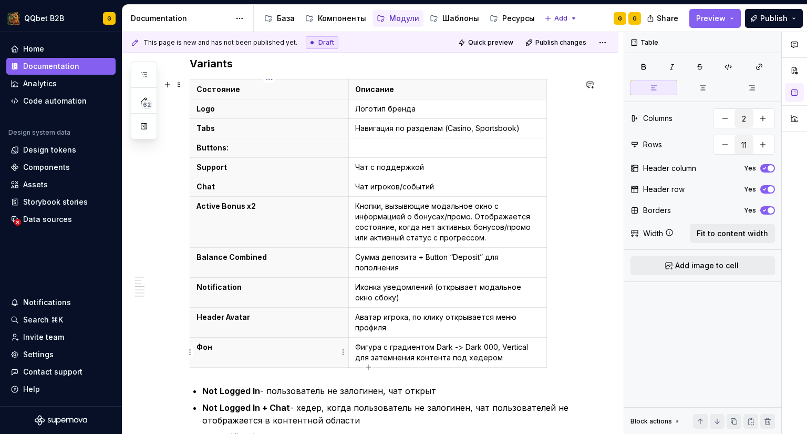
click at [237, 345] on p "Фон" at bounding box center [270, 347] width 146 height 11
click at [241, 342] on p "Фон" at bounding box center [270, 347] width 146 height 11
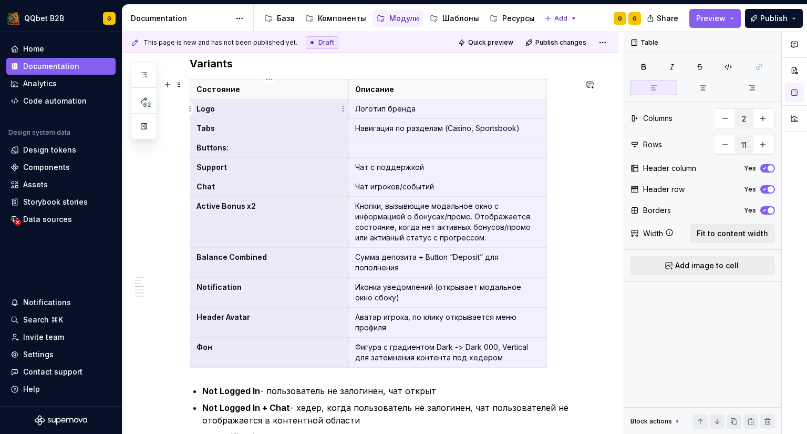
drag, startPoint x: 300, startPoint y: 213, endPoint x: 250, endPoint y: 110, distance: 114.0
click at [250, 110] on tbody "Состояние Описание Logo Логотип бренда Tabs Навигация по разделам (Casino, Spor…" at bounding box center [368, 223] width 357 height 287
click at [191, 108] on html "QQbet B2B G Home Documentation Analytics Code automation Design system data Des…" at bounding box center [403, 217] width 807 height 434
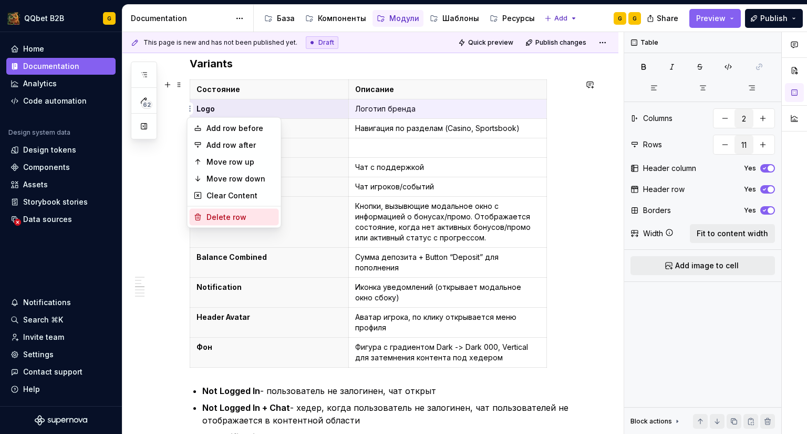
click at [216, 216] on div "Delete row" at bounding box center [241, 217] width 68 height 11
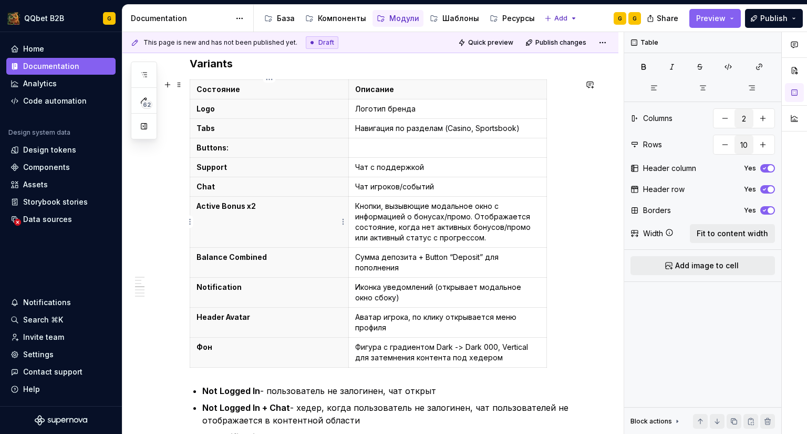
type input "11"
click at [540, 107] on html "QQbet B2B G Home Documentation Analytics Code automation Design system data Des…" at bounding box center [403, 217] width 807 height 434
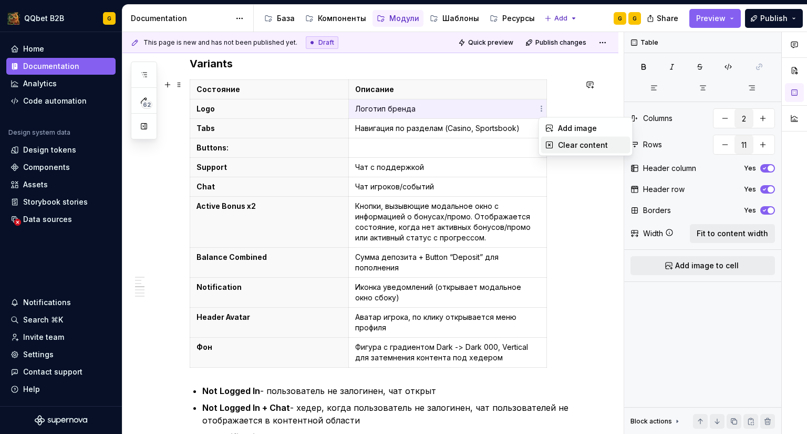
click at [558, 147] on div "Clear content" at bounding box center [592, 145] width 68 height 11
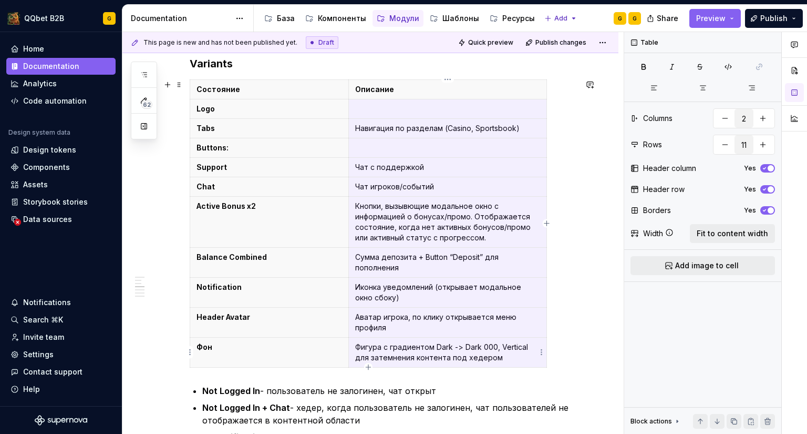
drag, startPoint x: 525, startPoint y: 112, endPoint x: 527, endPoint y: 345, distance: 232.8
click at [527, 345] on tbody "Состояние Описание Logo Tabs Навигация по разделам (Casino, Sportsbook) Buttons…" at bounding box center [368, 223] width 357 height 287
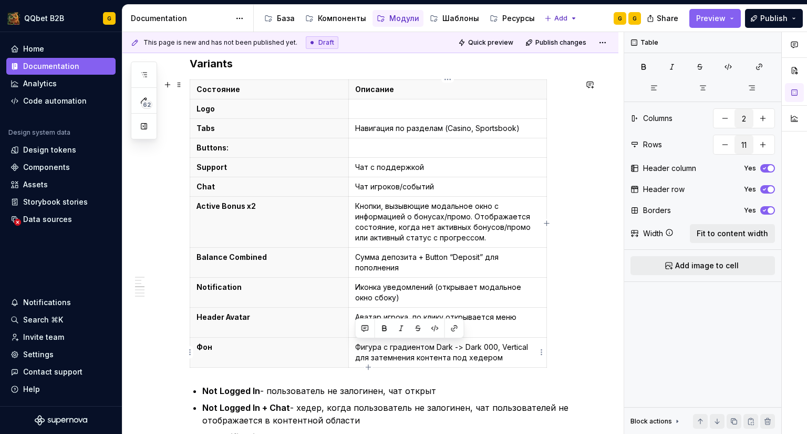
click at [534, 350] on p "Фигура с градиентом Dark -> Dark 000, Vertical для затемнения контента под хеде…" at bounding box center [447, 352] width 185 height 21
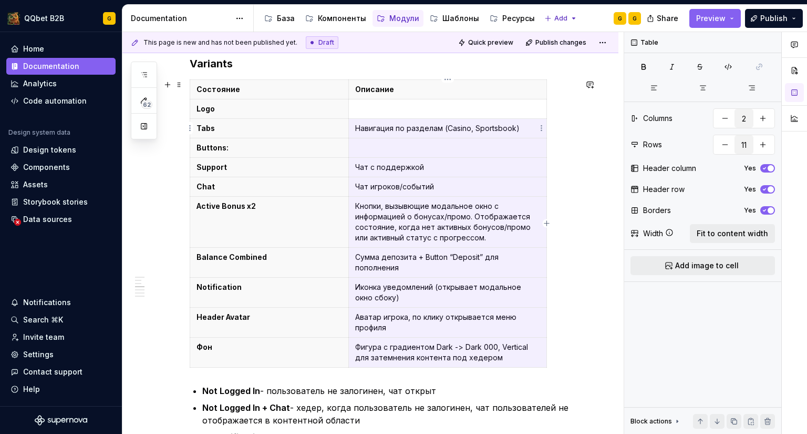
drag, startPoint x: 524, startPoint y: 357, endPoint x: 353, endPoint y: 128, distance: 285.4
click at [353, 128] on tbody "Состояние Описание Logo Tabs Навигация по разделам (Casino, Sportsbook) Buttons…" at bounding box center [368, 223] width 357 height 287
click at [543, 126] on html "QQbet B2B G Home Documentation Analytics Code automation Design system data Des…" at bounding box center [403, 217] width 807 height 434
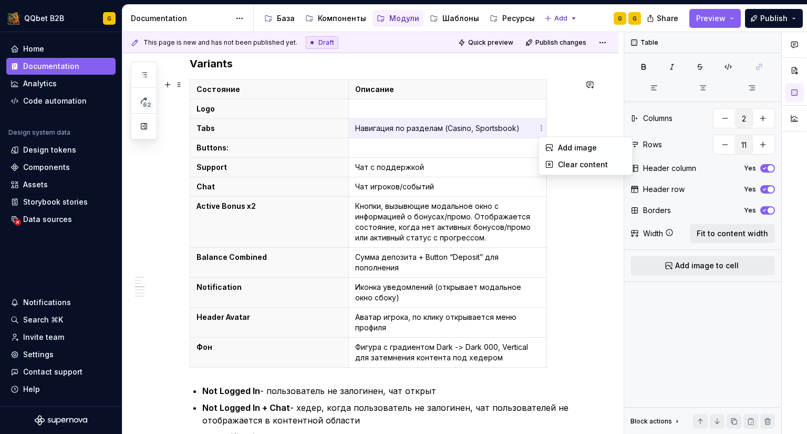
click at [564, 173] on div "Add image Clear content" at bounding box center [586, 156] width 95 height 39
click at [568, 164] on div "Clear content" at bounding box center [592, 164] width 68 height 11
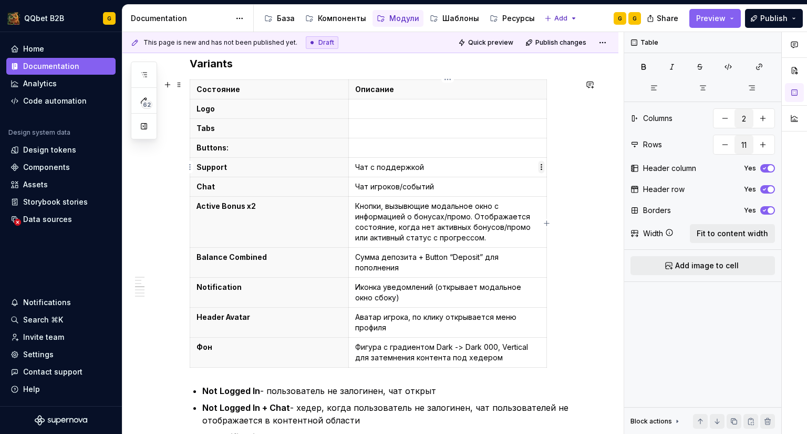
click at [542, 168] on html "QQbet B2B G Home Documentation Analytics Code automation Design system data Des…" at bounding box center [403, 217] width 807 height 434
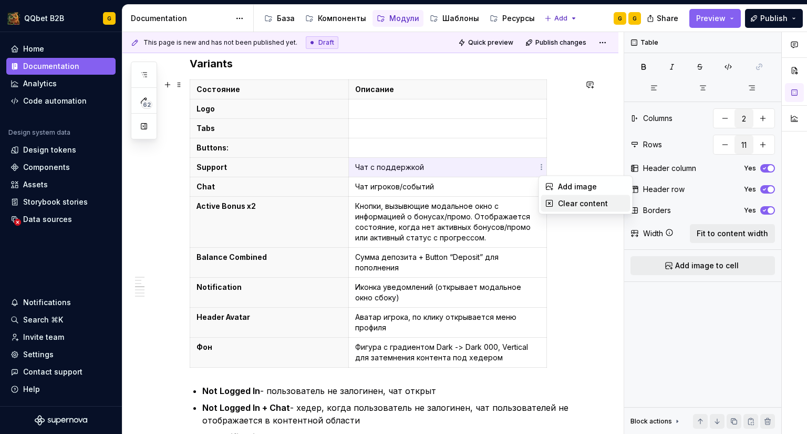
drag, startPoint x: 551, startPoint y: 207, endPoint x: 543, endPoint y: 199, distance: 10.8
click at [551, 206] on icon at bounding box center [550, 203] width 6 height 6
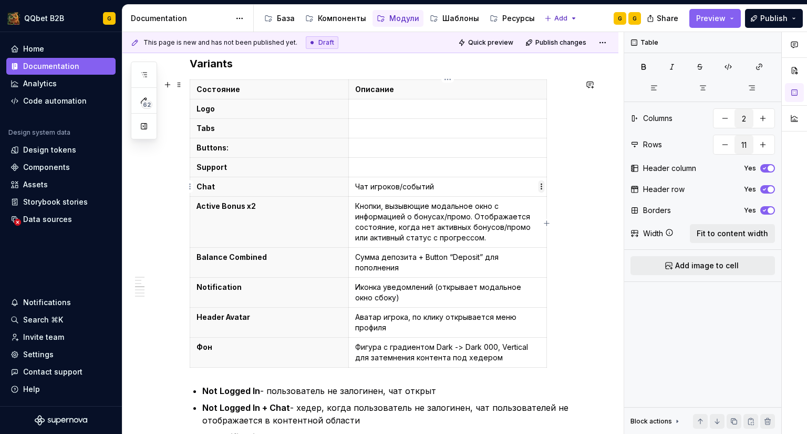
click at [539, 186] on html "QQbet B2B G Home Documentation Analytics Code automation Design system data Des…" at bounding box center [403, 217] width 807 height 434
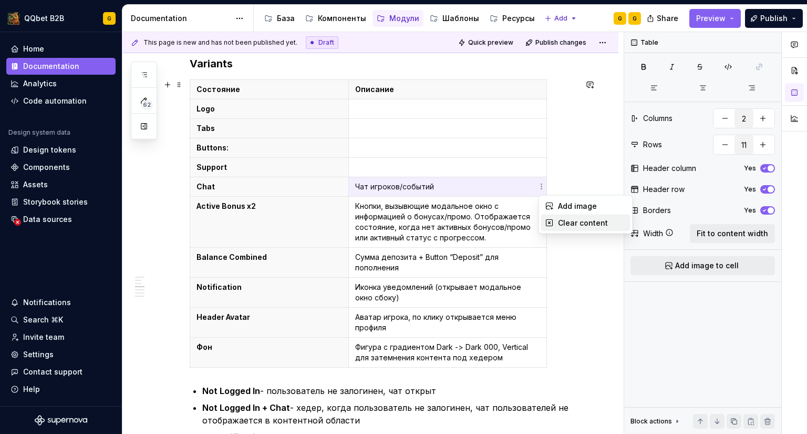
click at [553, 223] on icon at bounding box center [550, 223] width 8 height 8
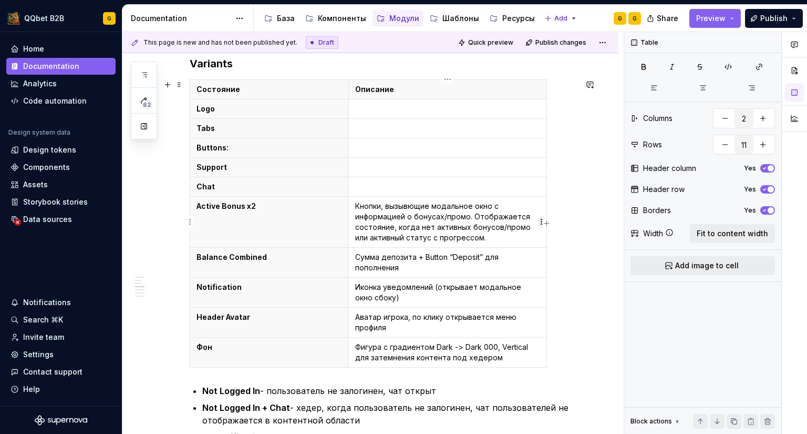
click at [539, 224] on html "QQbet B2B G Home Documentation Analytics Code automation Design system data Des…" at bounding box center [403, 217] width 807 height 434
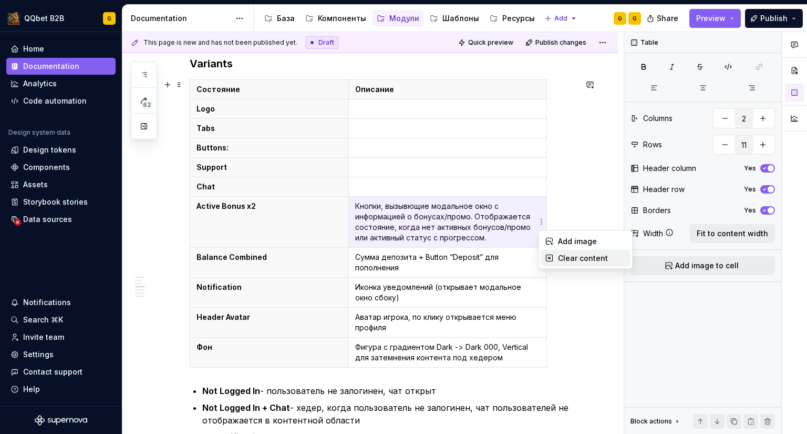
click at [549, 256] on icon at bounding box center [550, 258] width 8 height 8
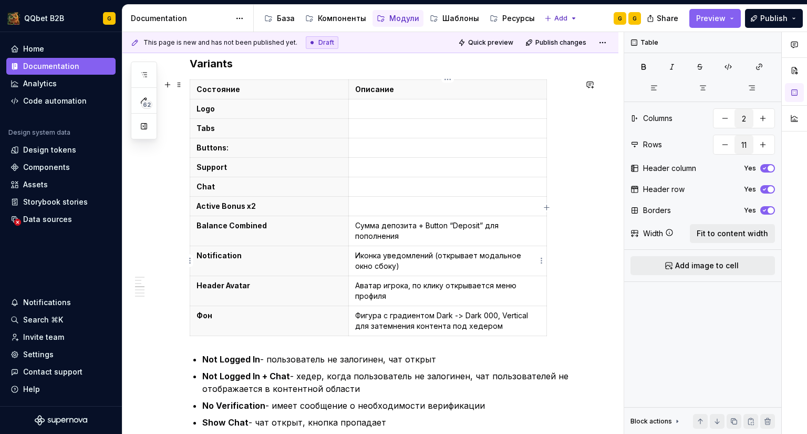
click at [541, 260] on html "QQbet B2B G Home Documentation Analytics Code automation Design system data Des…" at bounding box center [403, 217] width 807 height 434
type textarea "*"
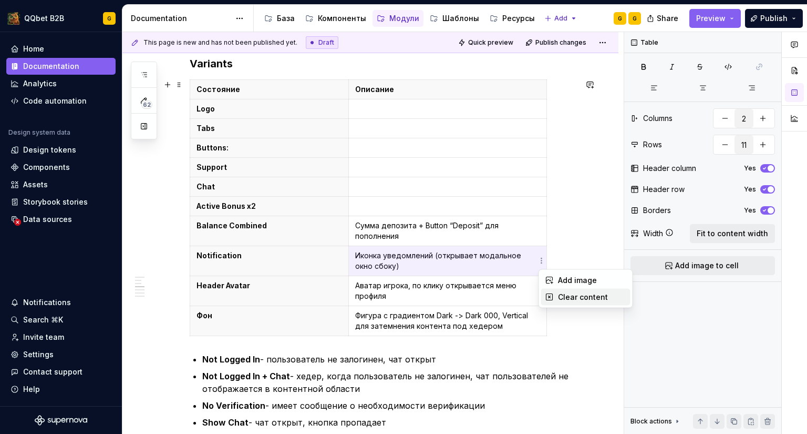
click at [553, 291] on div "Clear content" at bounding box center [585, 297] width 89 height 17
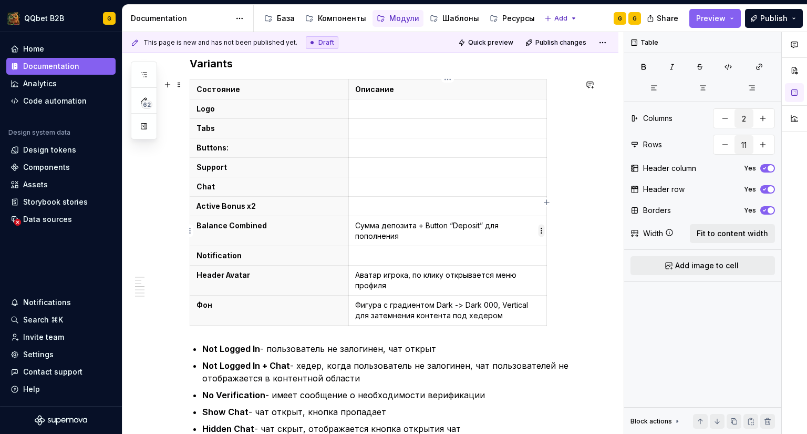
click at [540, 230] on html "QQbet B2B G Home Documentation Analytics Code automation Design system data Des…" at bounding box center [403, 217] width 807 height 434
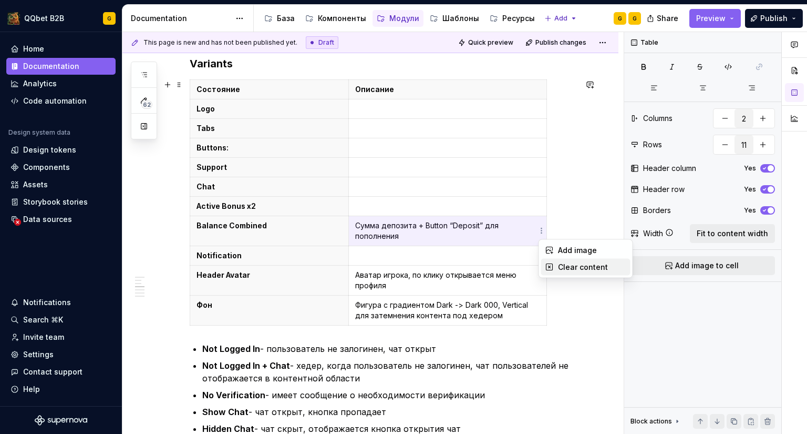
click at [547, 266] on icon at bounding box center [550, 267] width 6 height 6
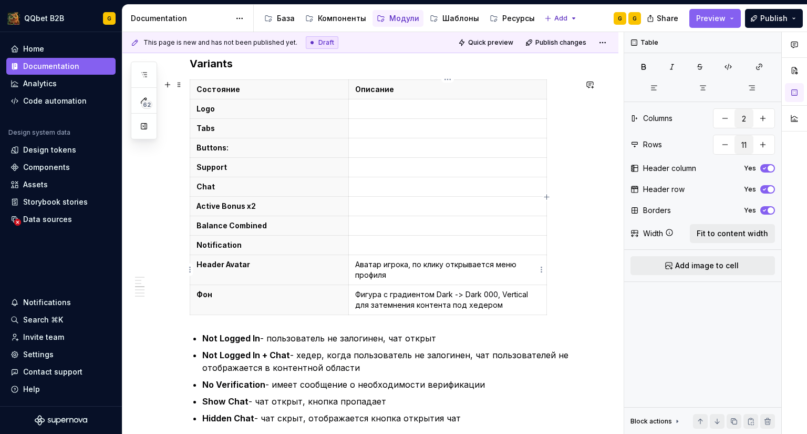
click at [542, 269] on html "QQbet B2B G Home Documentation Analytics Code automation Design system data Des…" at bounding box center [403, 217] width 807 height 434
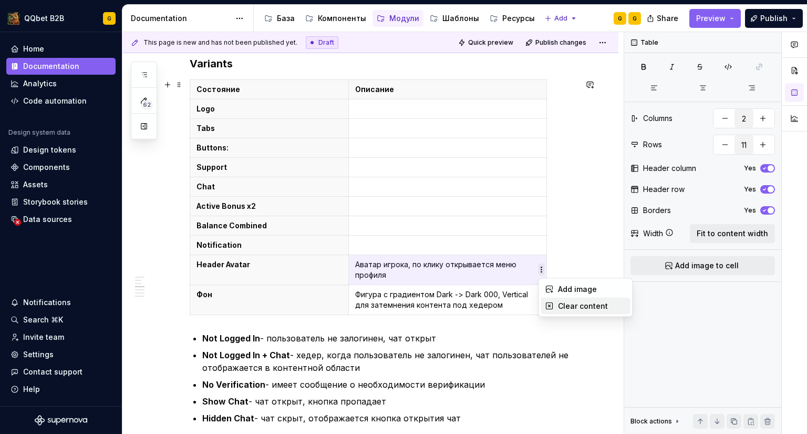
click at [562, 304] on div "Clear content" at bounding box center [592, 306] width 68 height 11
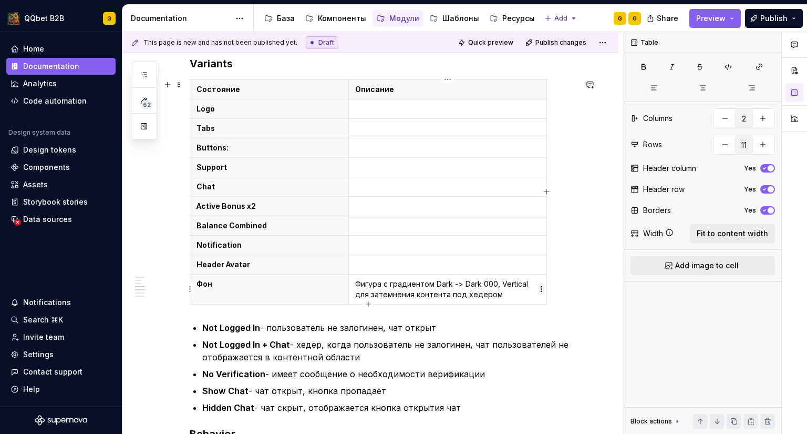
click at [540, 289] on html "QQbet B2B G Home Documentation Analytics Code automation Design system data Des…" at bounding box center [403, 217] width 807 height 434
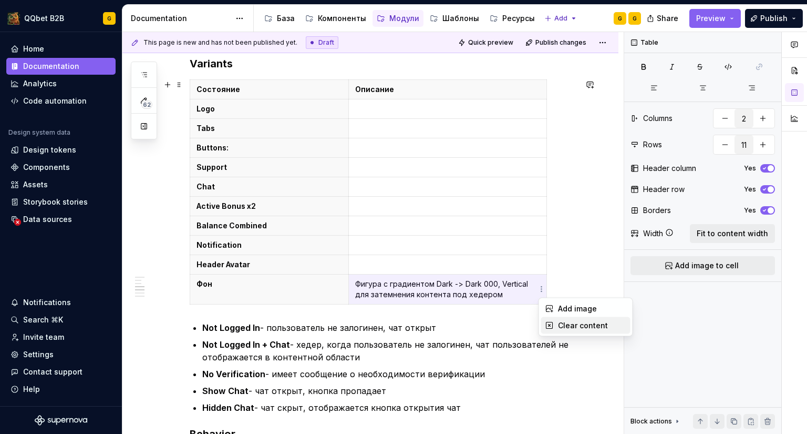
drag, startPoint x: 568, startPoint y: 327, endPoint x: 306, endPoint y: 202, distance: 289.6
click at [568, 327] on div "Clear content" at bounding box center [592, 325] width 68 height 11
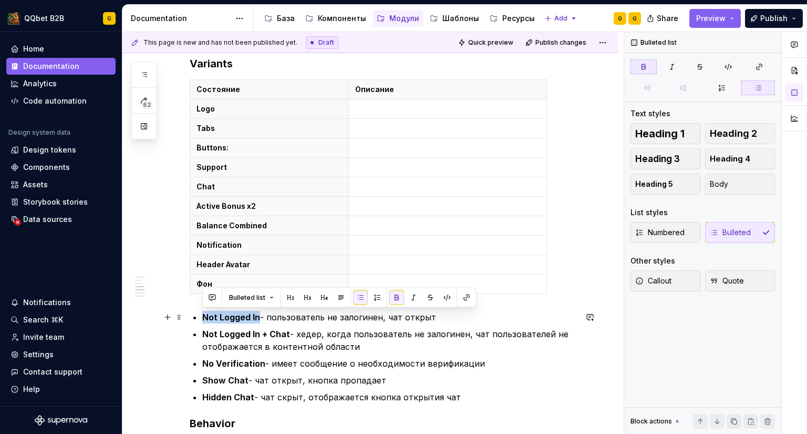
drag, startPoint x: 258, startPoint y: 317, endPoint x: 201, endPoint y: 312, distance: 57.0
click at [201, 312] on div "**********" at bounding box center [383, 245] width 387 height 1742
click at [204, 112] on p "Logo" at bounding box center [270, 109] width 146 height 11
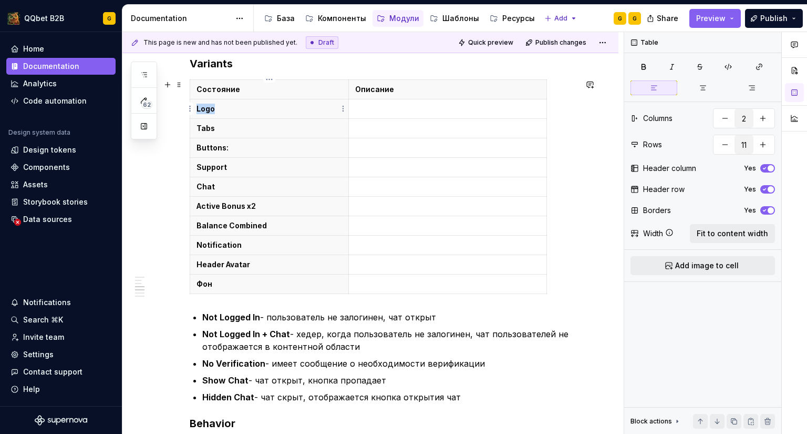
click at [204, 112] on p "Logo" at bounding box center [270, 109] width 146 height 11
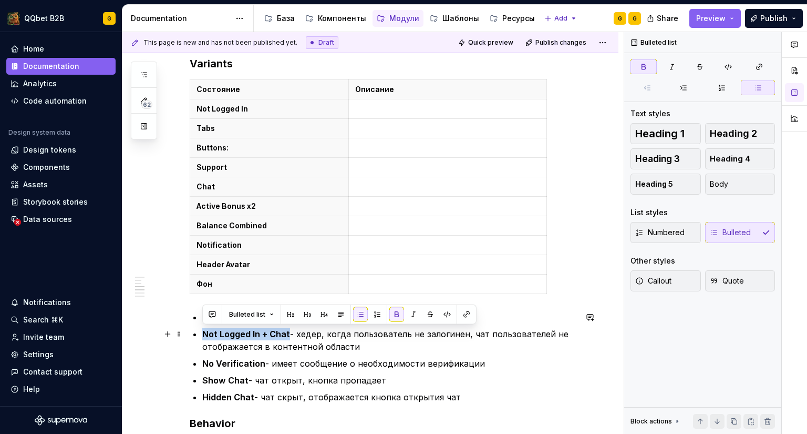
drag, startPoint x: 289, startPoint y: 333, endPoint x: 204, endPoint y: 326, distance: 84.9
click at [204, 326] on ul "Not Logged In - пользователь не залогинен, чат открыт Not Logged In + Chat - хе…" at bounding box center [389, 357] width 374 height 93
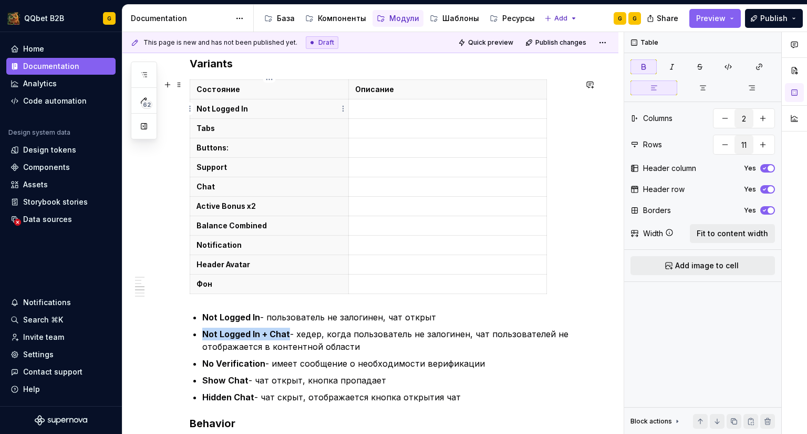
click at [227, 110] on strong "Not Logged In" at bounding box center [223, 108] width 52 height 9
click at [204, 127] on p "Tabs" at bounding box center [270, 128] width 146 height 11
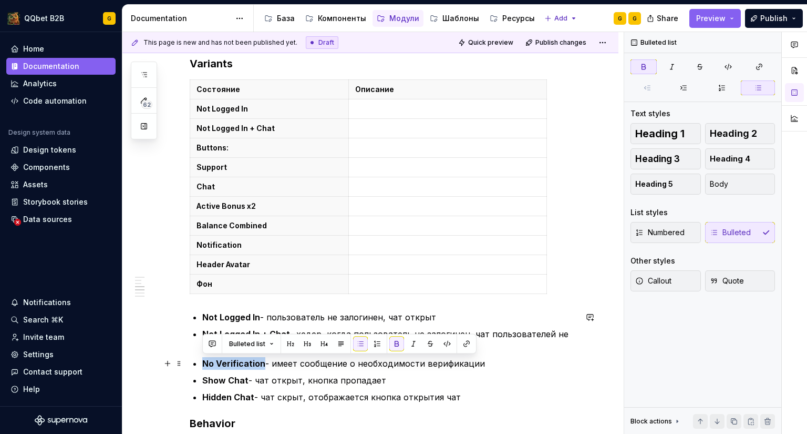
drag, startPoint x: 220, startPoint y: 361, endPoint x: 206, endPoint y: 358, distance: 14.4
click at [206, 358] on p "No Verification - имеет сообщение о необходимости верификации" at bounding box center [389, 363] width 374 height 13
click at [210, 147] on p "Buttons:" at bounding box center [270, 147] width 146 height 11
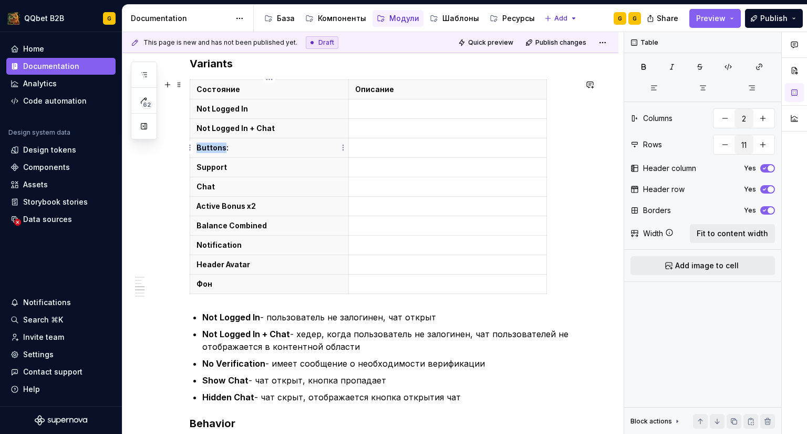
click at [210, 147] on p "Buttons:" at bounding box center [270, 147] width 146 height 11
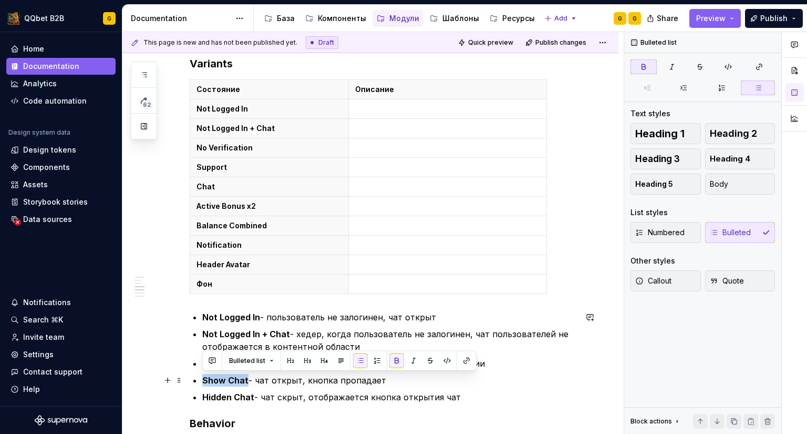
drag, startPoint x: 247, startPoint y: 380, endPoint x: 199, endPoint y: 377, distance: 47.9
click at [199, 377] on div "**********" at bounding box center [383, 245] width 387 height 1742
click at [204, 166] on p "Support" at bounding box center [270, 167] width 146 height 11
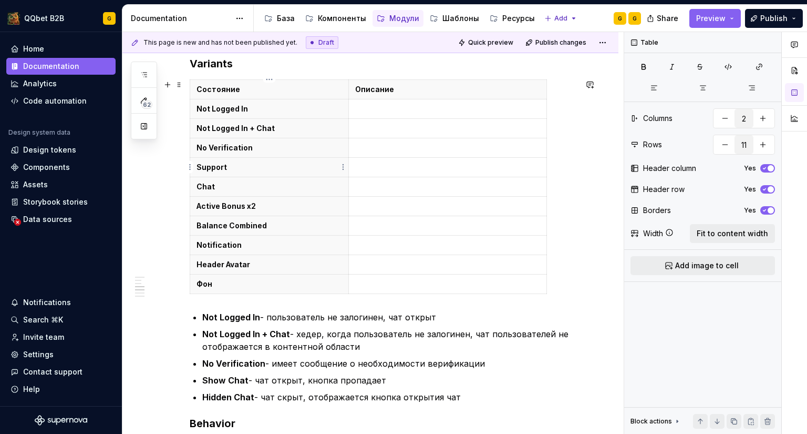
click at [204, 166] on p "Support" at bounding box center [270, 167] width 146 height 11
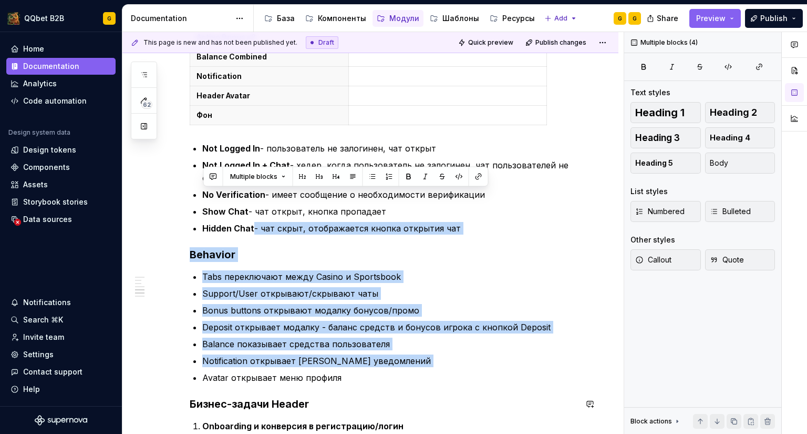
scroll to position [1047, 0]
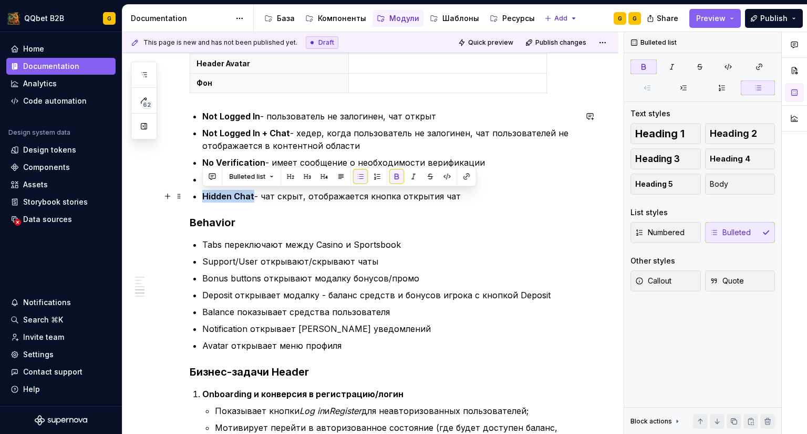
drag, startPoint x: 253, startPoint y: 398, endPoint x: 196, endPoint y: 191, distance: 214.9
click at [202, 191] on li "Hidden Chat - чат скрыт, отображается кнопка открытия чат" at bounding box center [389, 196] width 374 height 13
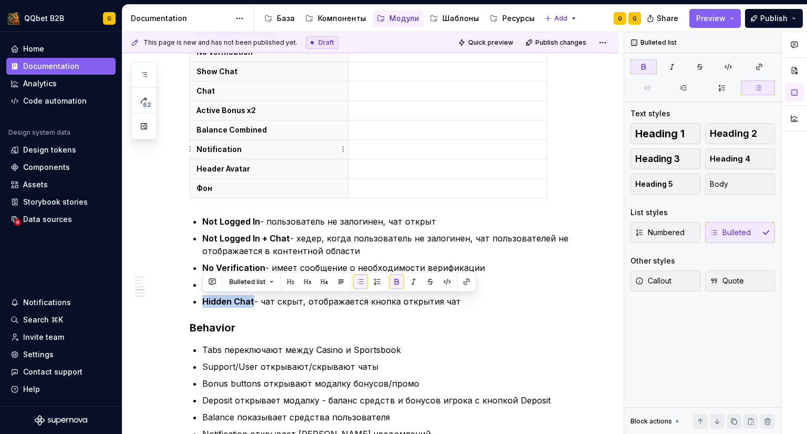
scroll to position [889, 0]
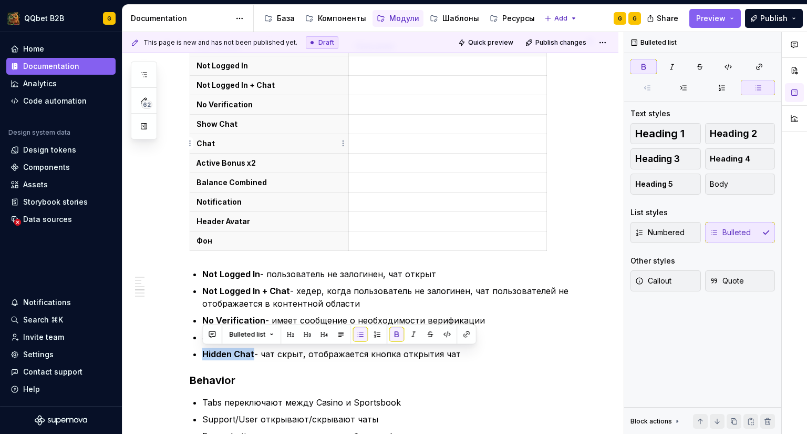
click at [215, 143] on p "Chat" at bounding box center [270, 143] width 146 height 11
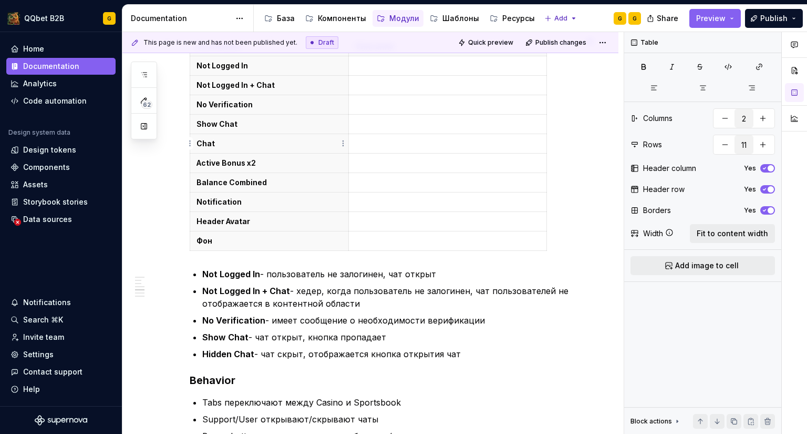
click at [215, 143] on p "Chat" at bounding box center [270, 143] width 146 height 11
click at [198, 142] on p "Chat" at bounding box center [270, 143] width 146 height 11
click at [259, 160] on p "Active Bonus x2" at bounding box center [270, 163] width 146 height 11
click at [187, 163] on html "QQbet B2B G Home Documentation Analytics Code automation Design system data Des…" at bounding box center [403, 217] width 807 height 434
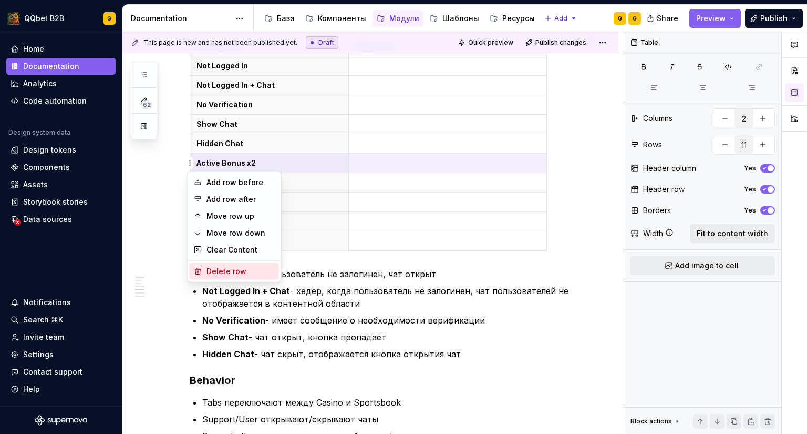
click at [215, 271] on div "Delete row" at bounding box center [241, 271] width 68 height 11
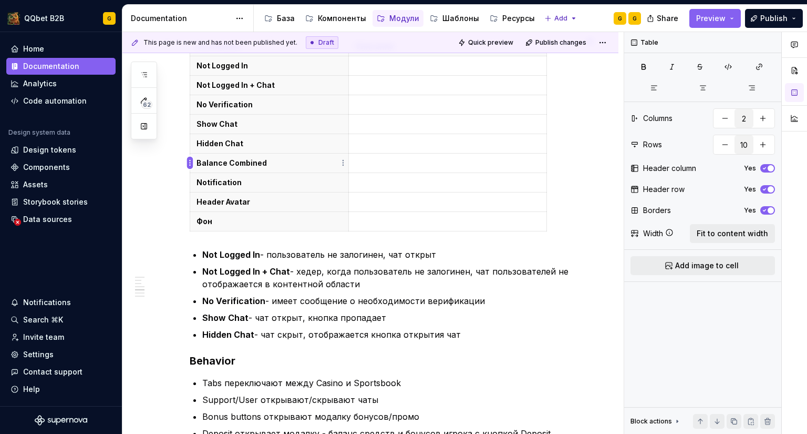
click at [192, 161] on html "QQbet B2B G Home Documentation Analytics Code automation Design system data Des…" at bounding box center [403, 217] width 807 height 434
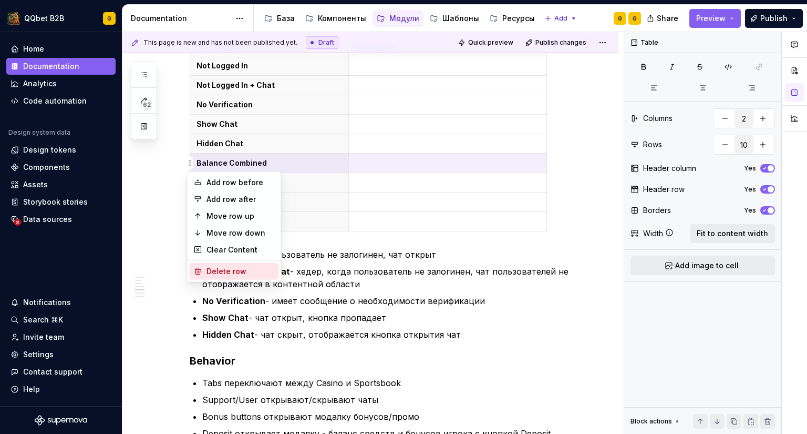
drag, startPoint x: 208, startPoint y: 265, endPoint x: 187, endPoint y: 194, distance: 73.5
click at [208, 265] on div "Delete row" at bounding box center [234, 271] width 89 height 17
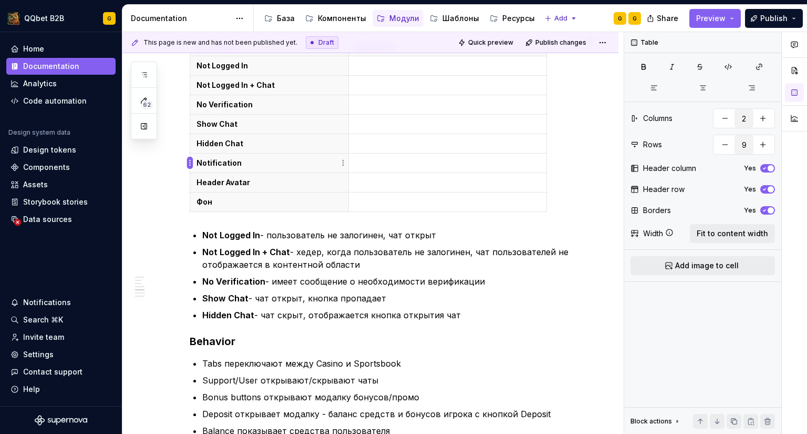
click at [190, 165] on html "QQbet B2B G Home Documentation Analytics Code automation Design system data Des…" at bounding box center [403, 217] width 807 height 434
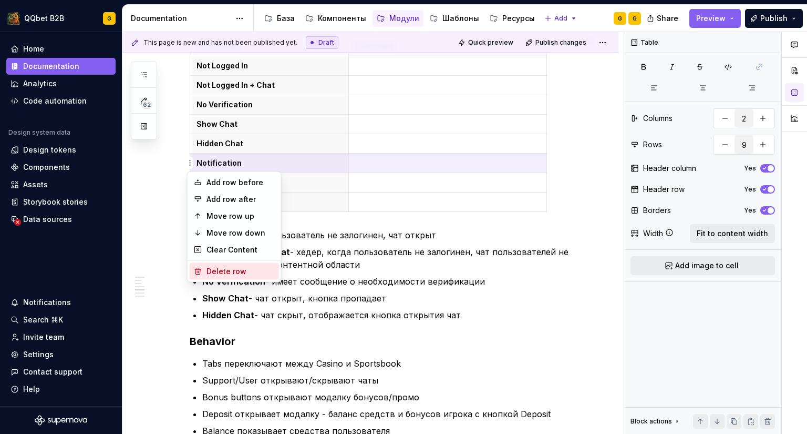
drag, startPoint x: 208, startPoint y: 269, endPoint x: 178, endPoint y: 178, distance: 95.7
click at [207, 269] on div "Delete row" at bounding box center [241, 271] width 68 height 11
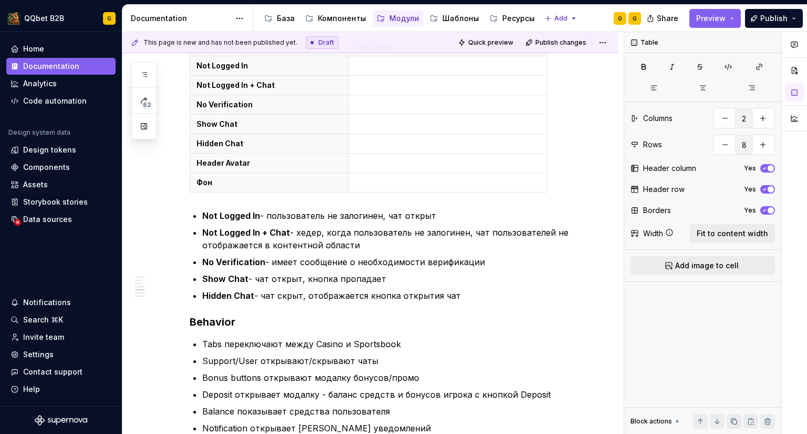
click at [188, 163] on div "**********" at bounding box center [370, 232] width 496 height 1852
click at [190, 159] on html "QQbet B2B G Home Documentation Analytics Code automation Design system data Des…" at bounding box center [403, 217] width 807 height 434
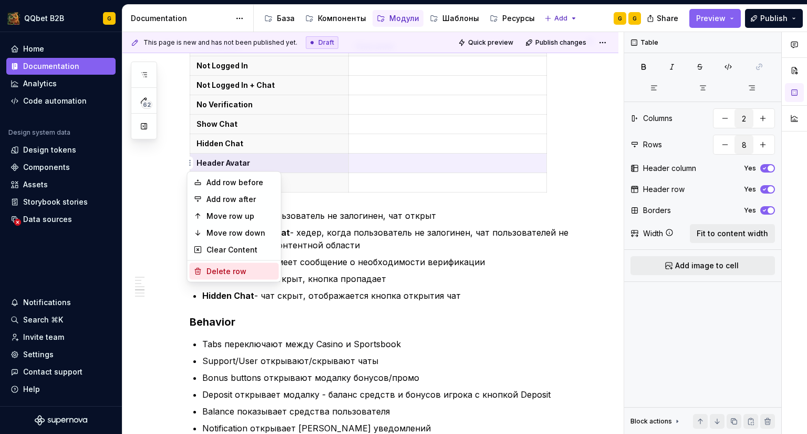
click at [225, 275] on div "Delete row" at bounding box center [241, 271] width 68 height 11
type input "7"
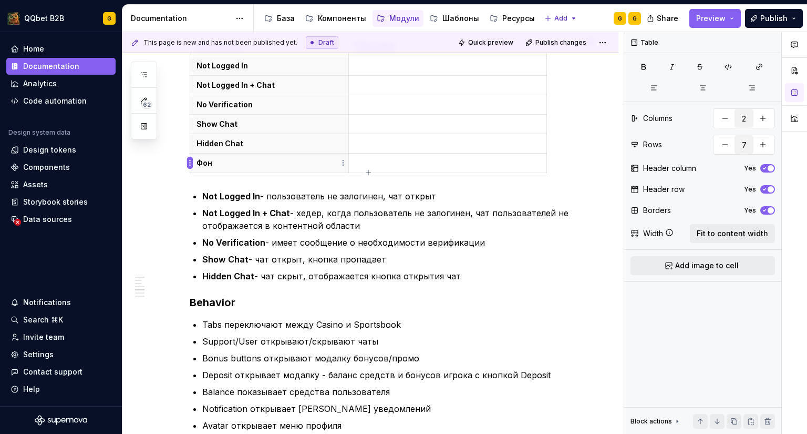
click at [190, 163] on html "QQbet B2B G Home Documentation Analytics Code automation Design system data Des…" at bounding box center [403, 217] width 807 height 434
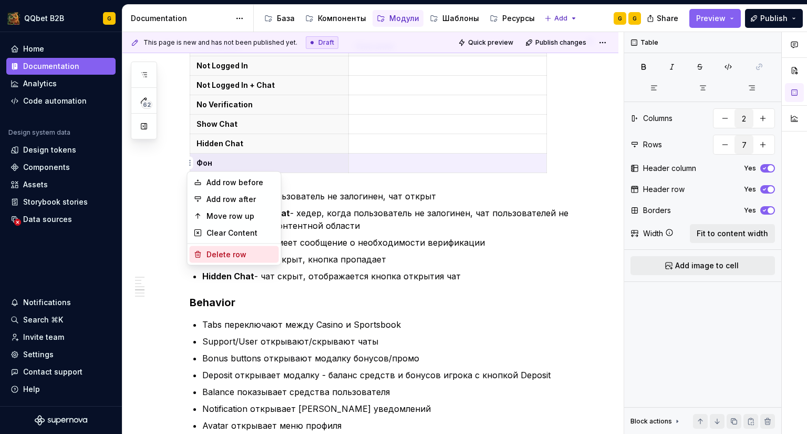
click at [208, 247] on div "Delete row" at bounding box center [234, 254] width 89 height 17
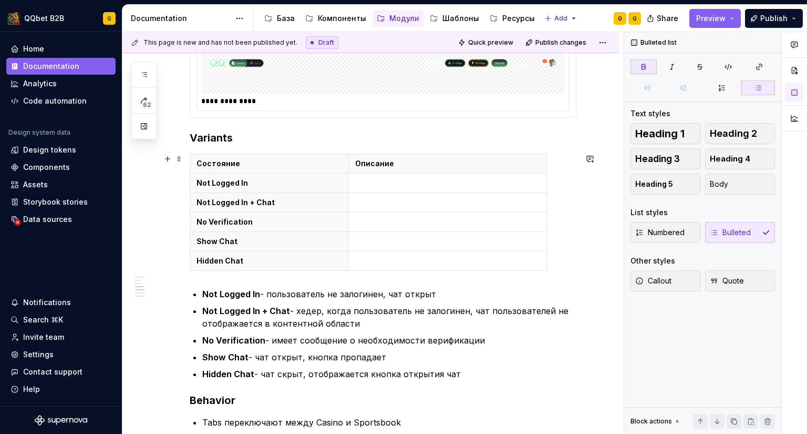
scroll to position [784, 0]
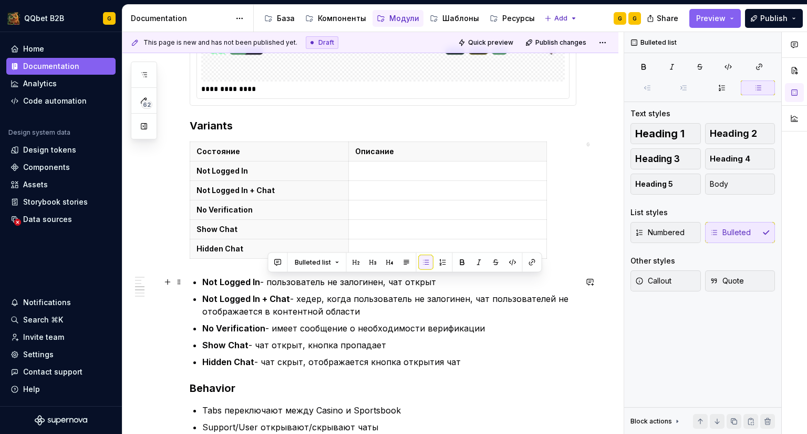
drag, startPoint x: 322, startPoint y: 280, endPoint x: 270, endPoint y: 280, distance: 52.0
click at [270, 280] on p "Not Logged In - пользователь не залогинен, чат открыт" at bounding box center [389, 281] width 374 height 13
click at [413, 172] on p at bounding box center [447, 171] width 185 height 11
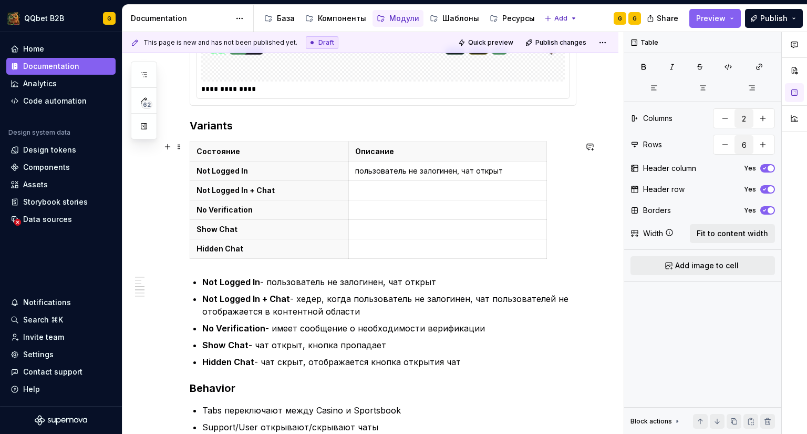
click at [574, 148] on div "Состояние Описание Not Logged In пользователь не залогинен, чат открыт Not Logg…" at bounding box center [383, 201] width 387 height 121
click at [552, 180] on div "Состояние Описание Not Logged In пользователь не залогинен, чат открыт Not Logg…" at bounding box center [383, 201] width 387 height 121
click at [424, 275] on p "Not Logged In - пользователь не залогинен, чат открыт" at bounding box center [389, 281] width 374 height 13
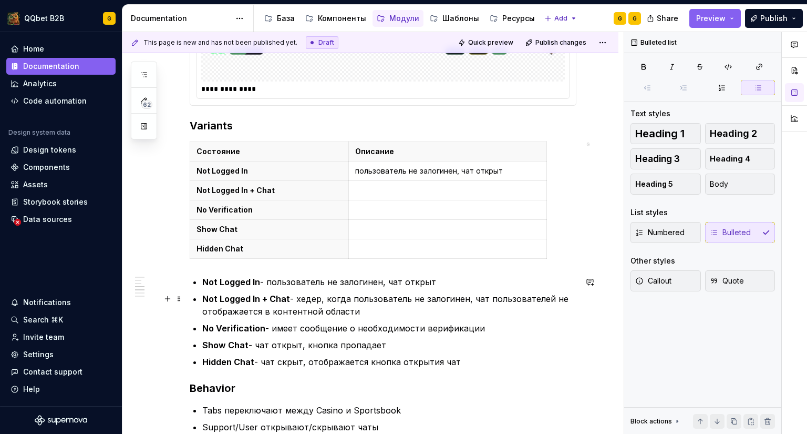
click at [298, 297] on p "Not Logged In + Chat - хедер, когда пользователь не залогинен, чат пользователе…" at bounding box center [389, 304] width 374 height 25
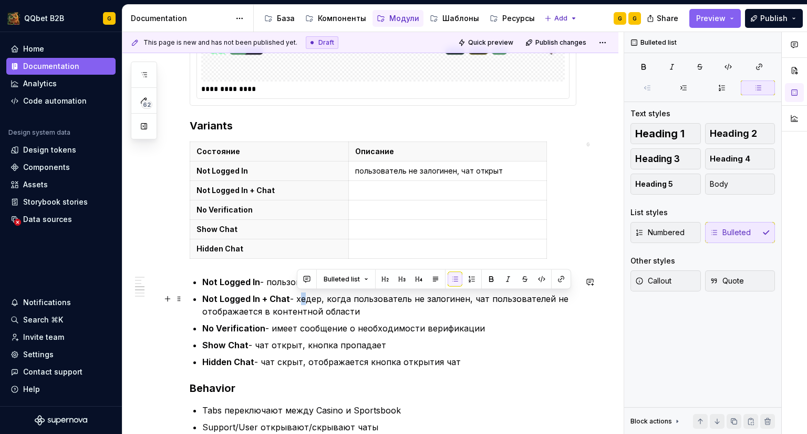
click at [298, 297] on p "Not Logged In + Chat - хедер, когда пользователь не залогинен, чат пользователе…" at bounding box center [389, 304] width 374 height 25
drag, startPoint x: 297, startPoint y: 297, endPoint x: 347, endPoint y: 307, distance: 51.4
click at [347, 307] on p "Not Logged In + Chat - хедер, когда пользователь не залогинен, чат пользователе…" at bounding box center [389, 304] width 374 height 25
click at [332, 300] on p "Not Logged In + Chat - хедер, когда пользователь не залогинен, чат пользователе…" at bounding box center [389, 304] width 374 height 25
drag, startPoint x: 351, startPoint y: 311, endPoint x: 296, endPoint y: 299, distance: 56.4
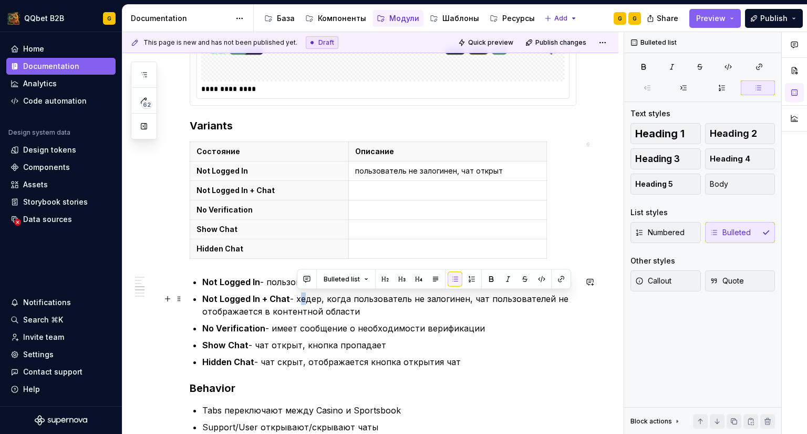
click at [296, 299] on p "Not Logged In + Chat - хедер, когда пользователь не залогинен, чат пользователе…" at bounding box center [389, 304] width 374 height 25
click at [398, 192] on p at bounding box center [447, 190] width 185 height 11
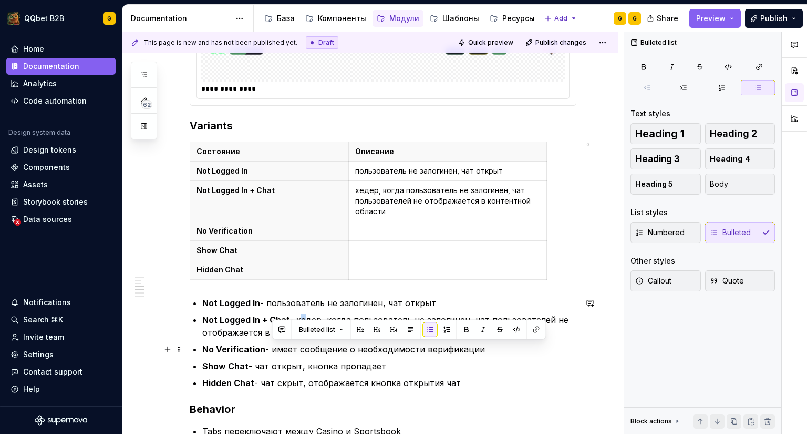
drag, startPoint x: 272, startPoint y: 349, endPoint x: 512, endPoint y: 353, distance: 240.7
click at [512, 353] on p "No Verification - имеет сообщение о необходимости верификации" at bounding box center [389, 349] width 374 height 13
click at [382, 231] on p at bounding box center [447, 230] width 185 height 11
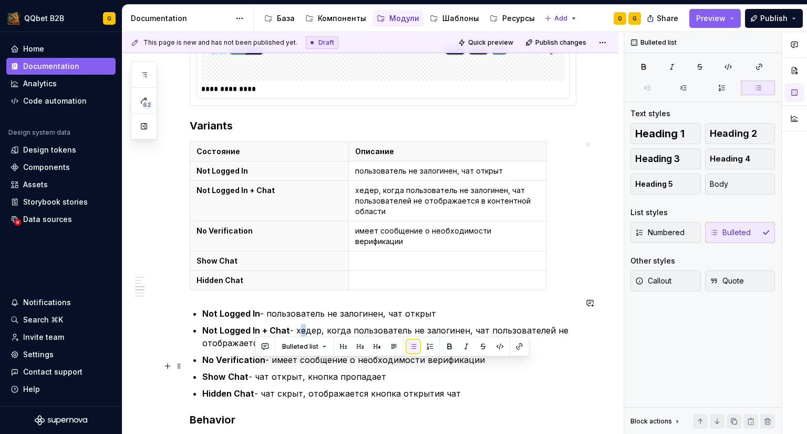
drag, startPoint x: 343, startPoint y: 365, endPoint x: 256, endPoint y: 367, distance: 86.7
click at [256, 370] on p "Show Chat - чат открыт, кнопка пропадает" at bounding box center [389, 376] width 374 height 13
click at [373, 255] on p at bounding box center [447, 260] width 185 height 11
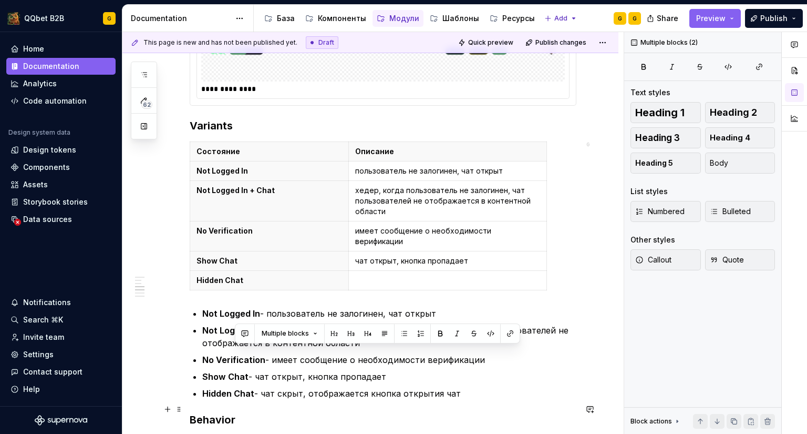
scroll to position [814, 0]
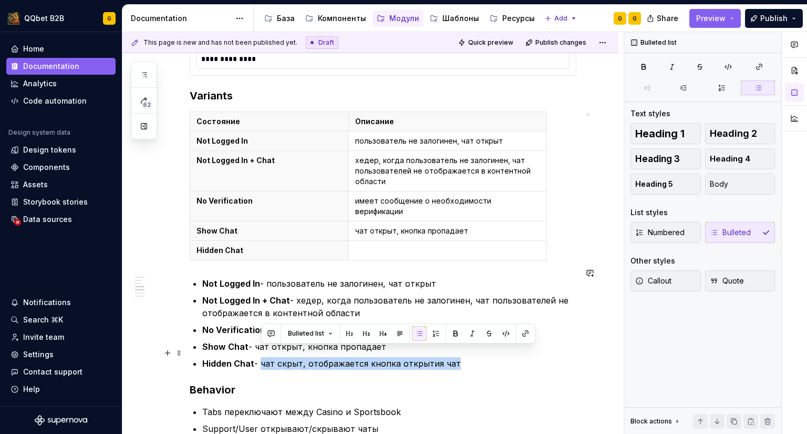
drag, startPoint x: 460, startPoint y: 384, endPoint x: 263, endPoint y: 350, distance: 200.0
click at [263, 357] on p "Hidden Chat - чат скрыт, отображается кнопка открытия чат" at bounding box center [389, 363] width 374 height 13
click at [363, 245] on p at bounding box center [447, 250] width 185 height 11
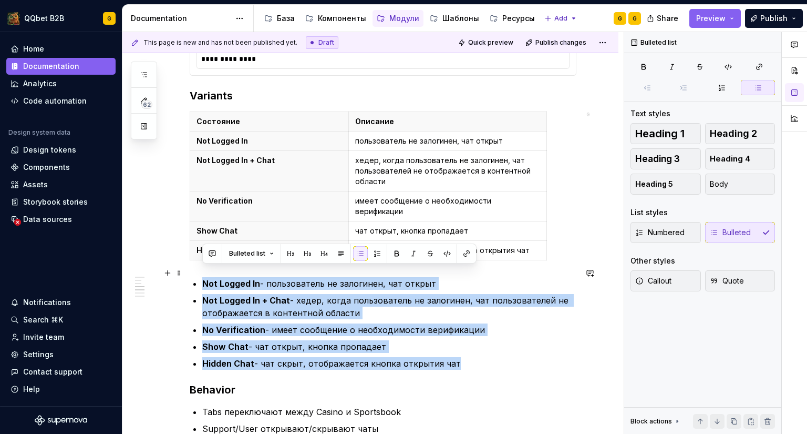
drag, startPoint x: 230, startPoint y: 300, endPoint x: 205, endPoint y: 273, distance: 37.2
click at [205, 277] on ul "Not Logged In - пользователь не залогинен, чат открыт Not Logged In + Chat - хе…" at bounding box center [389, 323] width 374 height 93
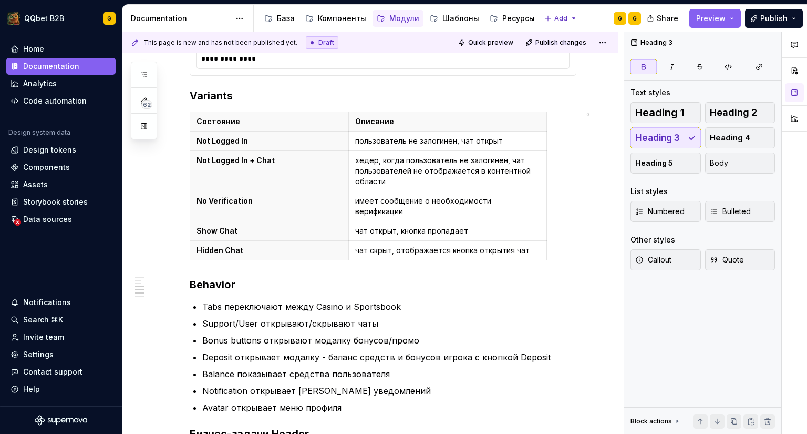
click at [205, 277] on h3 "Behavior" at bounding box center [383, 284] width 387 height 15
click at [229, 92] on h3 "Variants" at bounding box center [383, 95] width 387 height 15
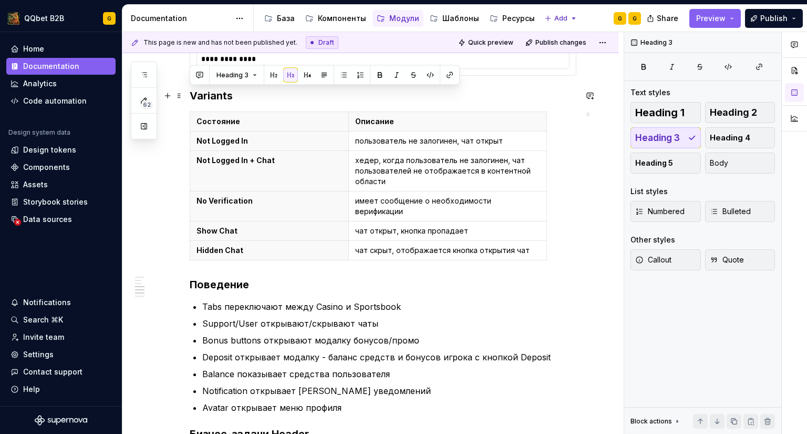
click at [229, 92] on h3 "Variants" at bounding box center [383, 95] width 387 height 15
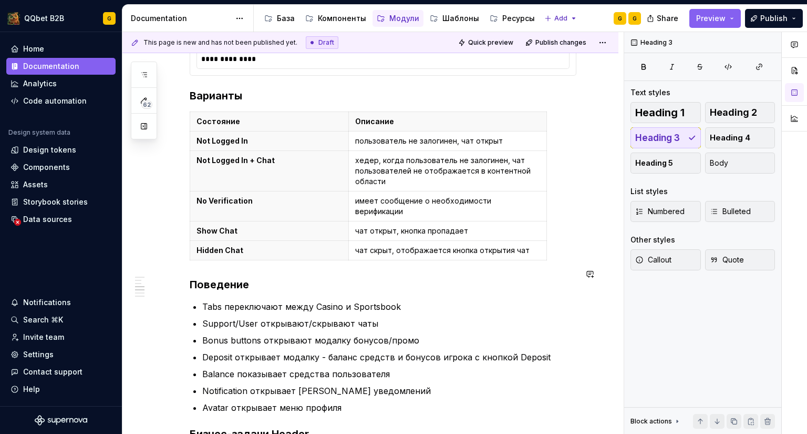
scroll to position [762, 0]
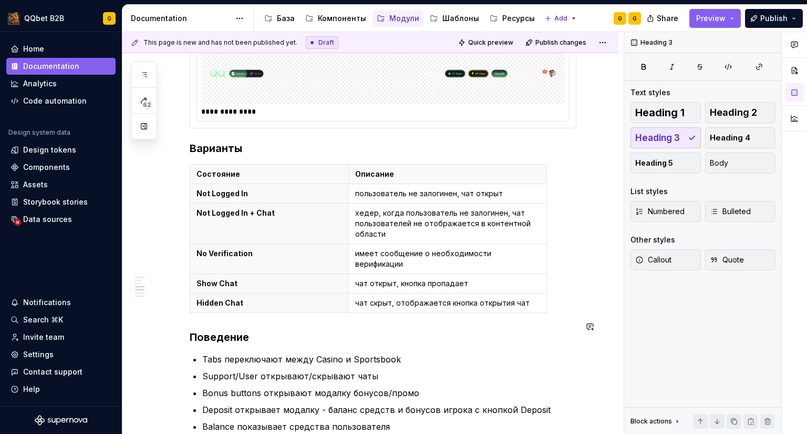
click at [419, 262] on td "имеет сообщение о необходимости верификации" at bounding box center [447, 259] width 198 height 30
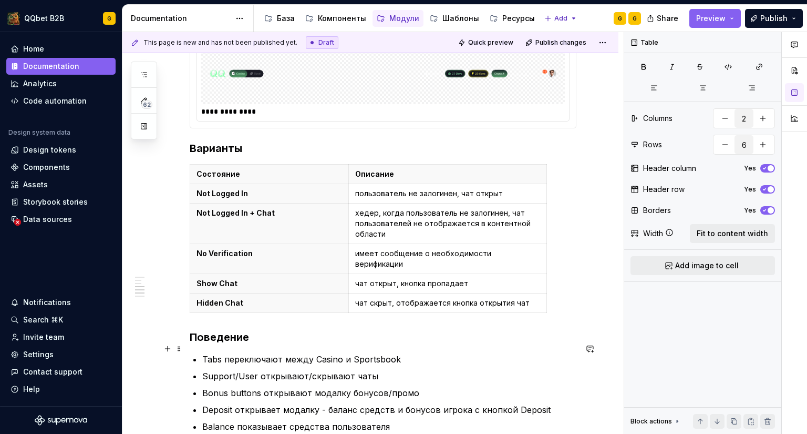
scroll to position [867, 0]
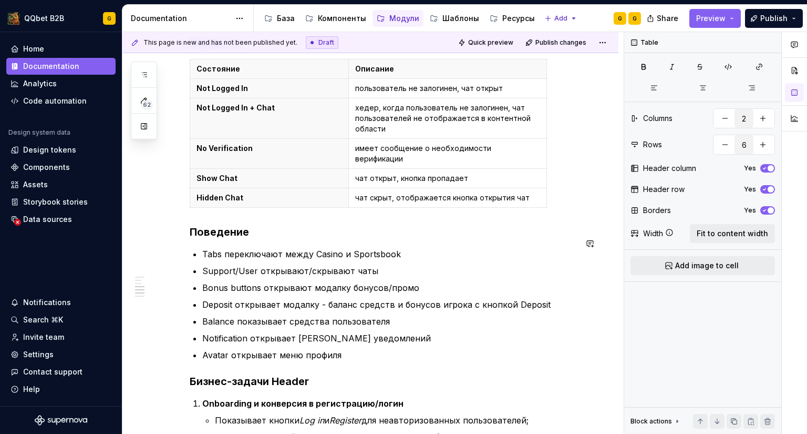
click at [320, 374] on h3 "Бизнес-задачи Header" at bounding box center [383, 381] width 387 height 15
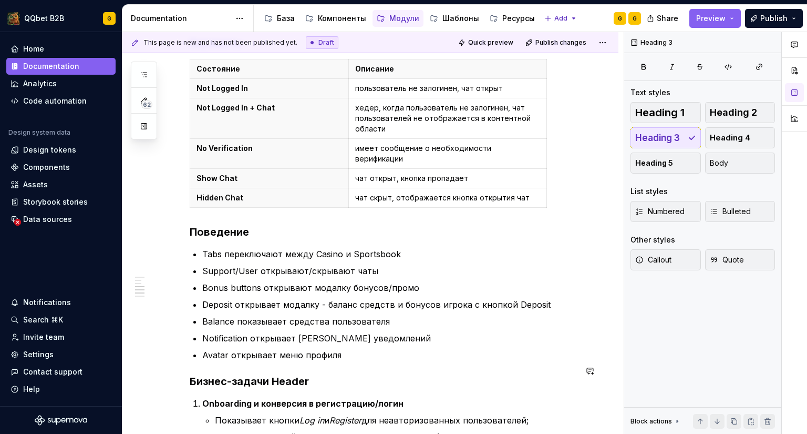
click at [327, 351] on div "**********" at bounding box center [383, 139] width 387 height 1571
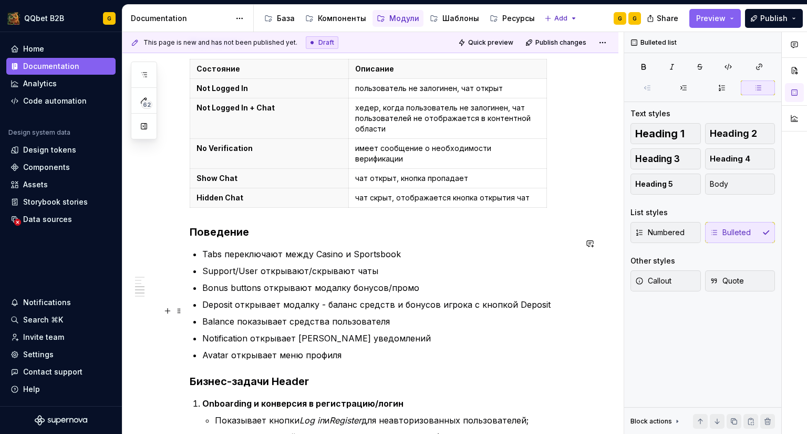
click at [333, 315] on p "Balance показывает средства пользователя" at bounding box center [389, 321] width 374 height 13
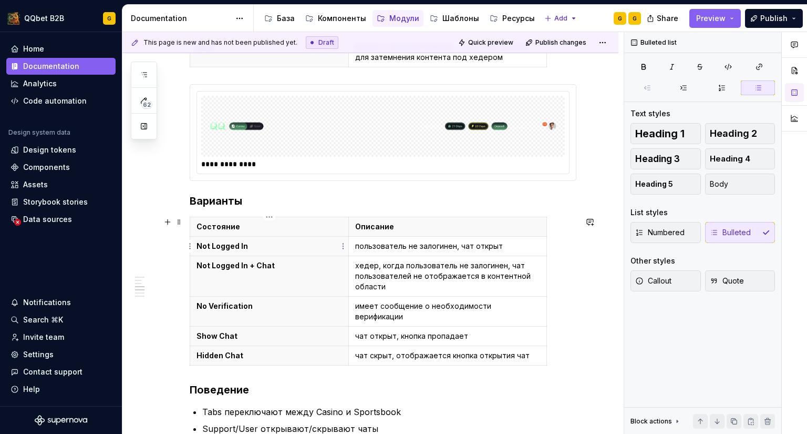
click at [344, 248] on html "QQbet B2B G Home Documentation Analytics Code automation Design system data Des…" at bounding box center [403, 217] width 807 height 434
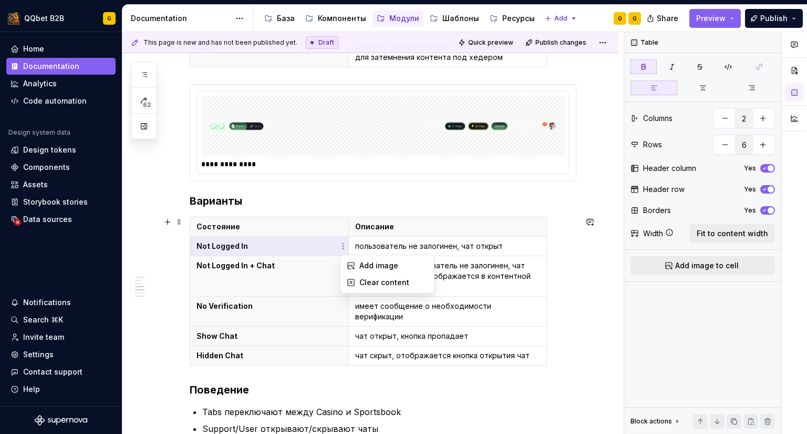
click at [512, 348] on html "QQbet B2B G Home Documentation Analytics Code automation Design system data Des…" at bounding box center [403, 217] width 807 height 434
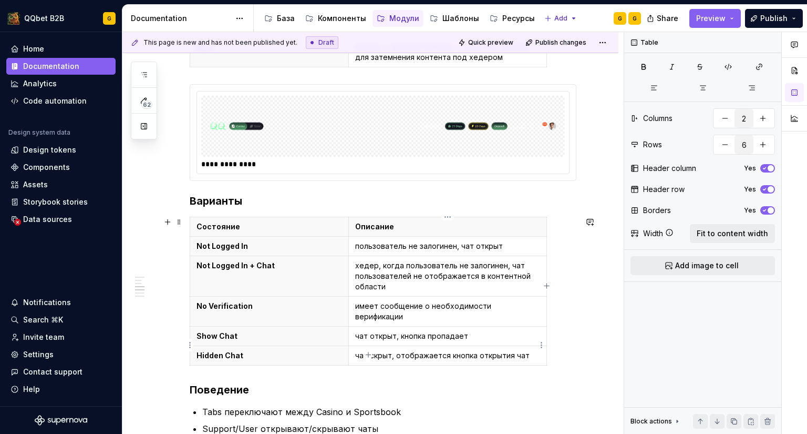
click at [521, 350] on p "чат скрыт, отображается кнопка открытия чат" at bounding box center [447, 355] width 185 height 11
click at [548, 348] on div "Состояние Описание Not Logged In пользователь не залогинен, чат открыт Not Logg…" at bounding box center [383, 293] width 387 height 153
click at [557, 347] on div "Состояние Описание Not Logged In пользователь не залогинен, чат открыт Not Logg…" at bounding box center [383, 293] width 387 height 153
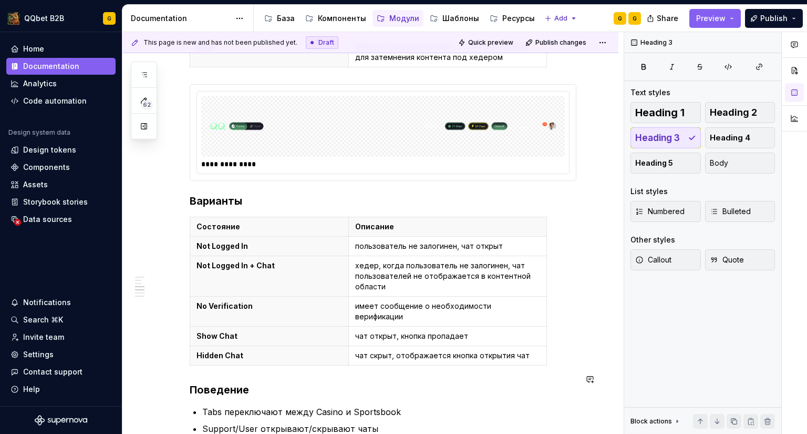
click at [235, 362] on div "**********" at bounding box center [383, 296] width 387 height 1571
click at [189, 381] on div "**********" at bounding box center [370, 355] width 496 height 1739
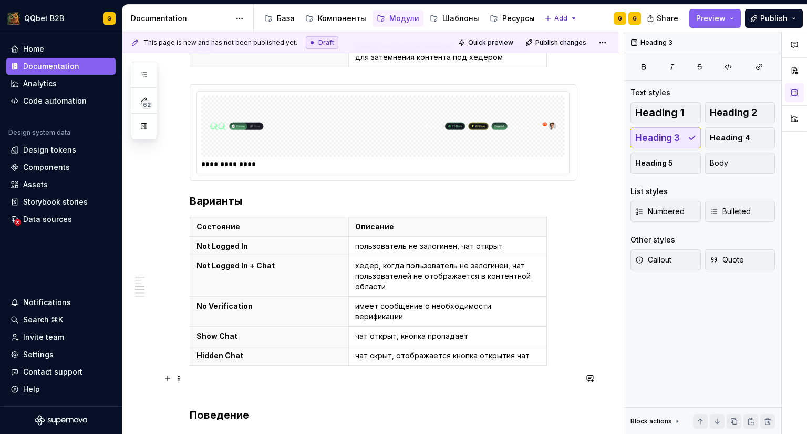
click at [215, 382] on p at bounding box center [383, 388] width 387 height 13
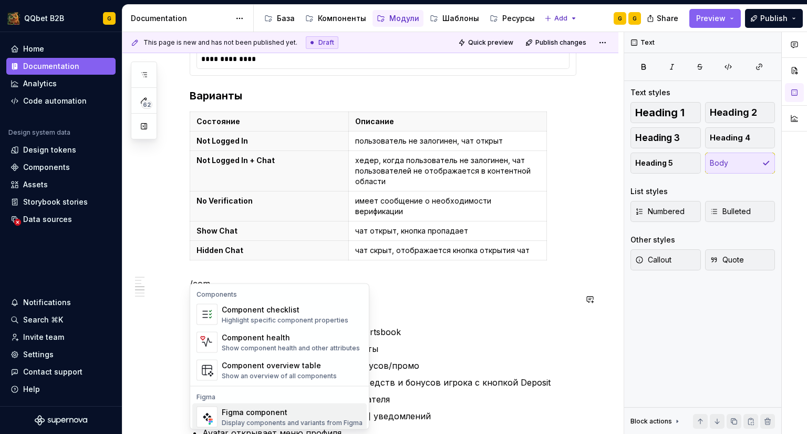
click at [294, 417] on div "Figma component Display components and variants from Figma" at bounding box center [292, 417] width 141 height 20
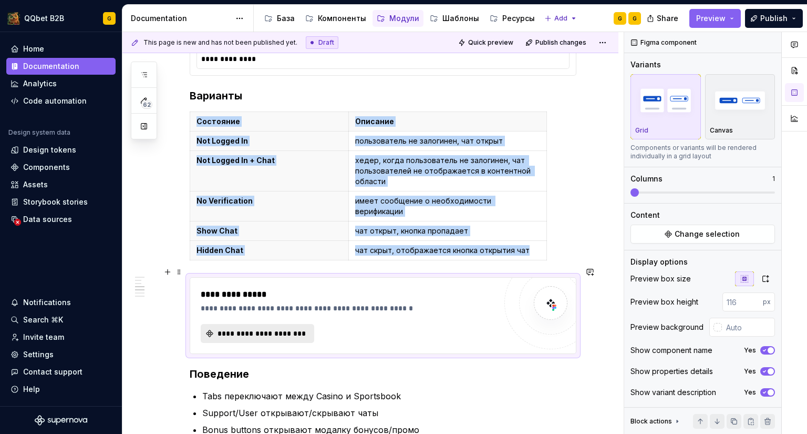
click at [263, 328] on span "**********" at bounding box center [261, 333] width 91 height 11
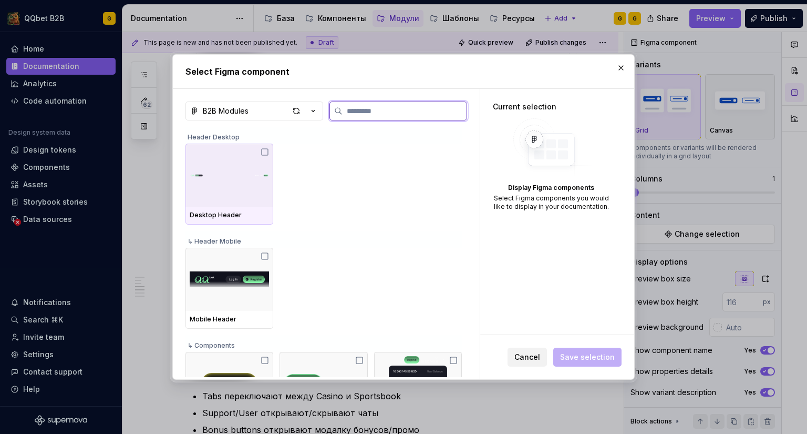
click at [239, 181] on img at bounding box center [229, 175] width 79 height 46
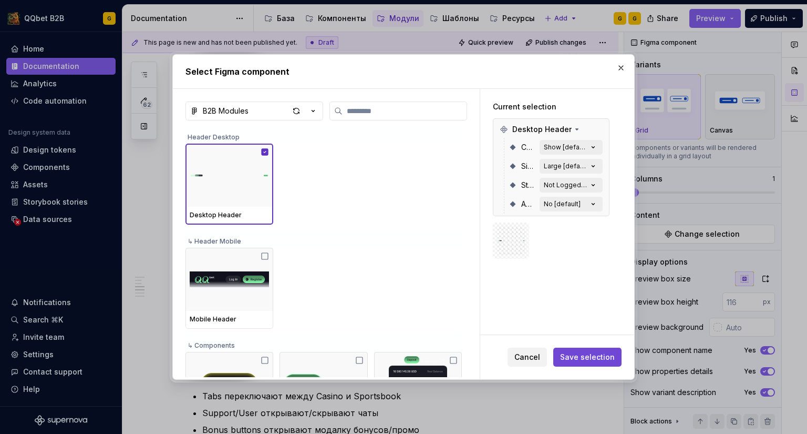
click at [571, 353] on span "Save selection" at bounding box center [587, 357] width 55 height 11
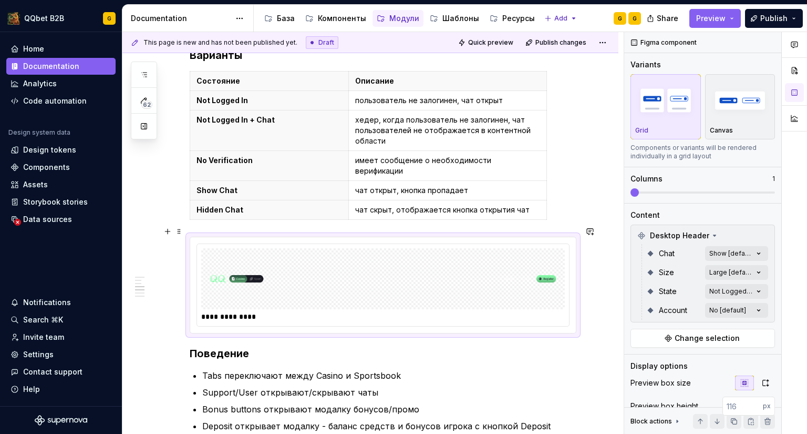
scroll to position [867, 0]
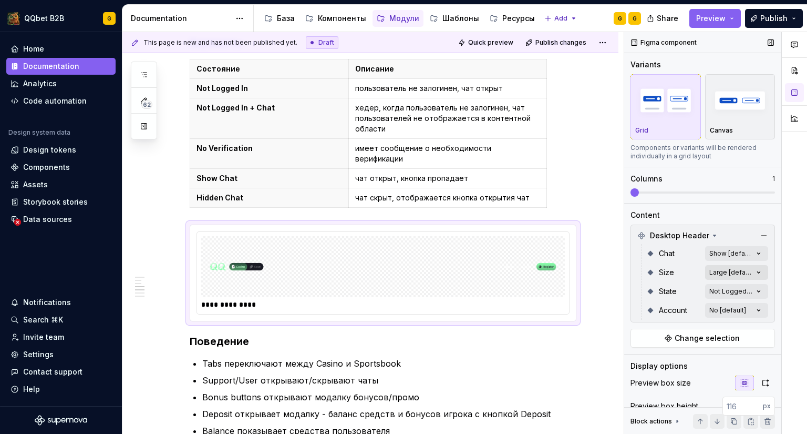
click at [733, 274] on div "Comments Open comments No comments yet Select ‘Comment’ from the block context …" at bounding box center [715, 233] width 183 height 402
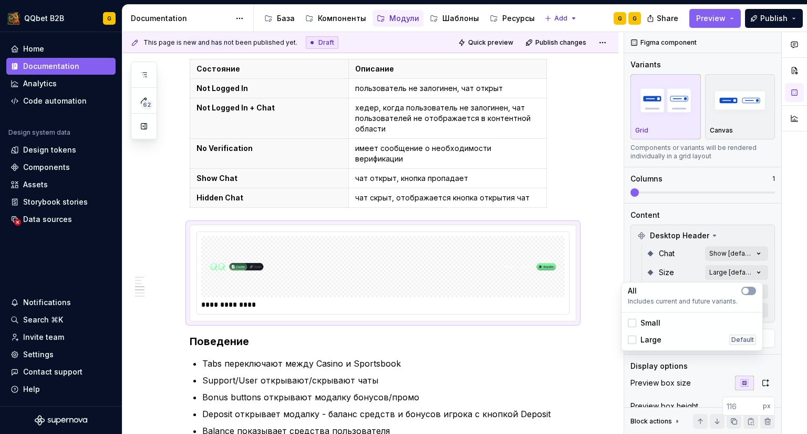
click at [733, 273] on div "Comments Open comments No comments yet Select ‘Comment’ from the block context …" at bounding box center [715, 233] width 183 height 402
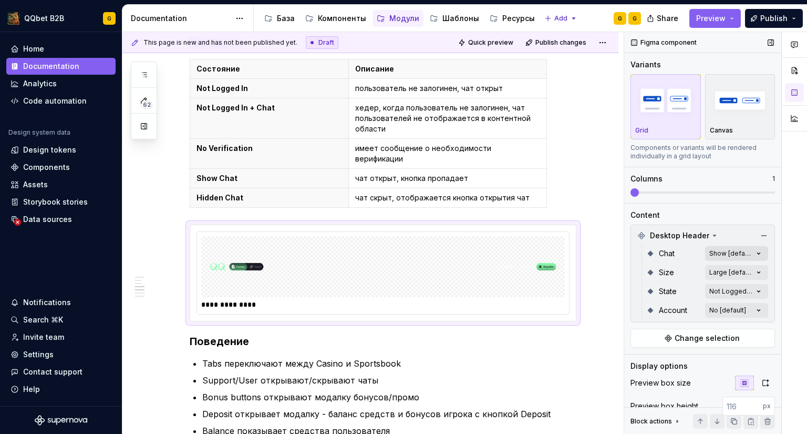
click at [735, 253] on div "Comments Open comments No comments yet Select ‘Comment’ from the block context …" at bounding box center [715, 233] width 183 height 402
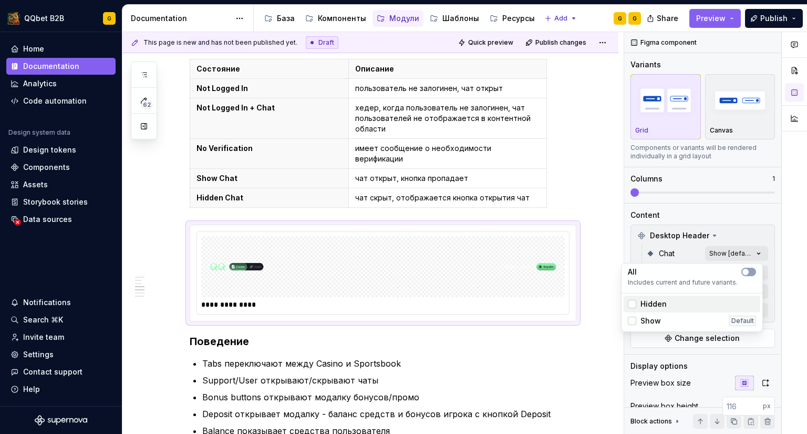
click at [671, 306] on div "Hidden" at bounding box center [692, 304] width 128 height 11
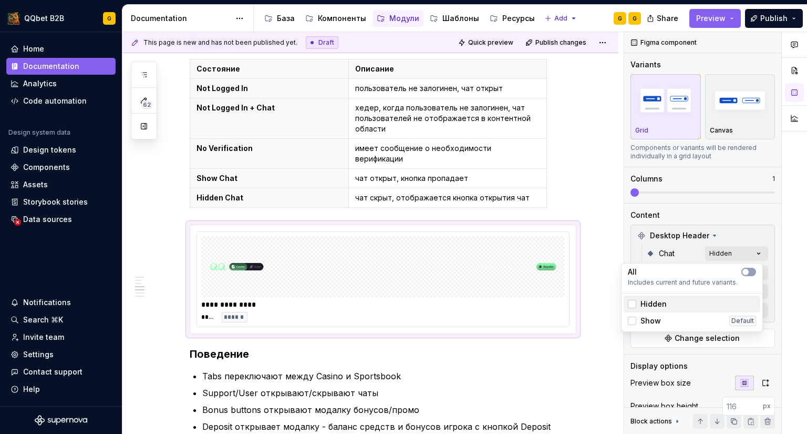
click at [671, 305] on div "Hidden" at bounding box center [692, 304] width 128 height 11
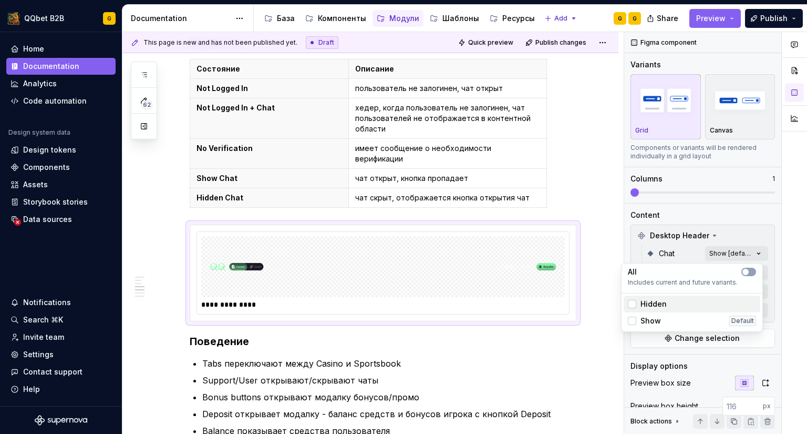
click at [671, 305] on div "Hidden" at bounding box center [692, 304] width 128 height 11
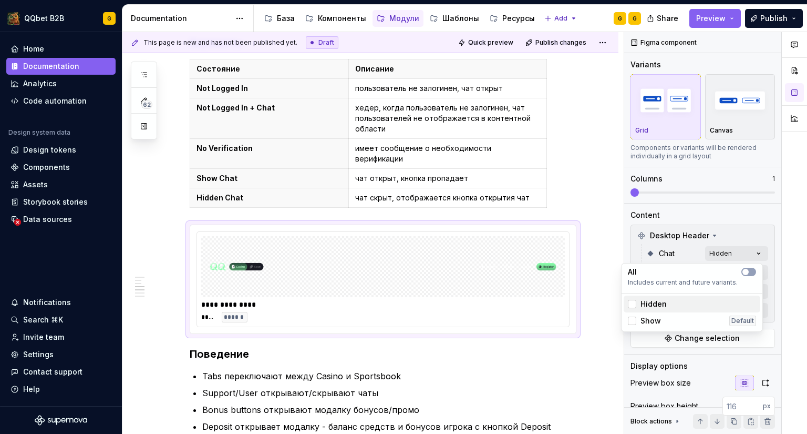
click at [671, 305] on div "Hidden" at bounding box center [692, 304] width 128 height 11
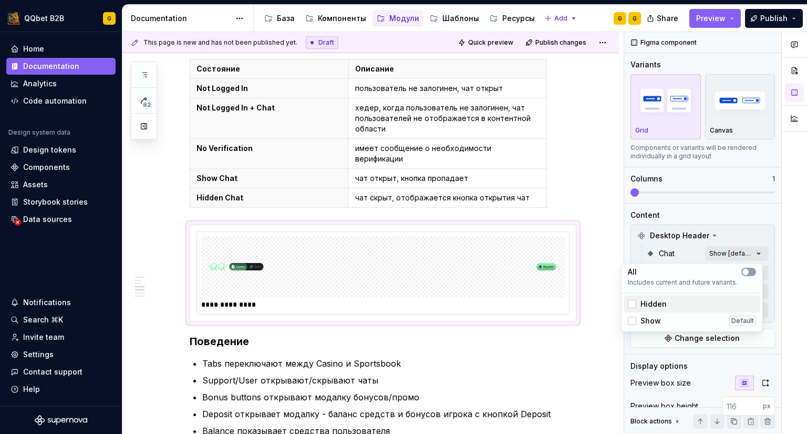
click at [671, 305] on div "Hidden" at bounding box center [692, 304] width 128 height 11
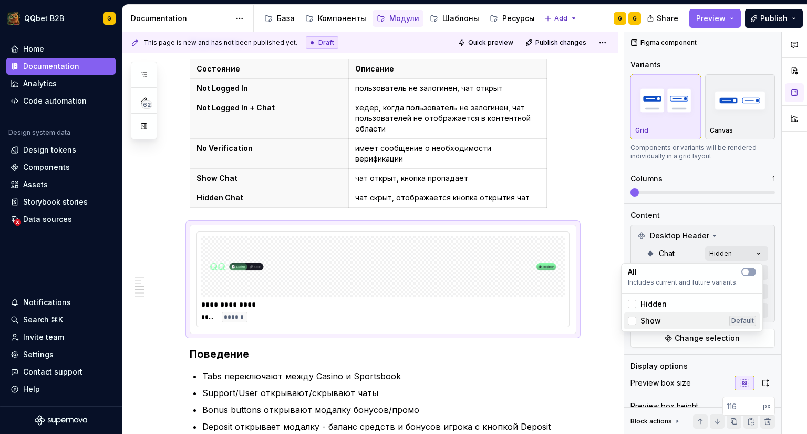
click at [661, 315] on div "Show Default" at bounding box center [692, 320] width 137 height 17
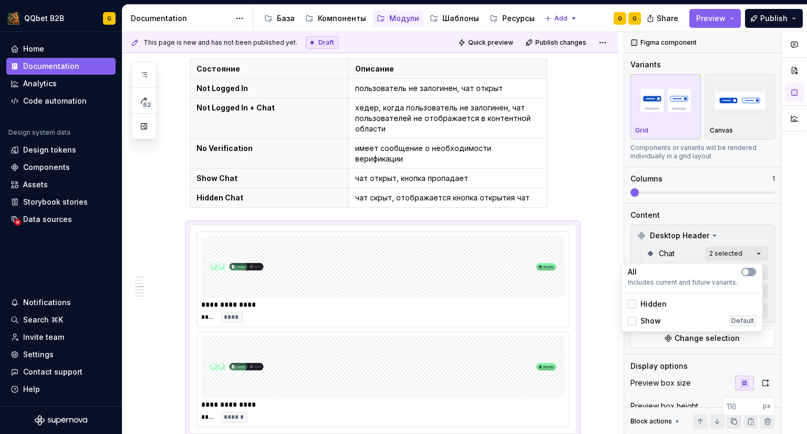
click at [662, 304] on span "Hidden" at bounding box center [654, 304] width 26 height 11
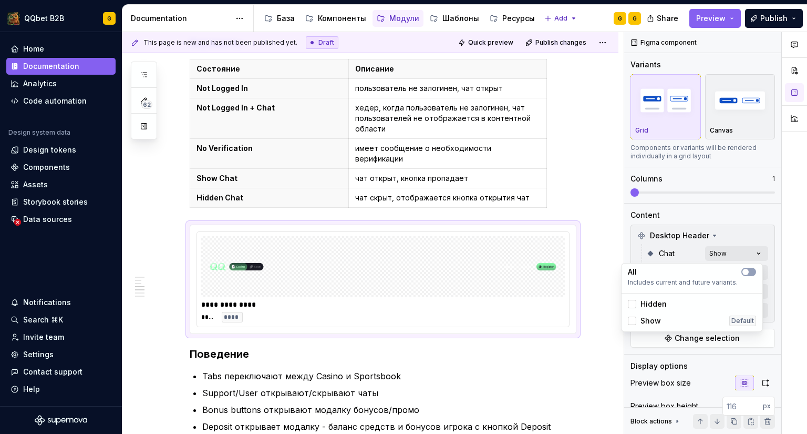
click at [662, 304] on span "Hidden" at bounding box center [654, 304] width 26 height 11
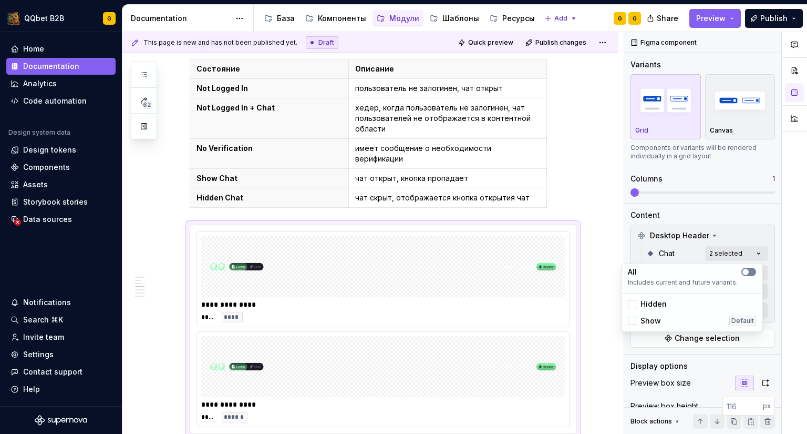
click at [747, 272] on span "button" at bounding box center [746, 272] width 6 height 6
click at [733, 227] on div "Comments Open comments No comments yet Select ‘Comment’ from the block context …" at bounding box center [715, 233] width 183 height 402
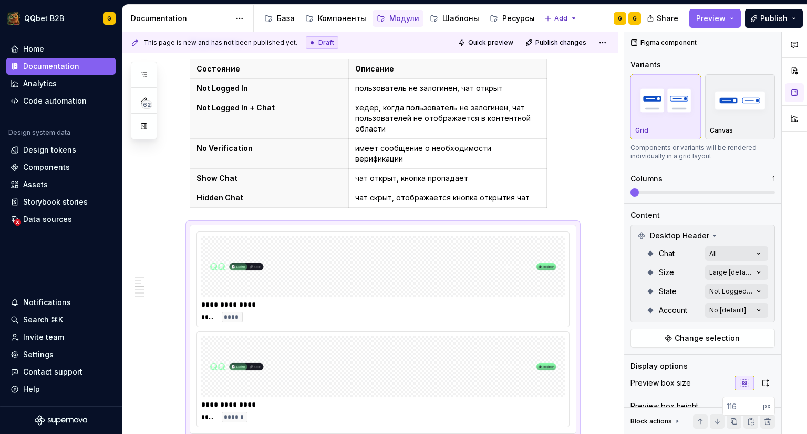
click at [726, 289] on div "Comments Open comments No comments yet Select ‘Comment’ from the block context …" at bounding box center [715, 233] width 183 height 402
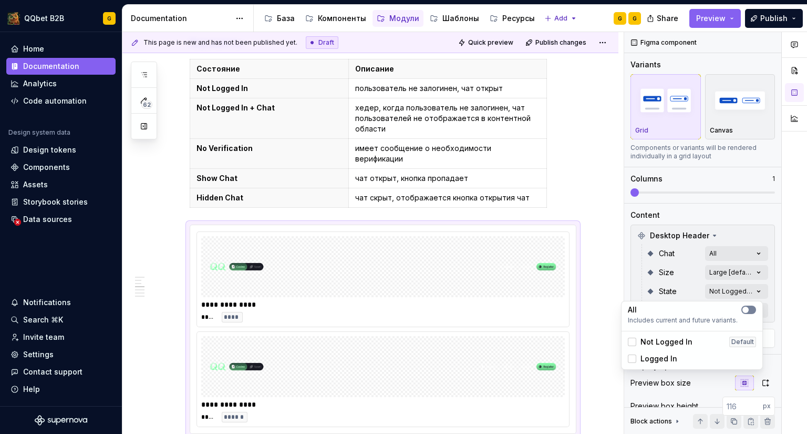
click at [746, 310] on span "button" at bounding box center [746, 309] width 6 height 6
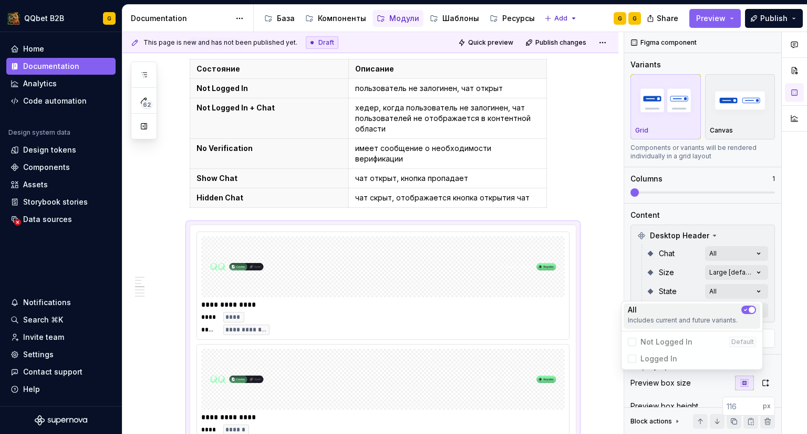
click at [751, 305] on div "All" at bounding box center [692, 309] width 128 height 11
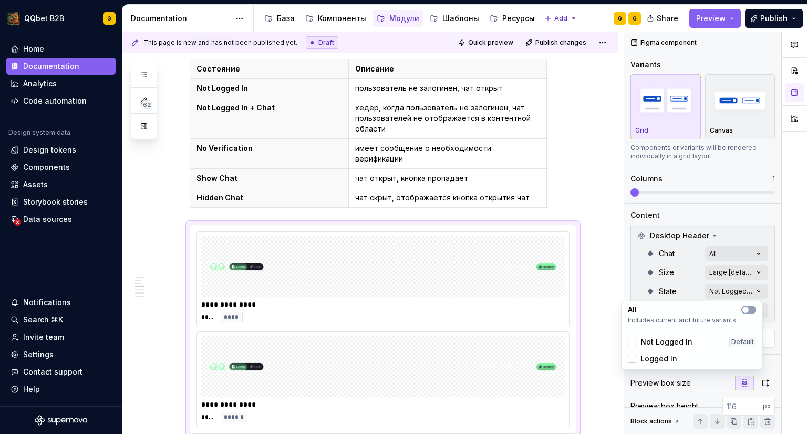
click at [676, 340] on span "Not Logged In" at bounding box center [667, 341] width 52 height 11
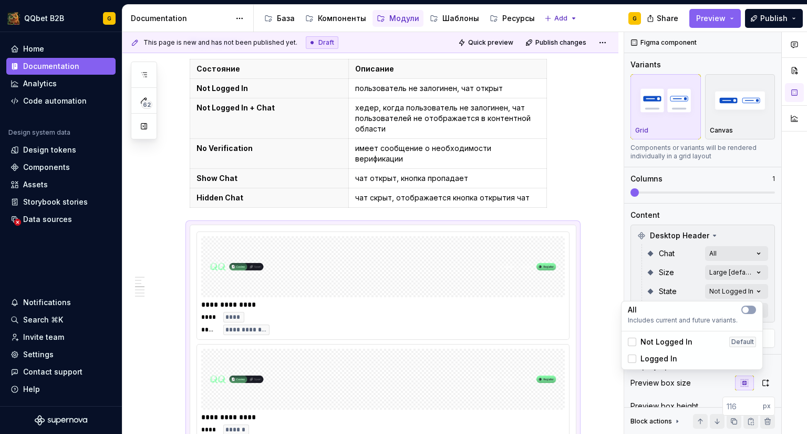
click at [664, 357] on span "Logged In" at bounding box center [659, 358] width 37 height 11
click at [488, 356] on html "QQbet B2B G Home Documentation Analytics Code automation Design system data Des…" at bounding box center [403, 217] width 807 height 434
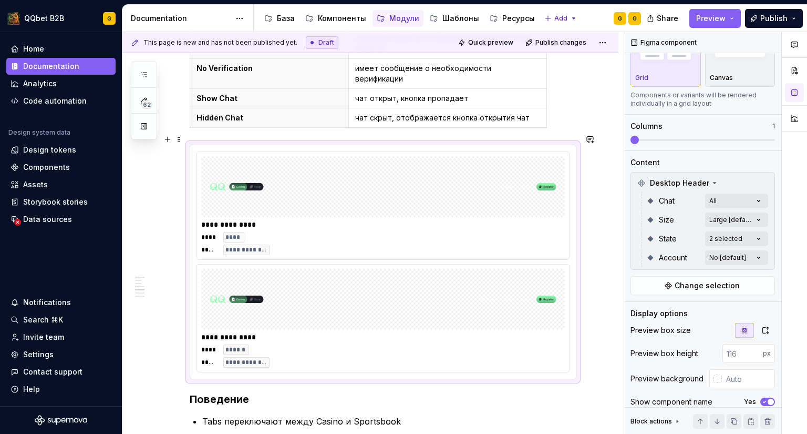
scroll to position [919, 0]
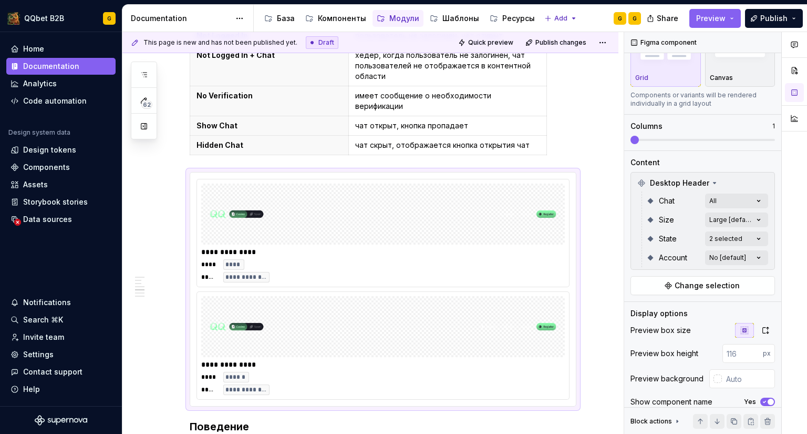
click at [739, 241] on div "Comments Open comments No comments yet Select ‘Comment’ from the block context …" at bounding box center [715, 233] width 183 height 402
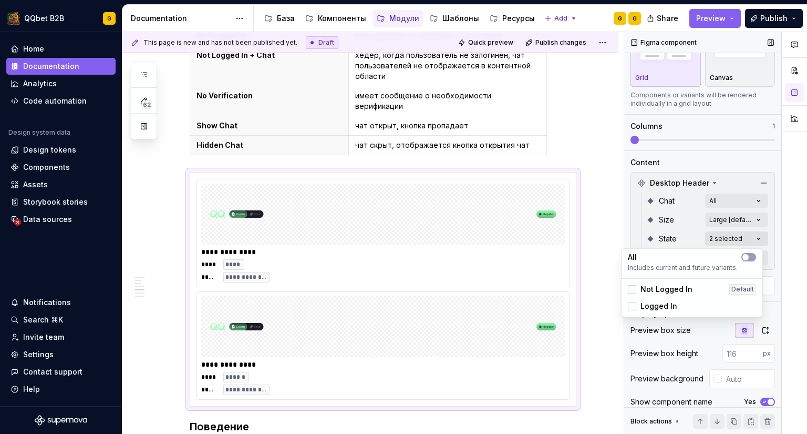
click at [730, 240] on div "Comments Open comments No comments yet Select ‘Comment’ from the block context …" at bounding box center [715, 233] width 183 height 402
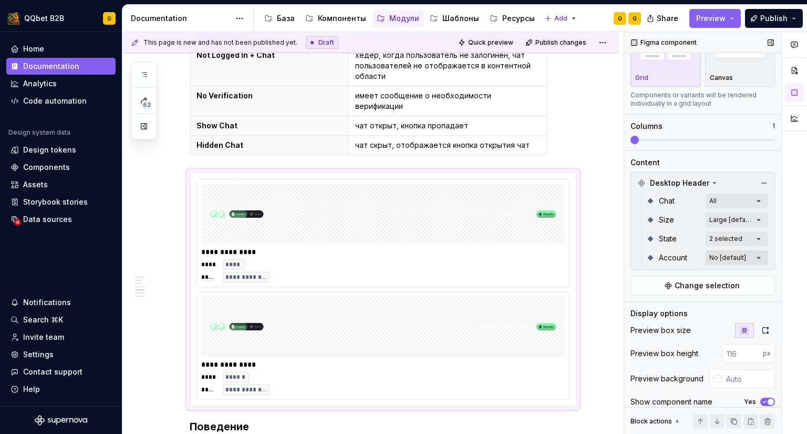
click at [725, 263] on div "Comments Open comments No comments yet Select ‘Comment’ from the block context …" at bounding box center [715, 233] width 183 height 402
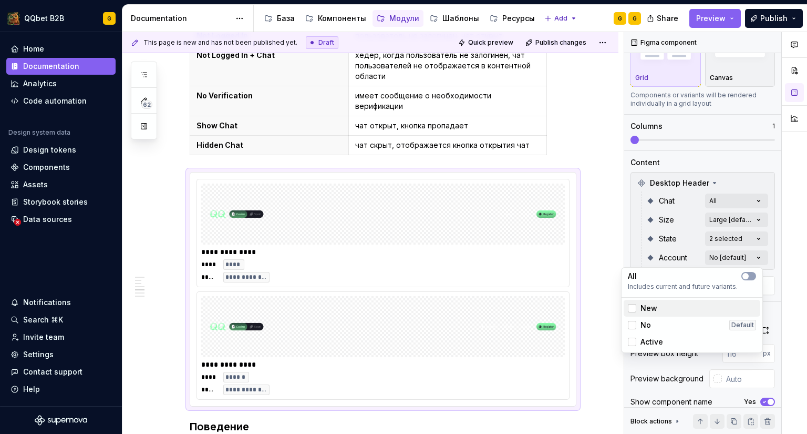
click at [674, 308] on div "New" at bounding box center [692, 308] width 128 height 11
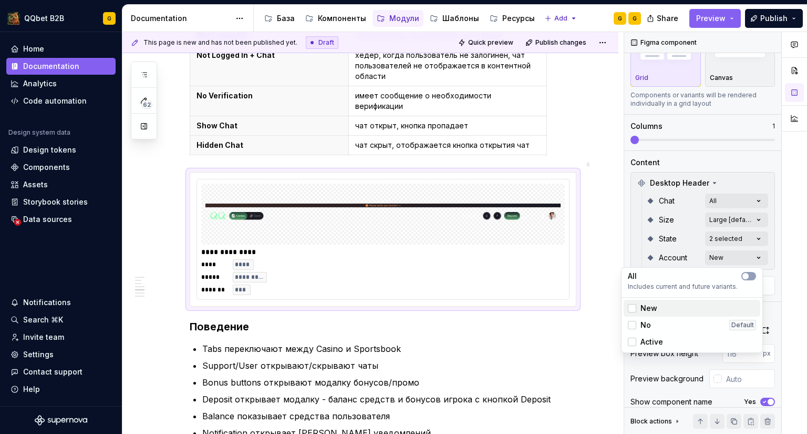
click at [674, 308] on div "New" at bounding box center [692, 308] width 128 height 11
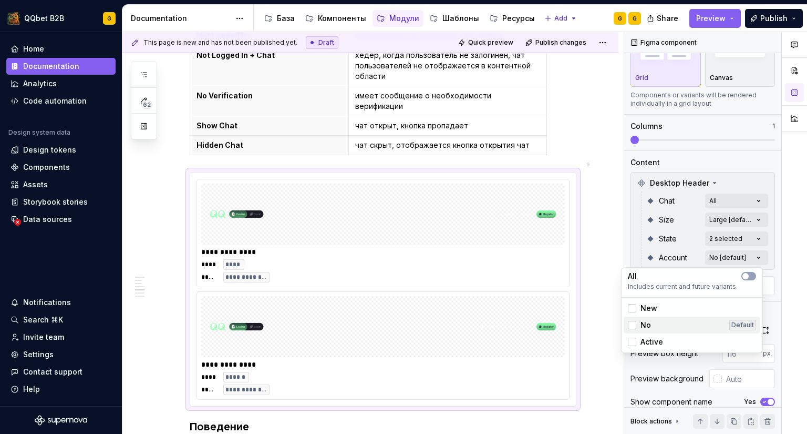
click at [661, 327] on div "No Default" at bounding box center [692, 325] width 128 height 11
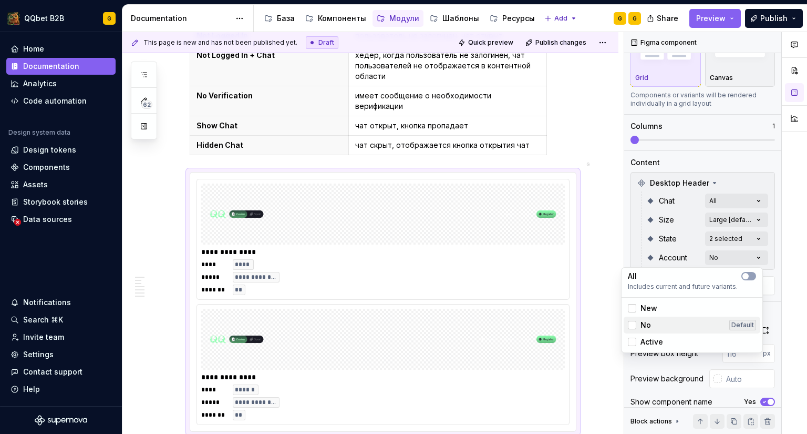
click at [661, 327] on div "No Default" at bounding box center [692, 325] width 128 height 11
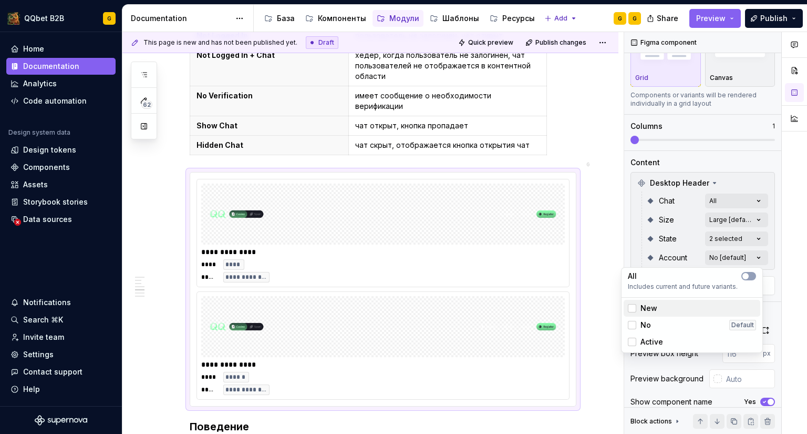
click at [659, 305] on div "New" at bounding box center [692, 308] width 128 height 11
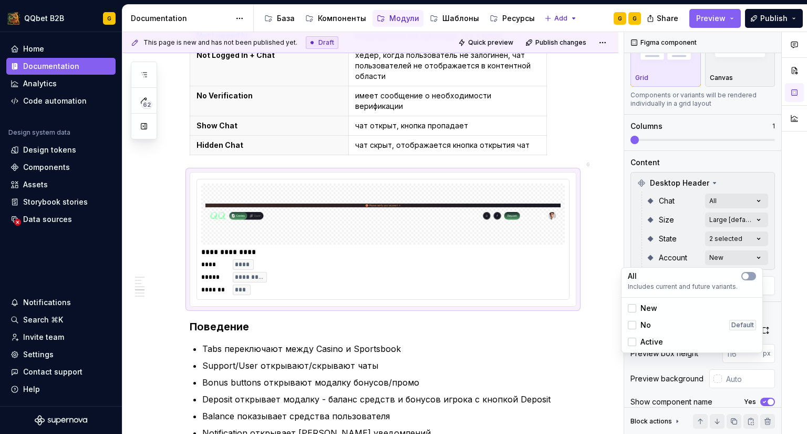
click at [652, 339] on span "Active" at bounding box center [652, 341] width 23 height 11
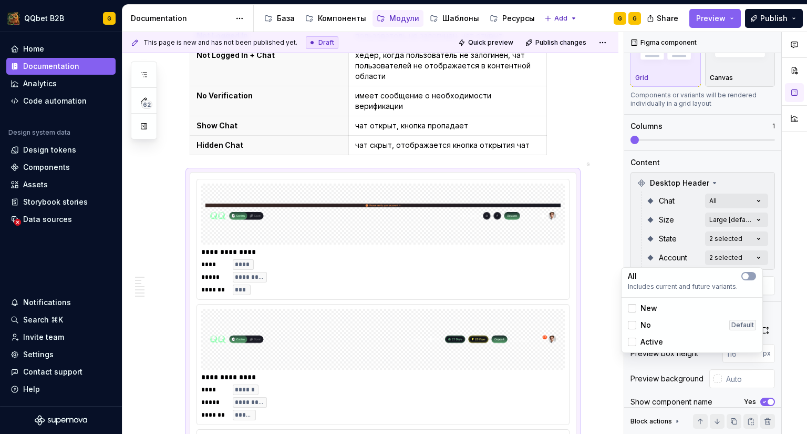
click at [609, 280] on html "QQbet B2B G Home Documentation Analytics Code automation Design system data Des…" at bounding box center [403, 217] width 807 height 434
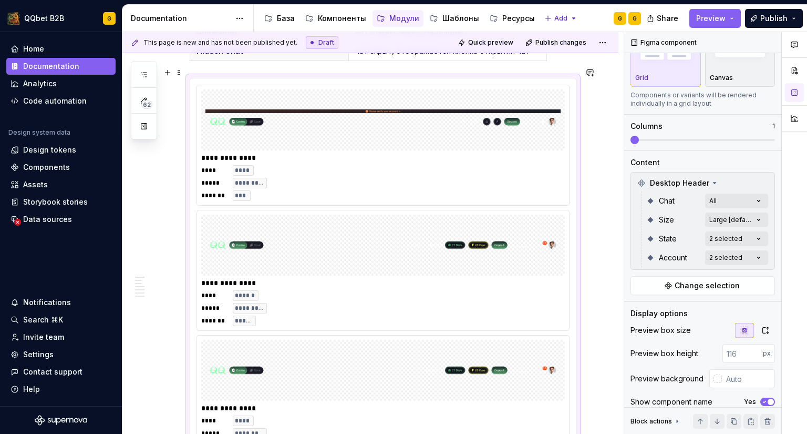
scroll to position [1024, 0]
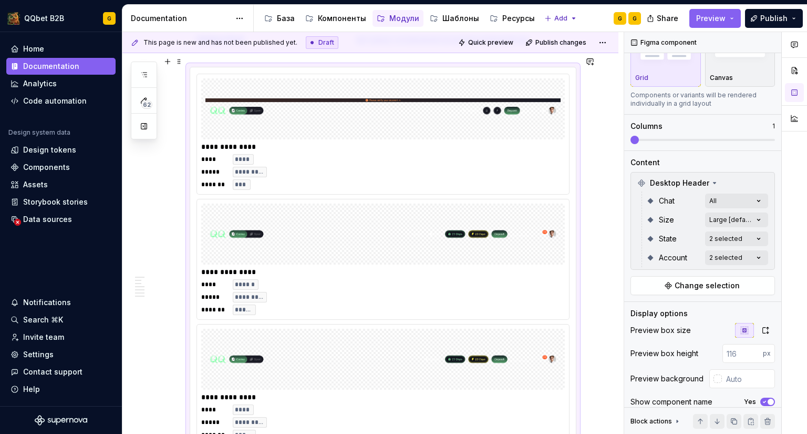
click at [445, 154] on div "**** **** ***** ********* ******* ***" at bounding box center [383, 172] width 364 height 36
click at [411, 238] on img at bounding box center [383, 234] width 355 height 53
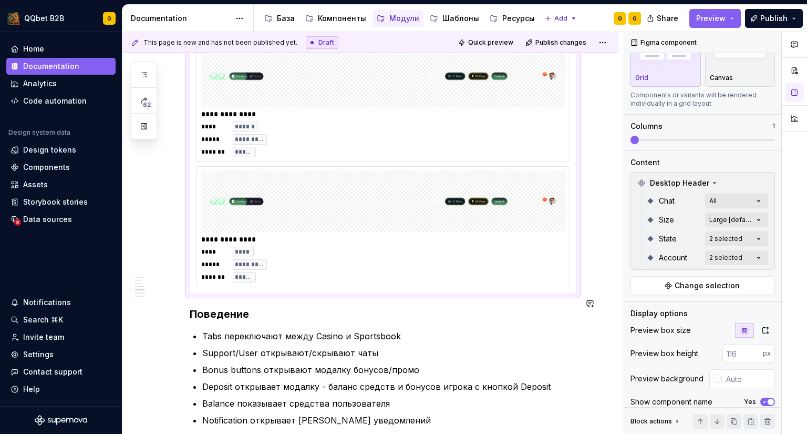
click at [335, 278] on div "**********" at bounding box center [383, 102] width 386 height 384
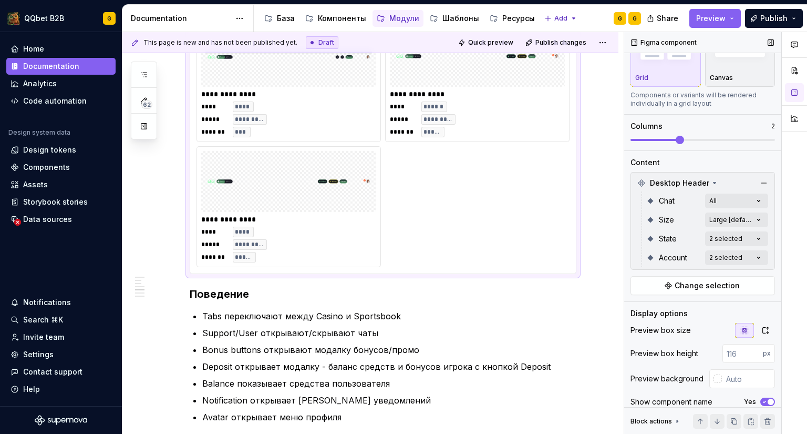
scroll to position [1049, 0]
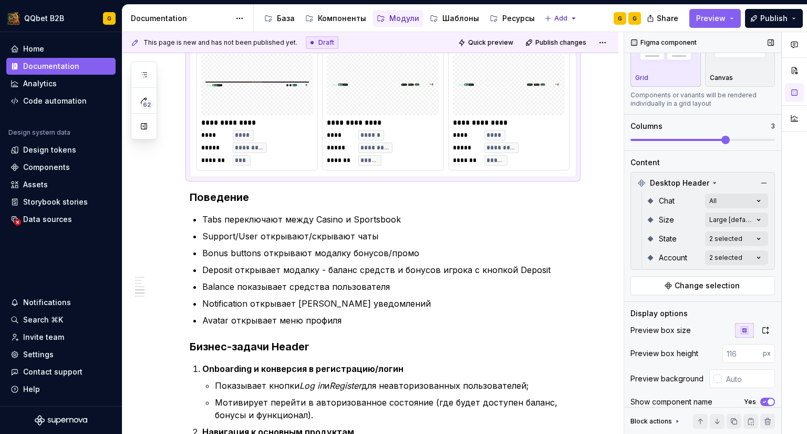
click at [725, 137] on span at bounding box center [726, 140] width 8 height 8
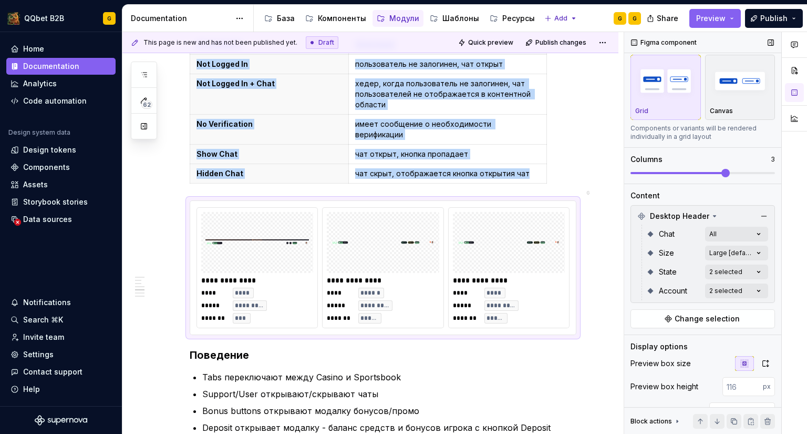
scroll to position [0, 0]
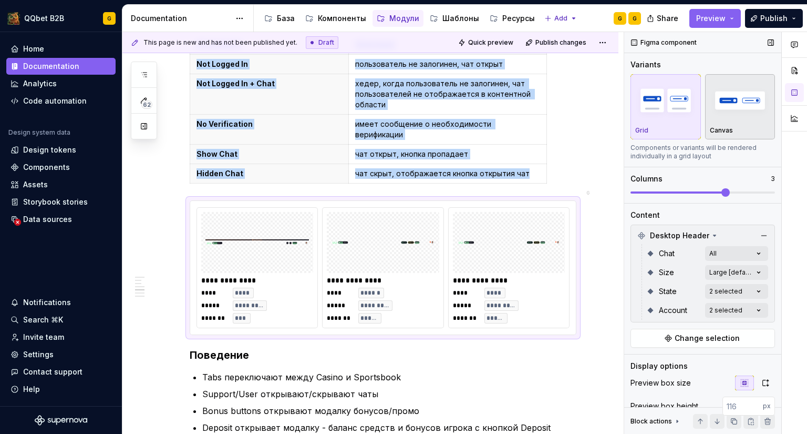
click at [721, 116] on img "button" at bounding box center [740, 100] width 61 height 38
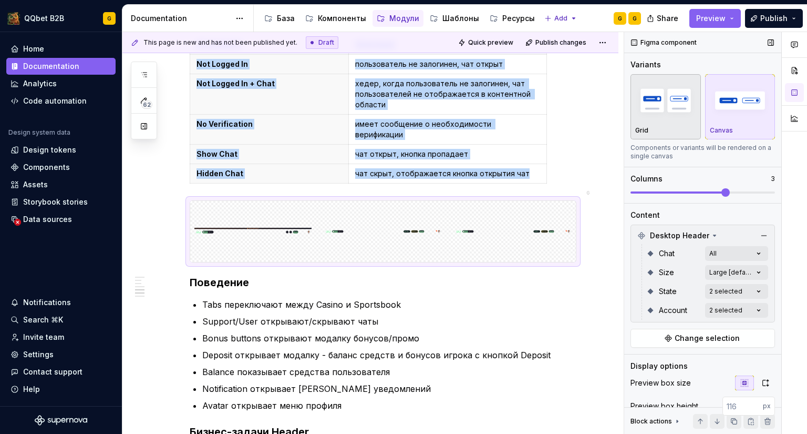
click at [676, 120] on div "button" at bounding box center [665, 100] width 61 height 43
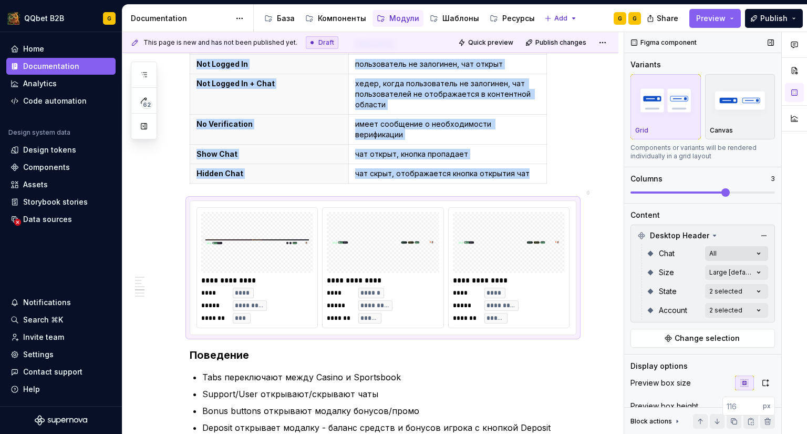
click at [730, 254] on div "Comments Open comments No comments yet Select ‘Comment’ from the block context …" at bounding box center [715, 233] width 183 height 402
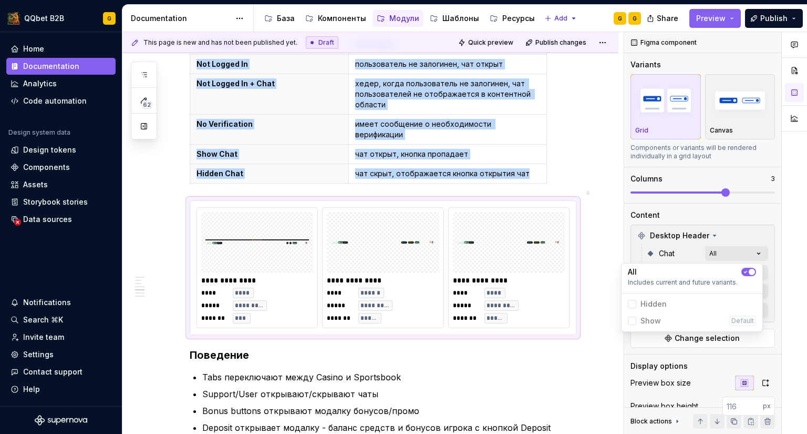
click at [750, 271] on span "button" at bounding box center [752, 272] width 6 height 6
click at [679, 238] on div "Comments Open comments No comments yet Select ‘Comment’ from the block context …" at bounding box center [715, 233] width 183 height 402
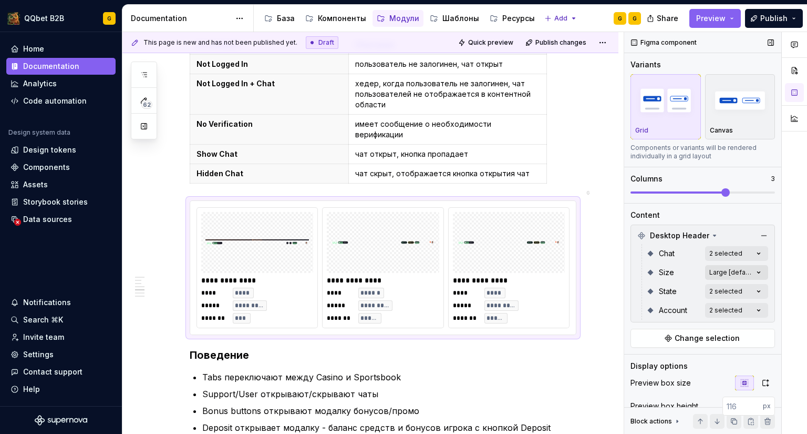
click at [731, 268] on div "Comments Open comments No comments yet Select ‘Comment’ from the block context …" at bounding box center [715, 233] width 183 height 402
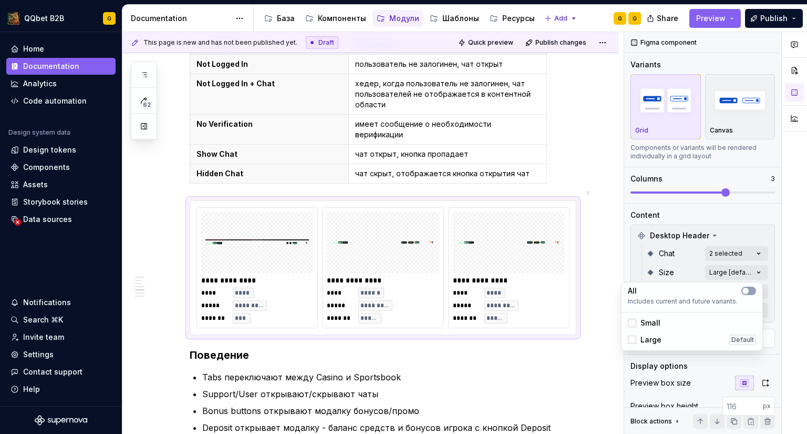
click at [649, 322] on span "Small" at bounding box center [651, 322] width 20 height 11
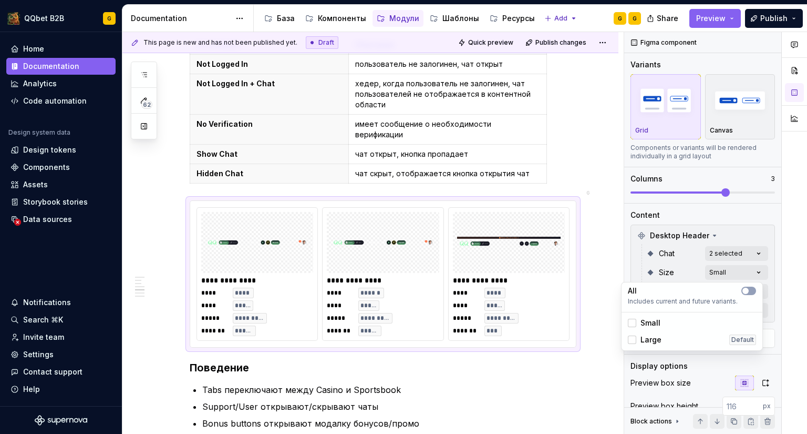
click at [646, 342] on span "Large" at bounding box center [651, 339] width 21 height 11
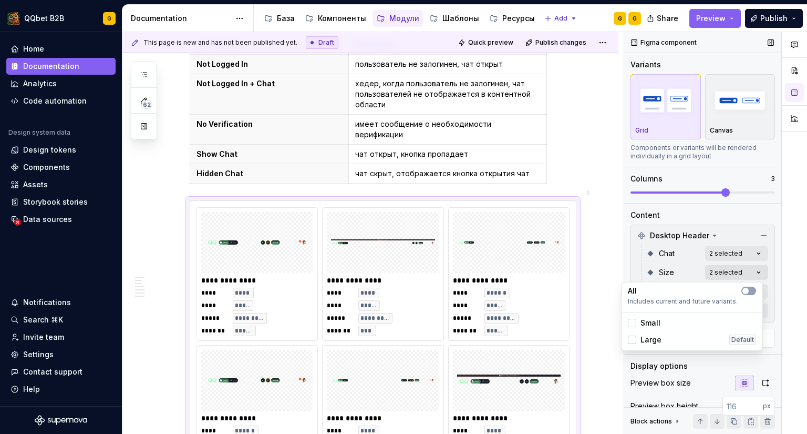
click at [723, 268] on div "Comments Open comments No comments yet Select ‘Comment’ from the block context …" at bounding box center [715, 233] width 183 height 402
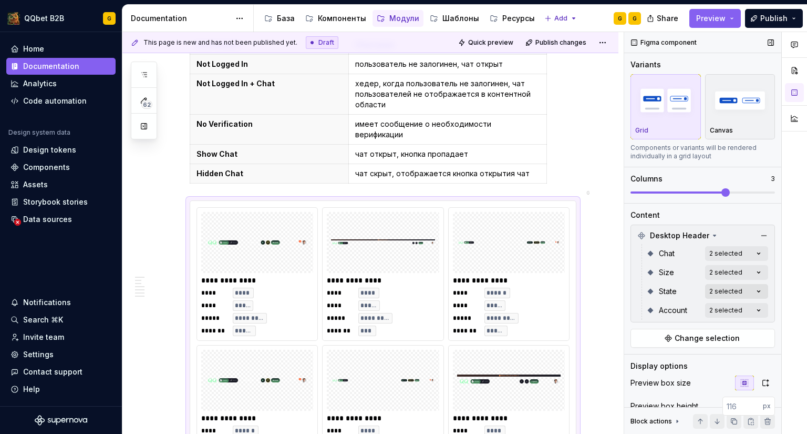
click at [717, 291] on div "Comments Open comments No comments yet Select ‘Comment’ from the block context …" at bounding box center [715, 233] width 183 height 402
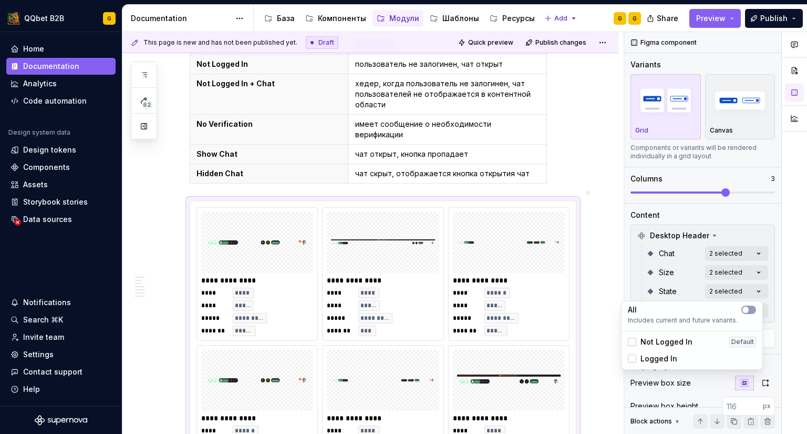
click at [721, 287] on div "Comments Open comments No comments yet Select ‘Comment’ from the block context …" at bounding box center [715, 233] width 183 height 402
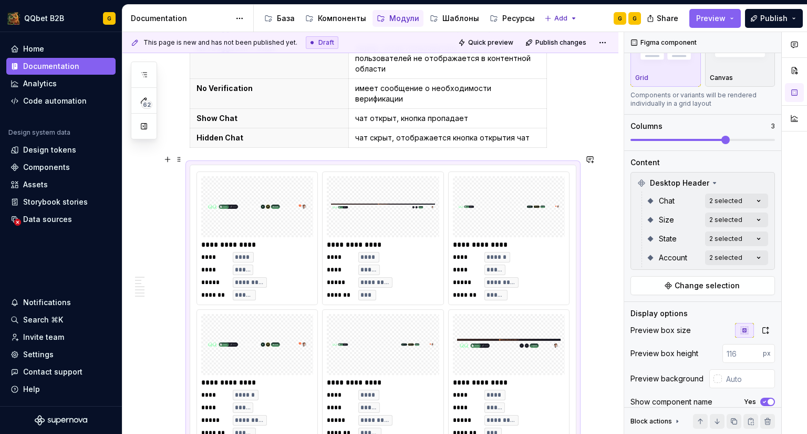
scroll to position [943, 0]
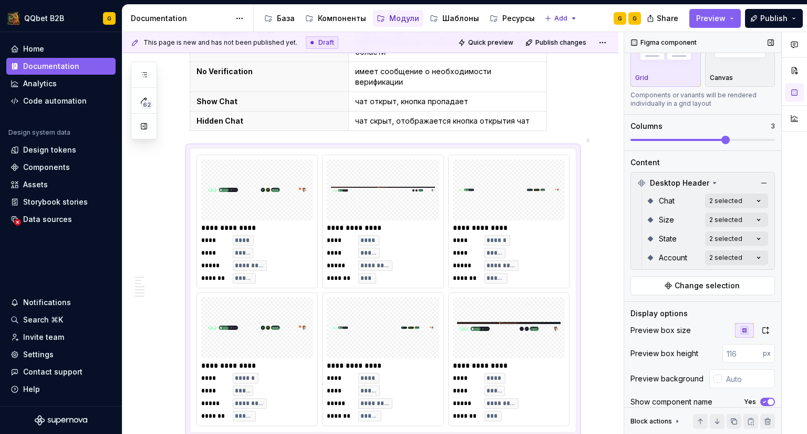
click at [728, 211] on div "Size 2 selected" at bounding box center [707, 219] width 122 height 19
click at [728, 233] on div "Comments Open comments No comments yet Select ‘Comment’ from the block context …" at bounding box center [715, 233] width 183 height 402
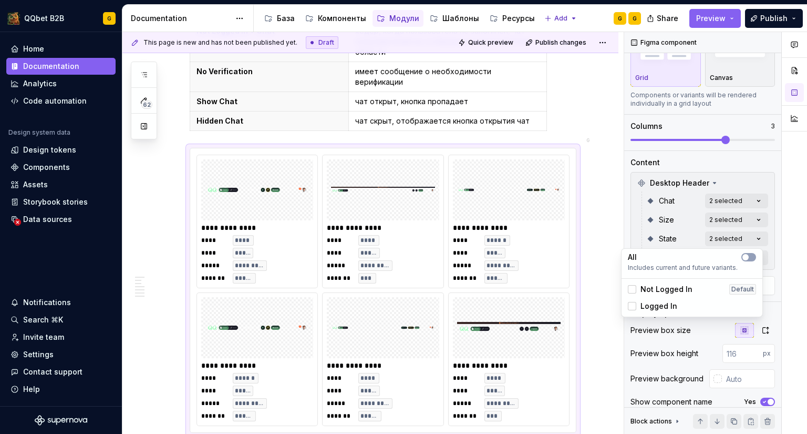
click at [676, 292] on span "Not Logged In" at bounding box center [667, 289] width 52 height 11
click at [676, 291] on span "Not Logged In" at bounding box center [667, 289] width 52 height 11
click at [666, 312] on div "Logged In" at bounding box center [692, 305] width 137 height 17
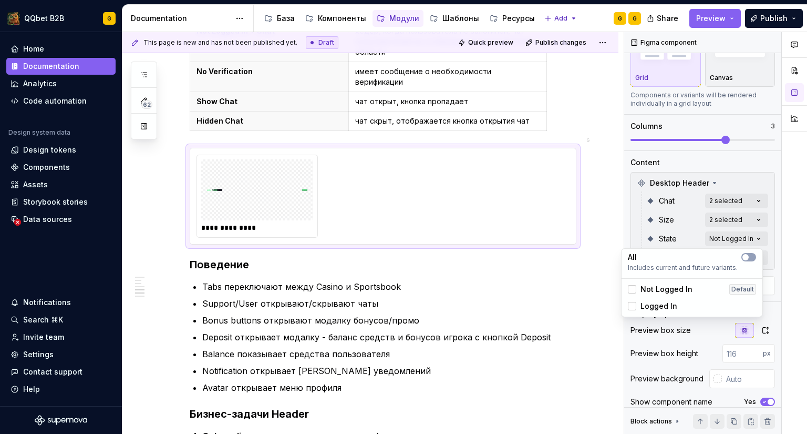
click at [665, 310] on span "Logged In" at bounding box center [659, 306] width 37 height 11
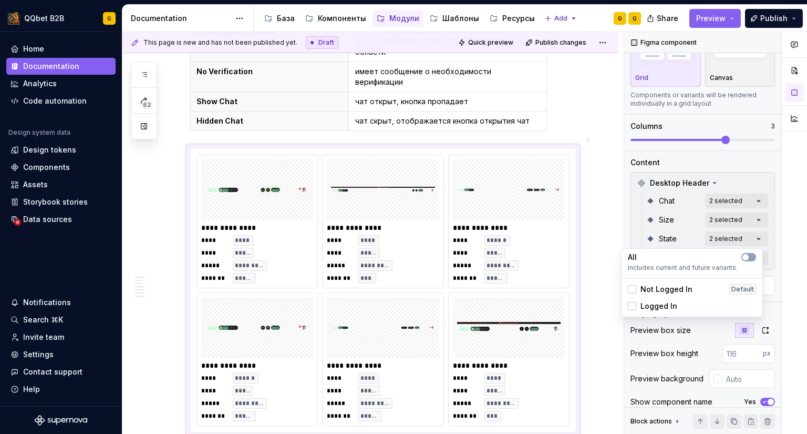
click at [667, 221] on div "Comments Open comments No comments yet Select ‘Comment’ from the block context …" at bounding box center [715, 233] width 183 height 402
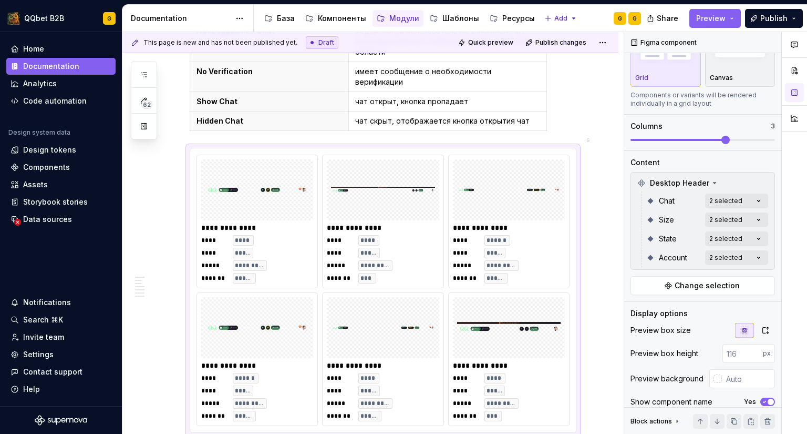
click at [721, 256] on div "Comments Open comments No comments yet Select ‘Comment’ from the block context …" at bounding box center [715, 233] width 183 height 402
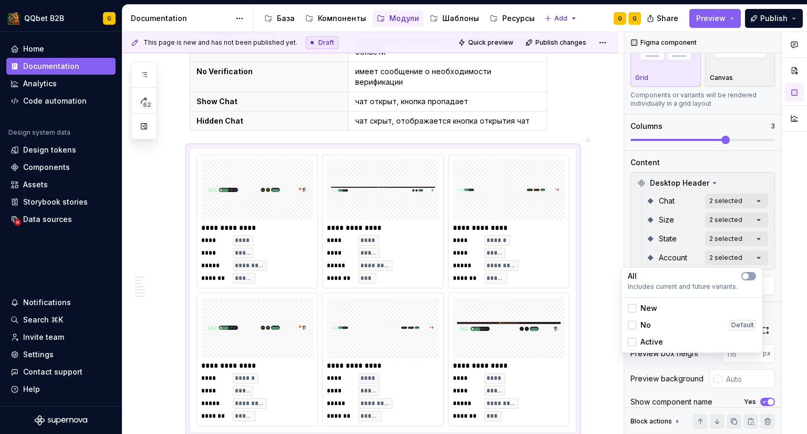
click at [645, 324] on span "No" at bounding box center [646, 325] width 11 height 11
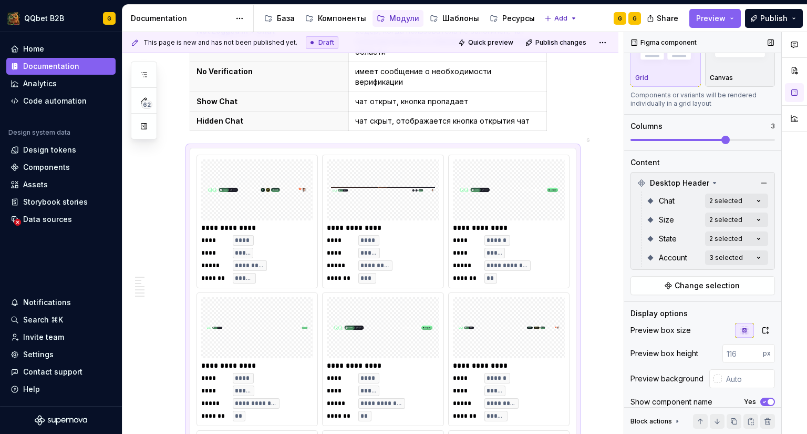
drag, startPoint x: 709, startPoint y: 141, endPoint x: 647, endPoint y: 139, distance: 62.1
click at [647, 139] on div "Comments Open comments No comments yet Select ‘Comment’ from the block context …" at bounding box center [715, 233] width 183 height 402
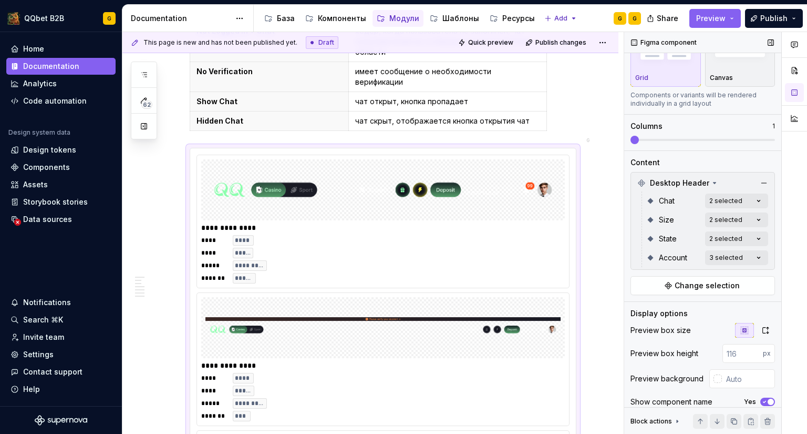
scroll to position [1049, 0]
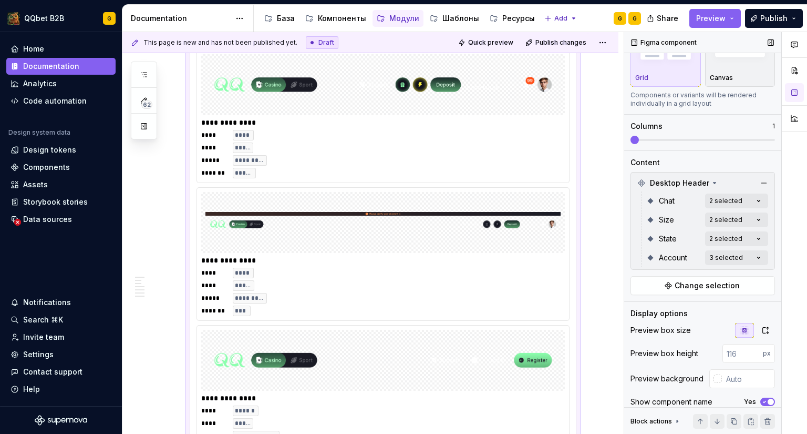
click at [633, 144] on span at bounding box center [703, 140] width 145 height 8
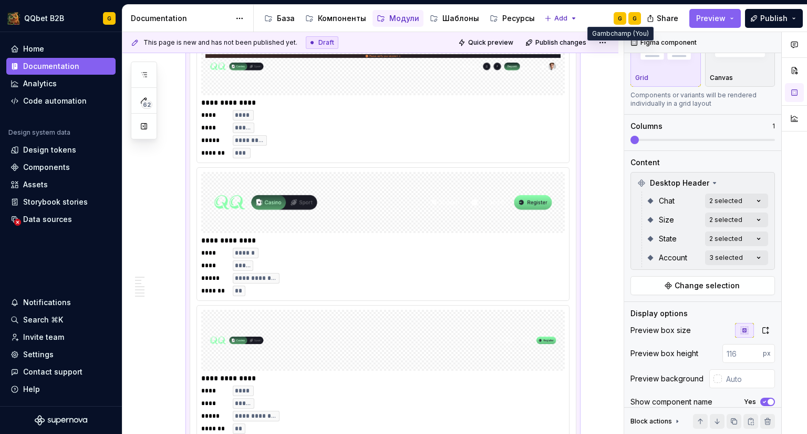
click at [624, 14] on div "G" at bounding box center [620, 18] width 13 height 13
click at [629, 15] on div "G" at bounding box center [635, 18] width 13 height 13
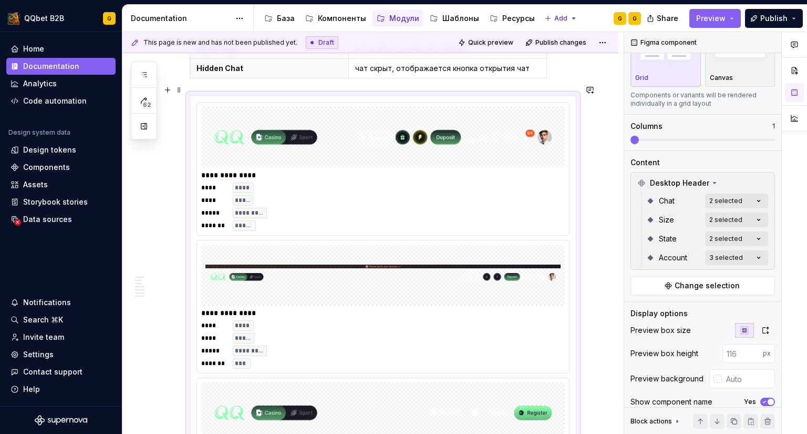
scroll to position [891, 0]
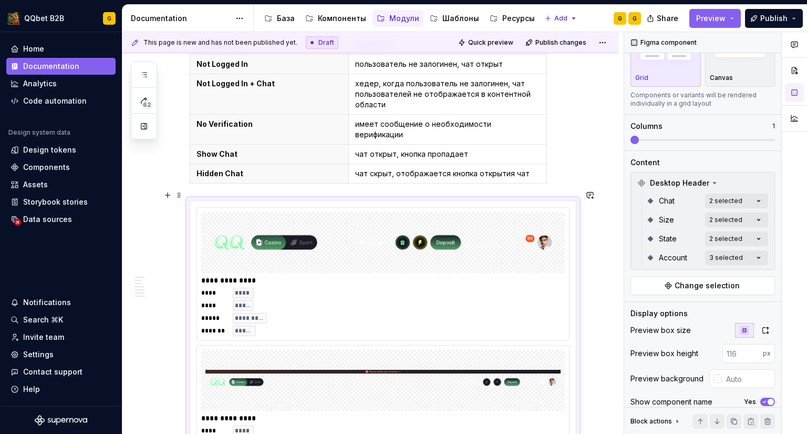
click at [174, 196] on button "button" at bounding box center [167, 195] width 15 height 15
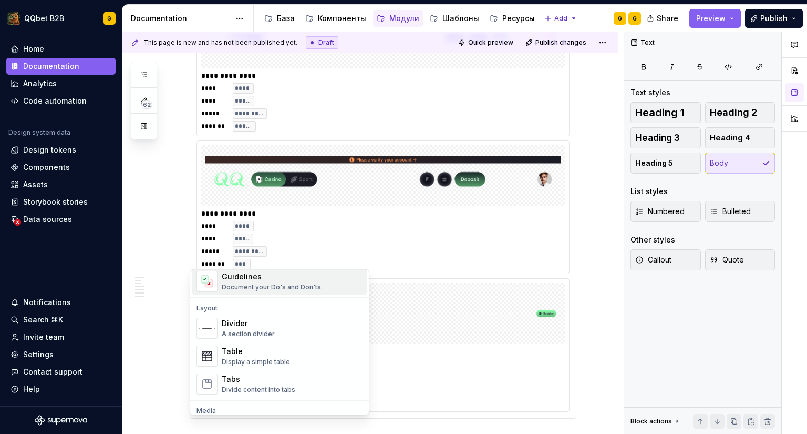
scroll to position [368, 0]
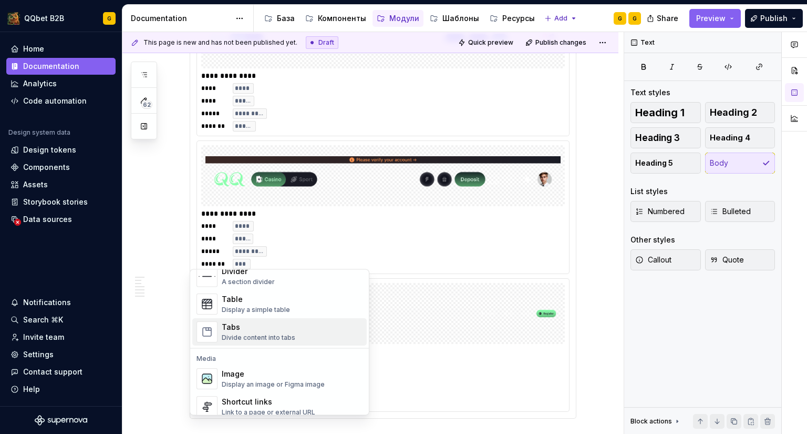
click at [250, 325] on div "Tabs" at bounding box center [259, 327] width 74 height 11
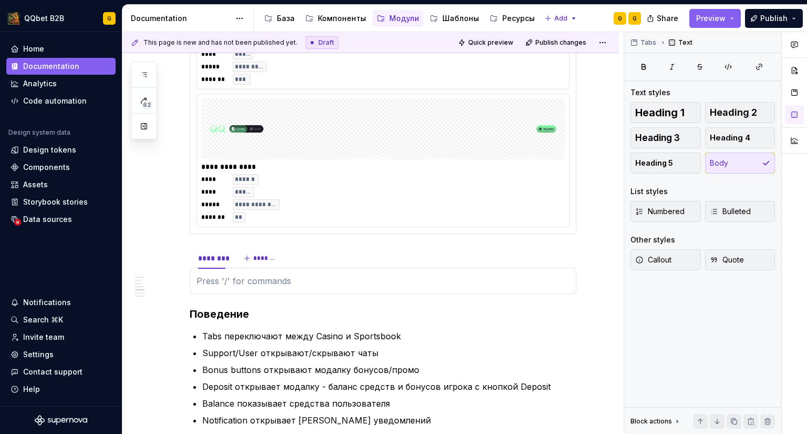
scroll to position [2245, 0]
click at [312, 273] on p at bounding box center [383, 279] width 373 height 13
click at [321, 246] on div "******** *******" at bounding box center [383, 256] width 387 height 21
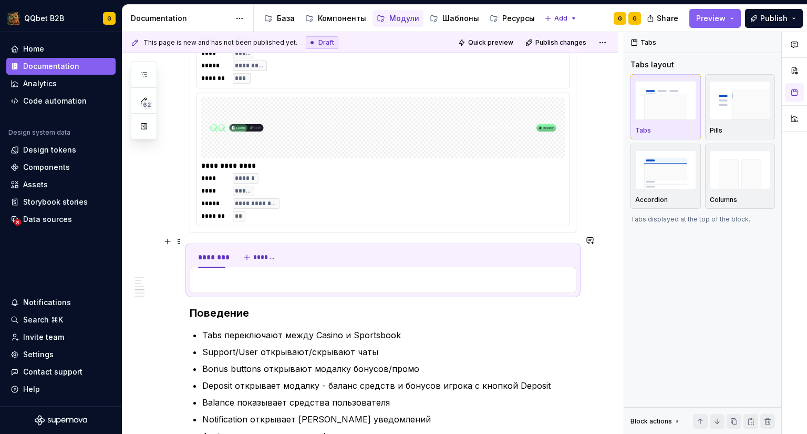
drag, startPoint x: 428, startPoint y: 239, endPoint x: 507, endPoint y: 245, distance: 78.6
click at [453, 251] on div "******** *******" at bounding box center [383, 256] width 387 height 21
click at [573, 246] on div "******** *******" at bounding box center [383, 256] width 387 height 21
click at [178, 240] on span at bounding box center [179, 241] width 8 height 15
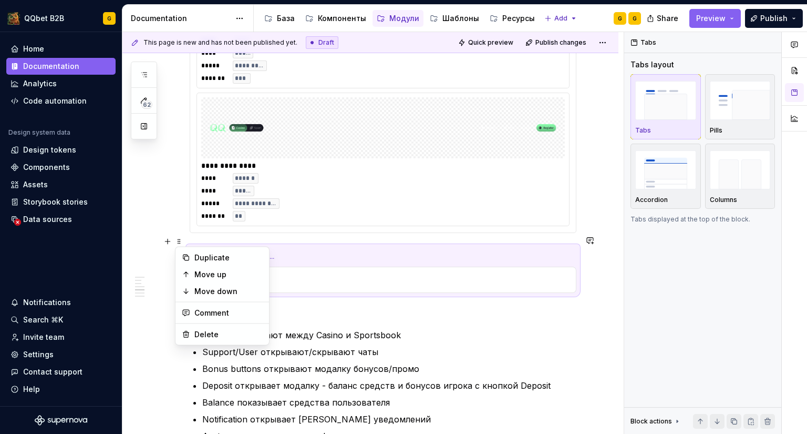
click at [204, 249] on div "********" at bounding box center [212, 257] width 36 height 17
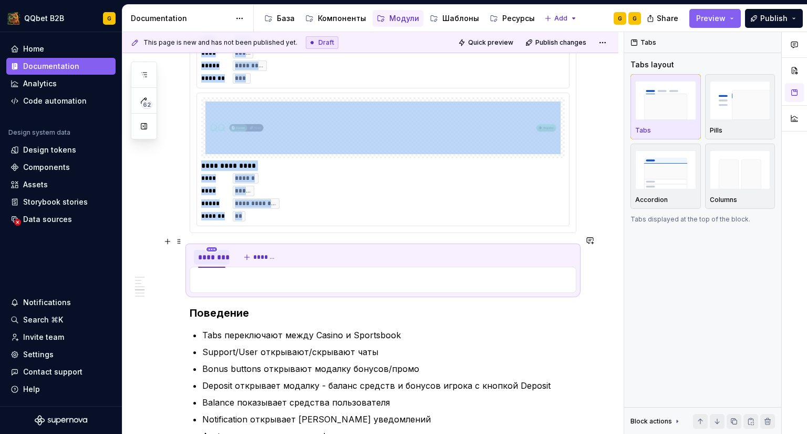
click at [208, 236] on html "QQbet B2B G Home Documentation Analytics Code automation Design system data Des…" at bounding box center [403, 217] width 807 height 434
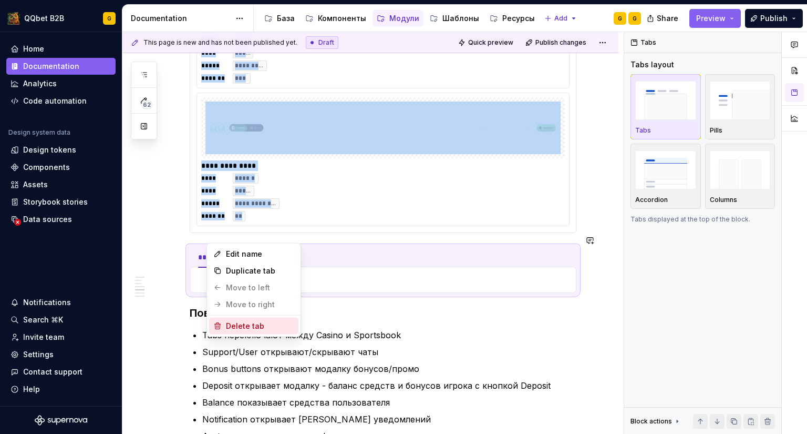
click at [248, 325] on div "Delete tab" at bounding box center [260, 326] width 68 height 11
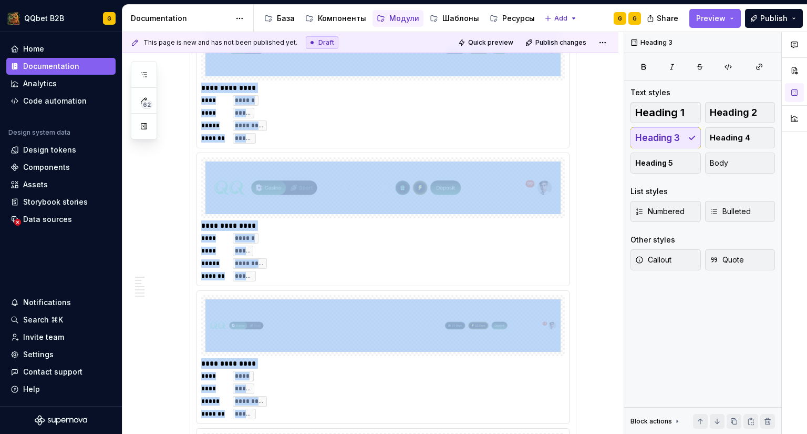
scroll to position [1562, 0]
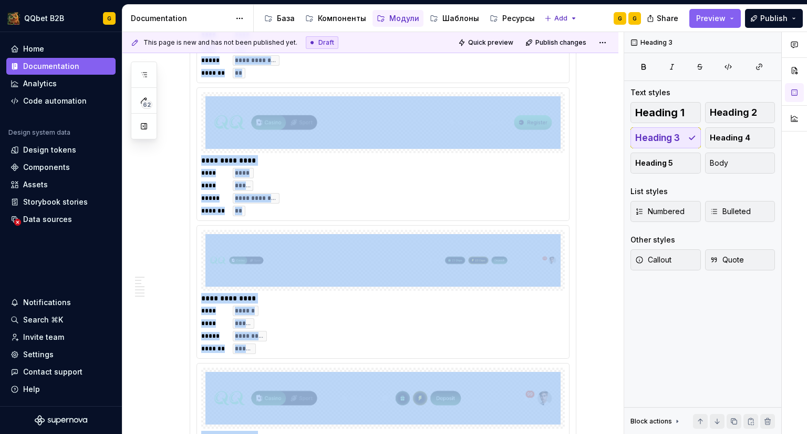
click at [292, 234] on img at bounding box center [383, 260] width 355 height 53
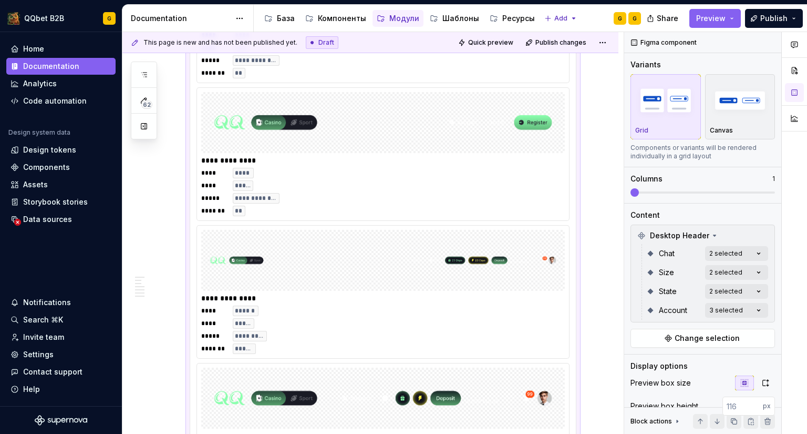
click at [292, 234] on img at bounding box center [383, 260] width 355 height 53
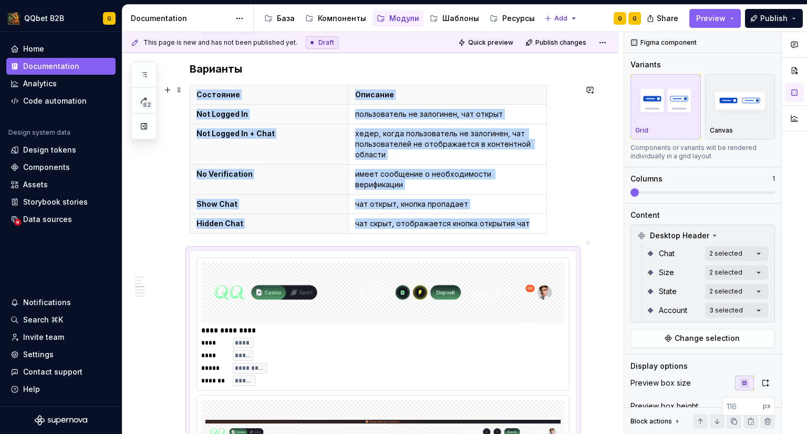
scroll to position [773, 0]
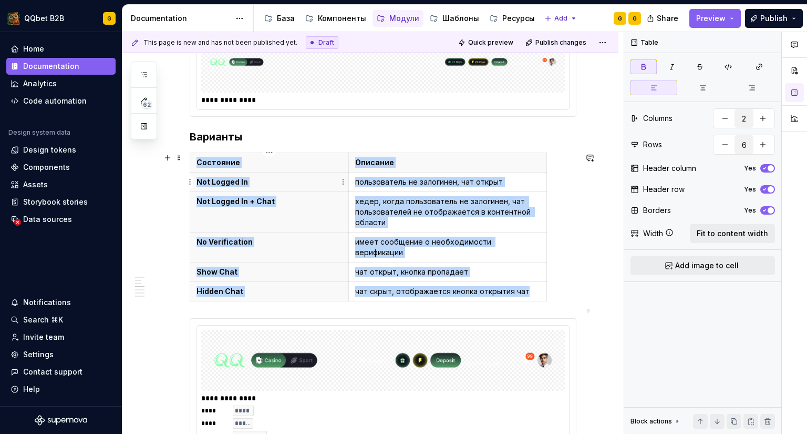
click at [317, 180] on p "Not Logged In" at bounding box center [270, 182] width 146 height 11
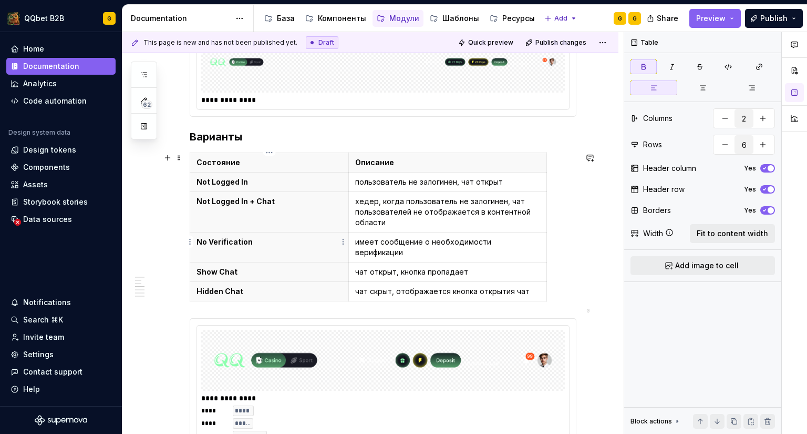
click at [278, 330] on div at bounding box center [383, 360] width 364 height 61
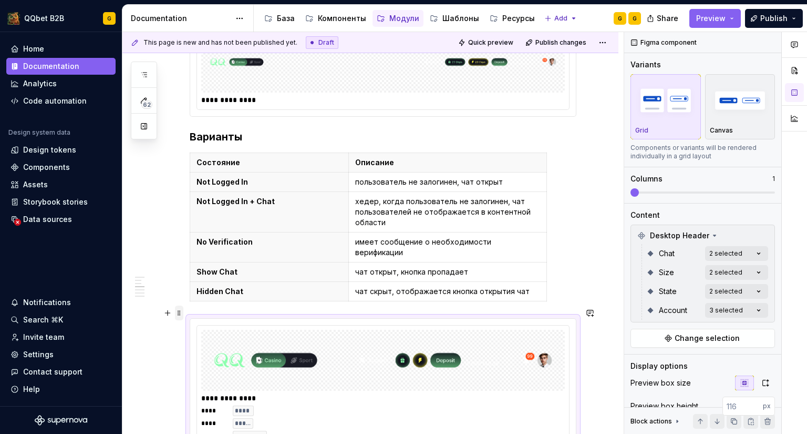
click at [178, 313] on span at bounding box center [179, 312] width 8 height 15
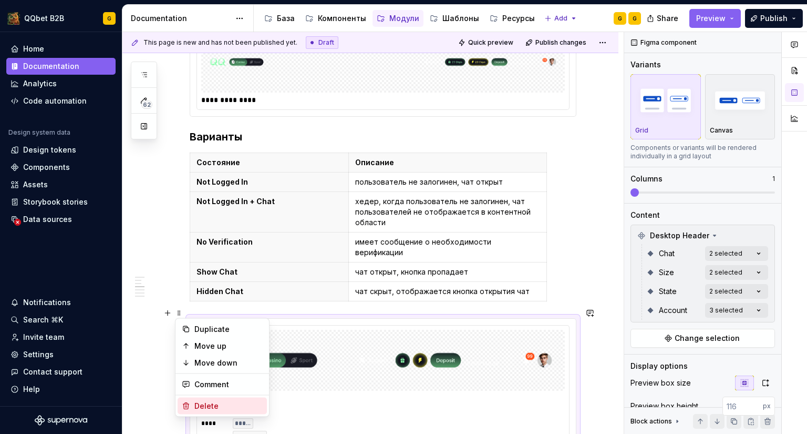
click at [215, 403] on div "Delete" at bounding box center [228, 405] width 68 height 11
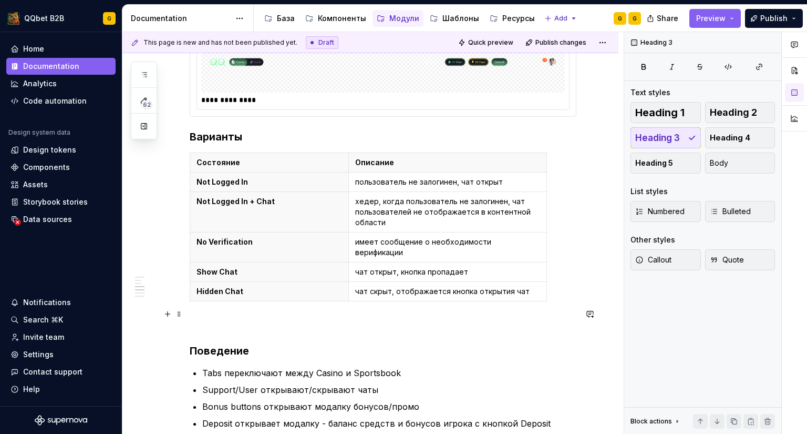
click at [248, 318] on p at bounding box center [383, 324] width 387 height 13
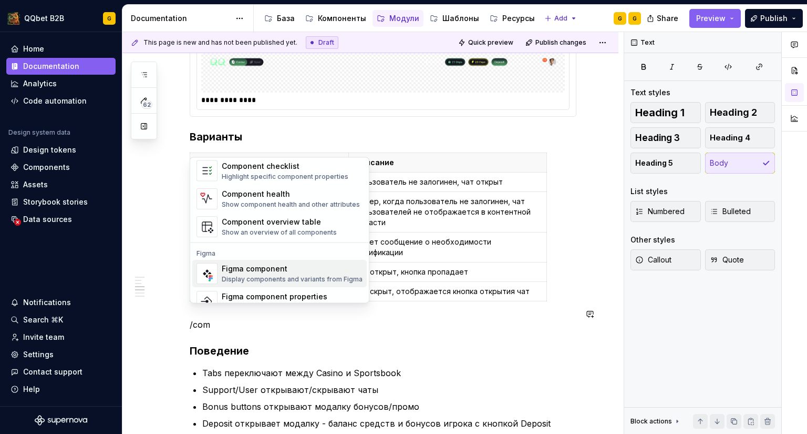
scroll to position [32, 0]
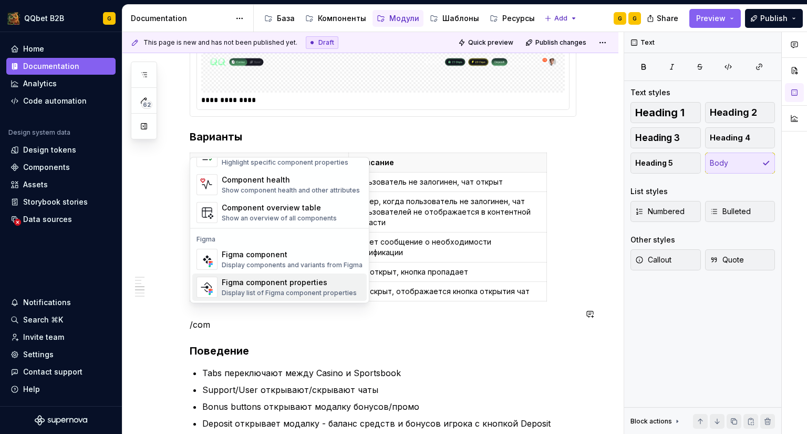
click at [235, 290] on div "Display list of Figma component properties" at bounding box center [289, 293] width 135 height 8
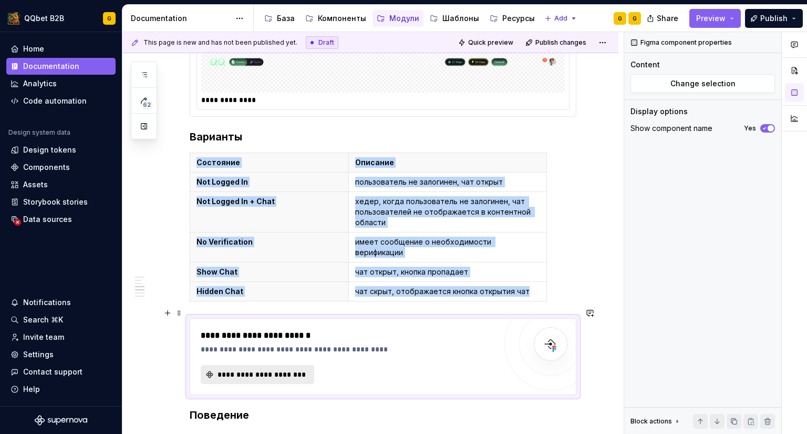
click at [248, 369] on span "**********" at bounding box center [261, 374] width 91 height 11
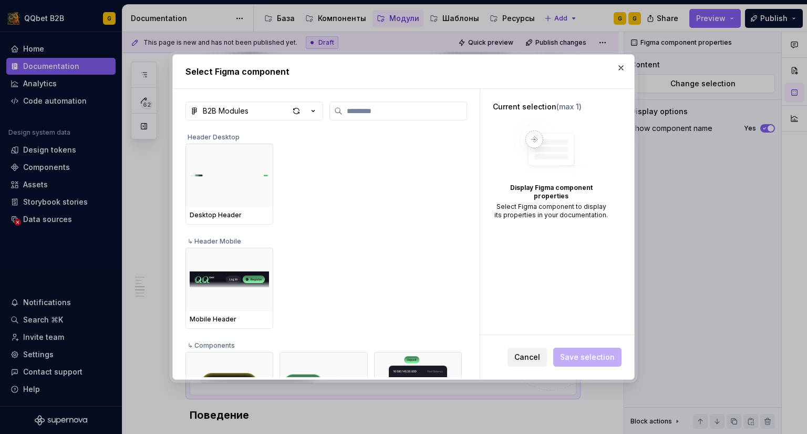
click at [173, 203] on div "B2B Modules Header Desktop Desktop Header ↳ Header Mobile Mobile Header ↳ Compo…" at bounding box center [326, 234] width 307 height 290
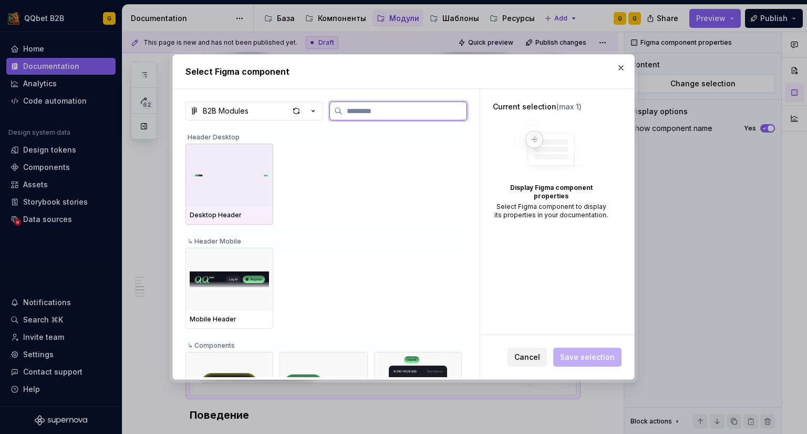
click at [202, 206] on div at bounding box center [230, 174] width 88 height 63
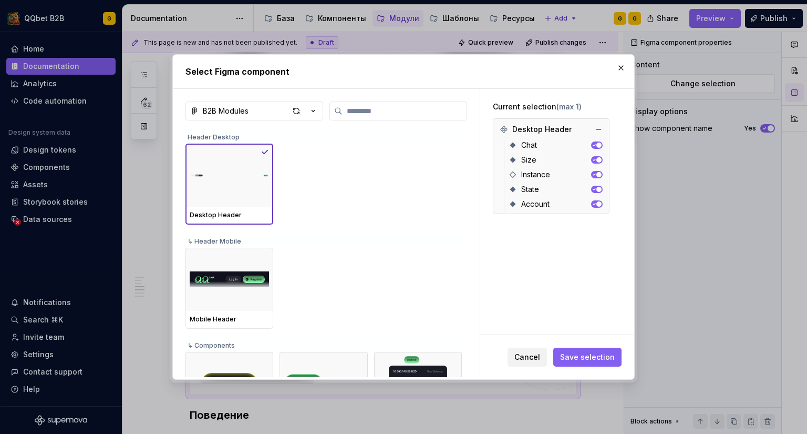
click at [595, 145] on icon "button" at bounding box center [594, 146] width 2 height 2
click at [595, 145] on span "button" at bounding box center [594, 144] width 5 height 5
click at [602, 129] on button "button" at bounding box center [598, 129] width 15 height 15
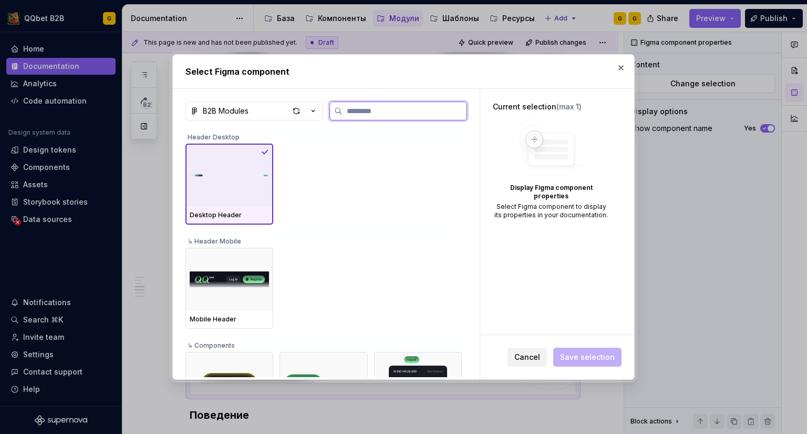
click at [261, 186] on img at bounding box center [229, 175] width 79 height 46
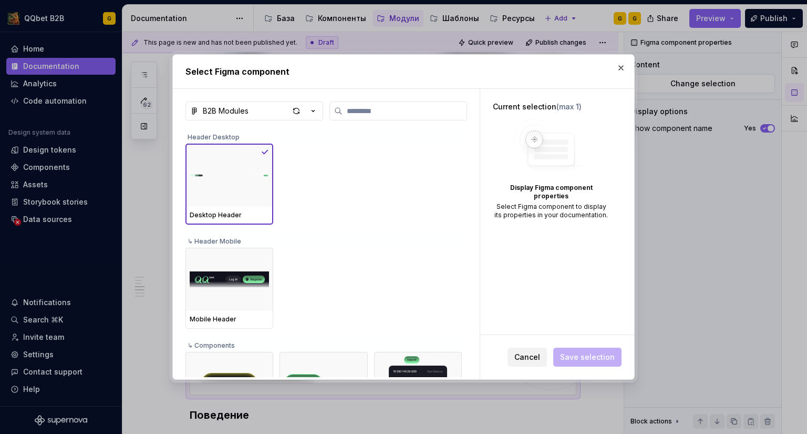
click at [599, 355] on div "Cancel Save selection" at bounding box center [565, 356] width 114 height 19
click at [491, 363] on div "Cancel Save selection" at bounding box center [557, 357] width 154 height 44
click at [515, 361] on button "Cancel" at bounding box center [527, 356] width 39 height 19
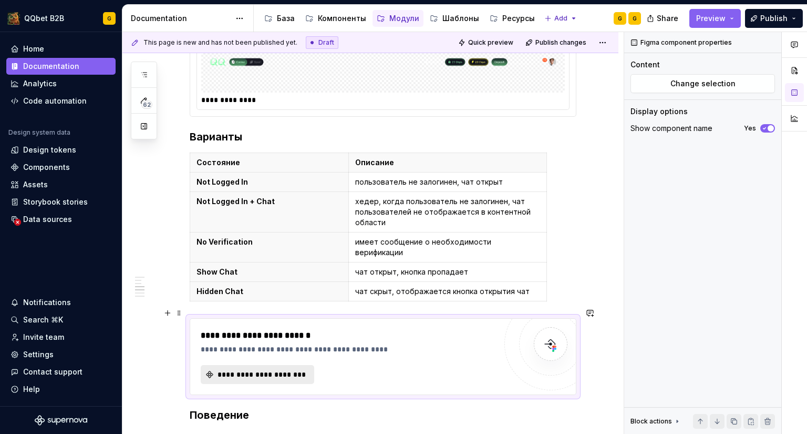
click at [292, 369] on span "**********" at bounding box center [261, 374] width 91 height 11
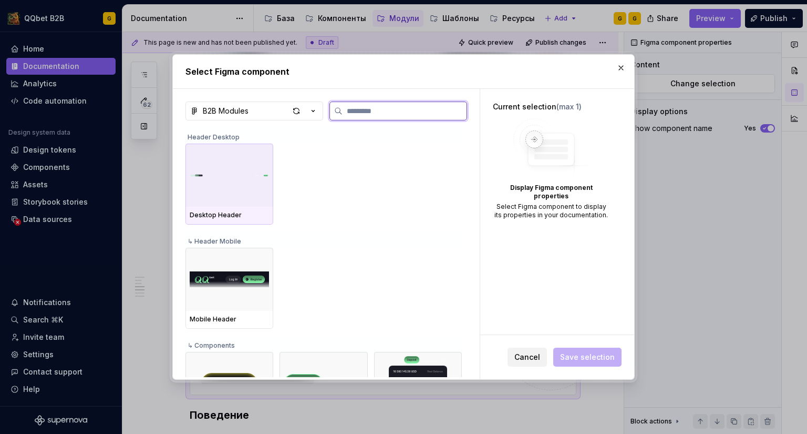
click at [234, 173] on img at bounding box center [229, 175] width 79 height 46
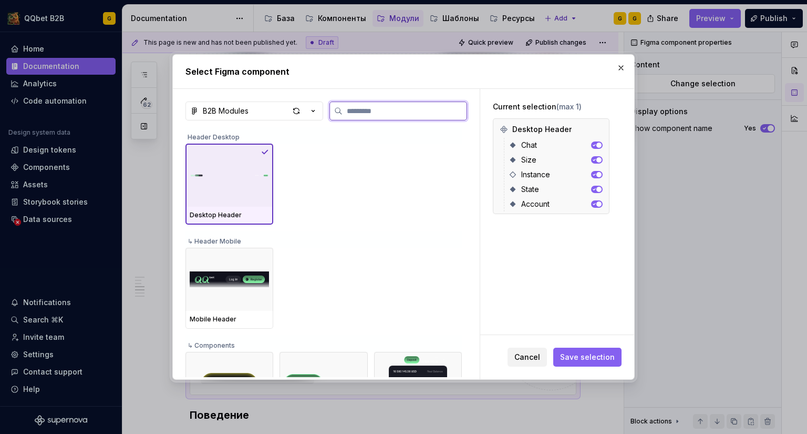
drag, startPoint x: 234, startPoint y: 173, endPoint x: 239, endPoint y: 176, distance: 5.4
click at [234, 173] on img at bounding box center [229, 175] width 79 height 46
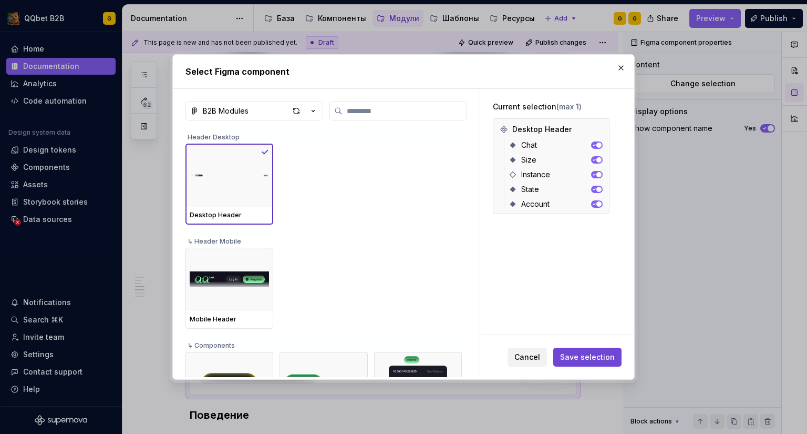
click at [582, 357] on span "Save selection" at bounding box center [587, 357] width 55 height 11
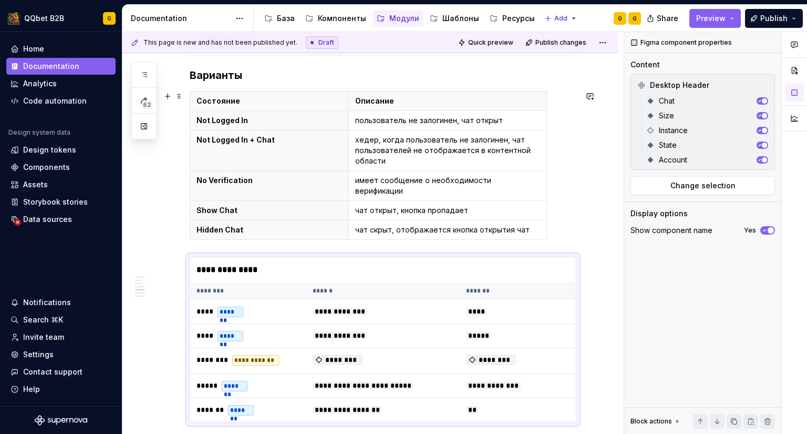
scroll to position [931, 0]
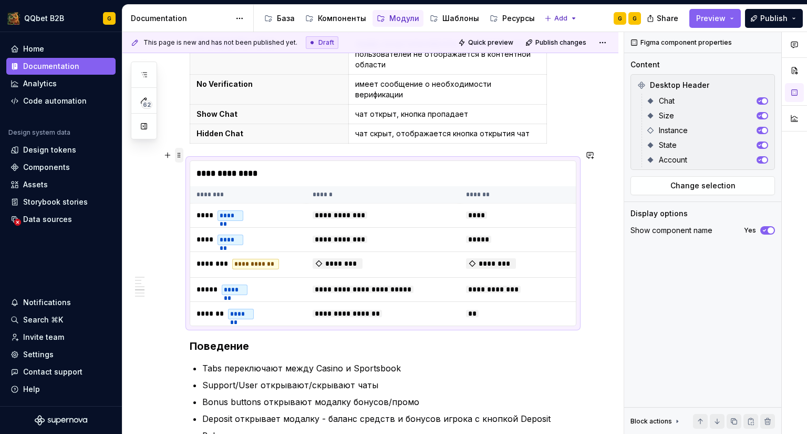
click at [181, 153] on span at bounding box center [179, 155] width 8 height 15
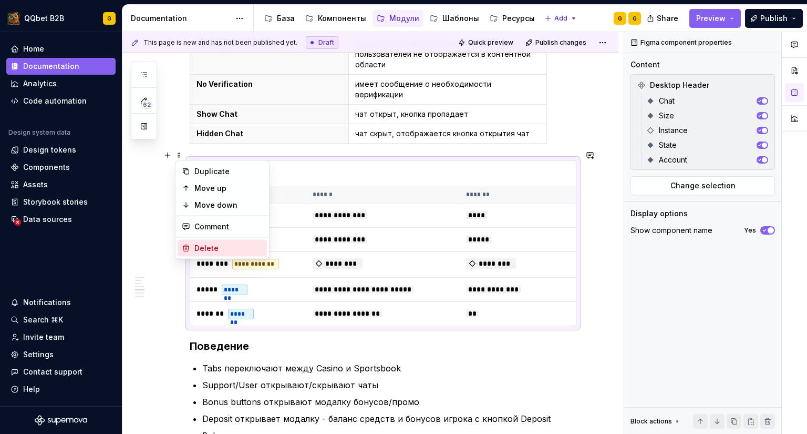
click at [203, 245] on div "Delete" at bounding box center [228, 248] width 68 height 11
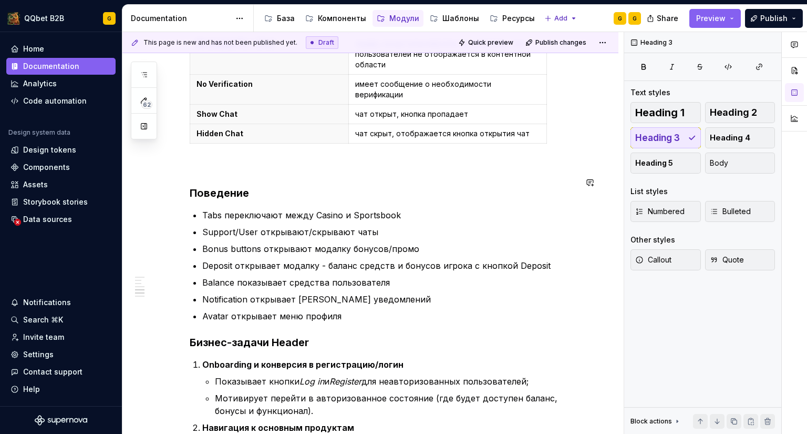
click at [248, 165] on div "**********" at bounding box center [383, 87] width 387 height 1596
click at [254, 160] on p at bounding box center [383, 166] width 387 height 13
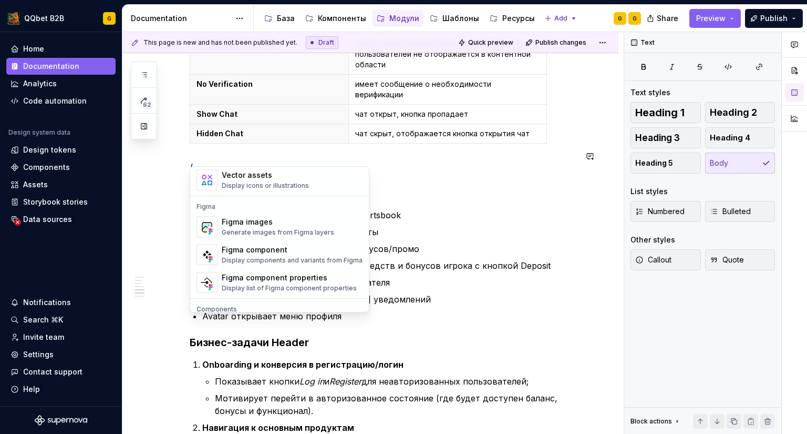
scroll to position [999, 0]
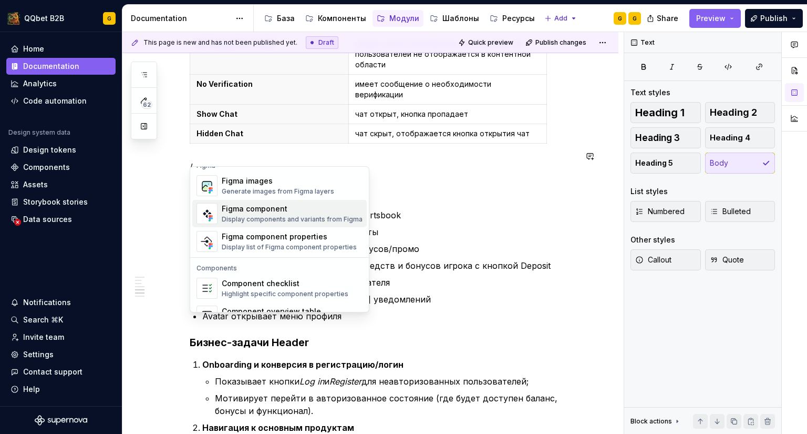
click at [250, 209] on div "Figma component" at bounding box center [292, 208] width 141 height 11
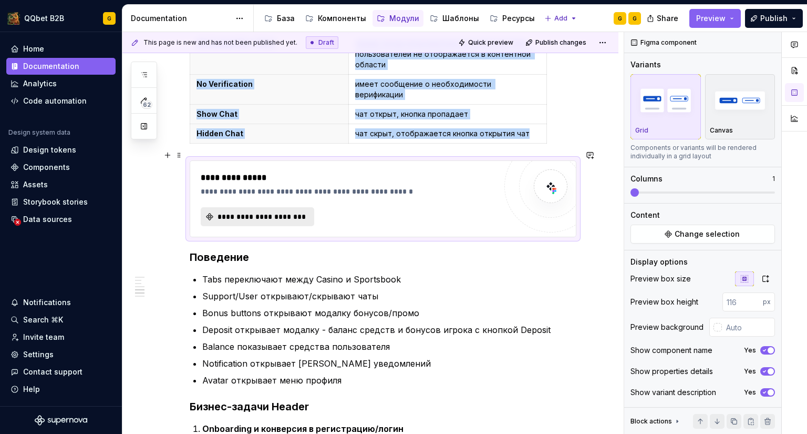
click at [255, 207] on button "**********" at bounding box center [258, 216] width 114 height 19
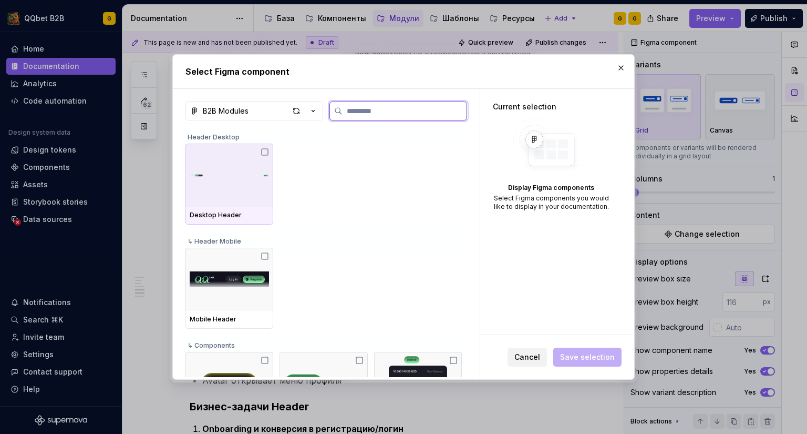
click at [269, 178] on img at bounding box center [229, 175] width 79 height 46
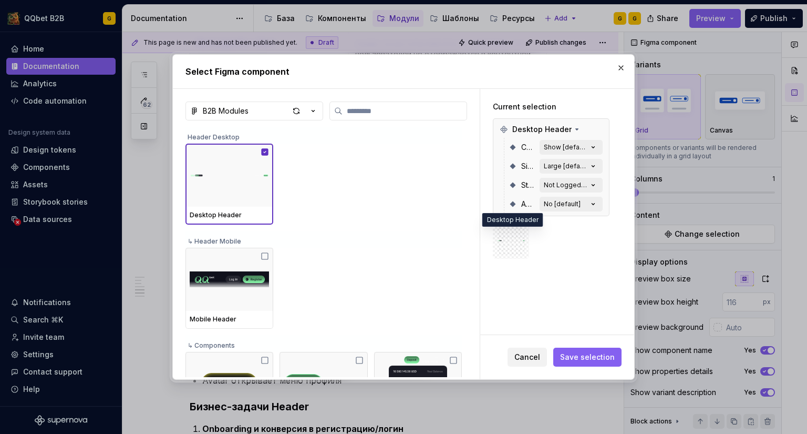
click at [519, 228] on img at bounding box center [511, 241] width 28 height 28
click at [613, 363] on button "Save selection" at bounding box center [587, 356] width 68 height 19
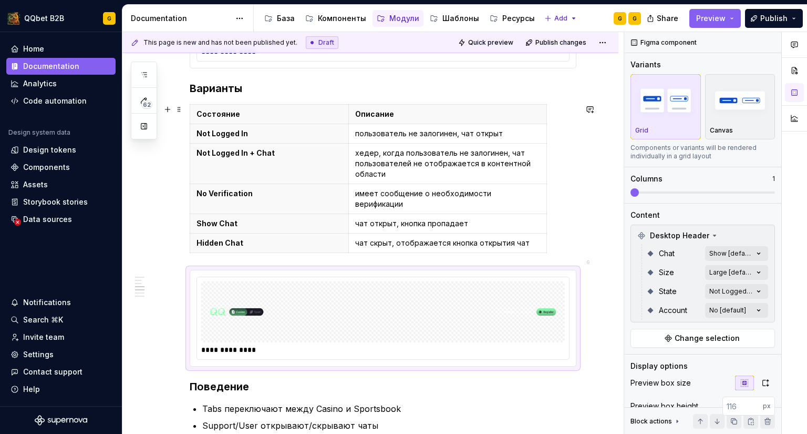
scroll to position [826, 0]
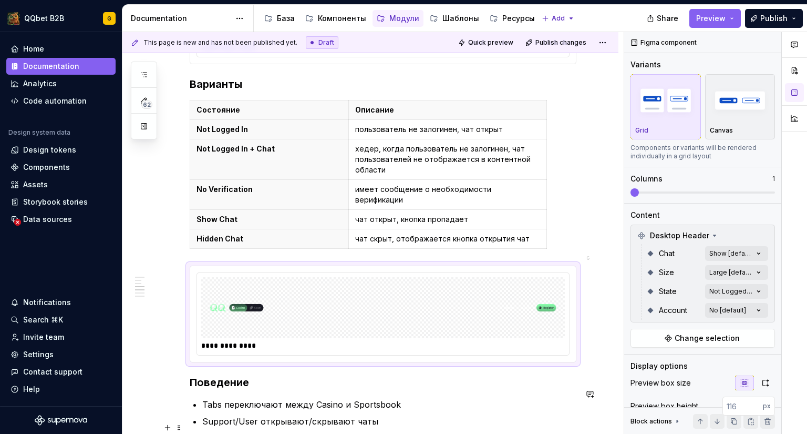
type textarea "*"
